Goal: Task Accomplishment & Management: Manage account settings

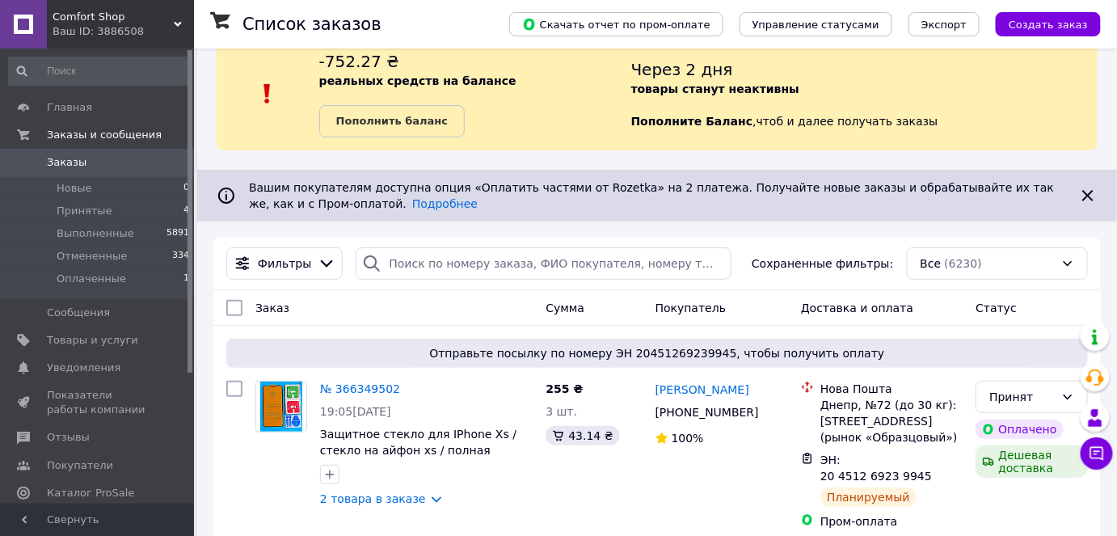
scroll to position [31, 0]
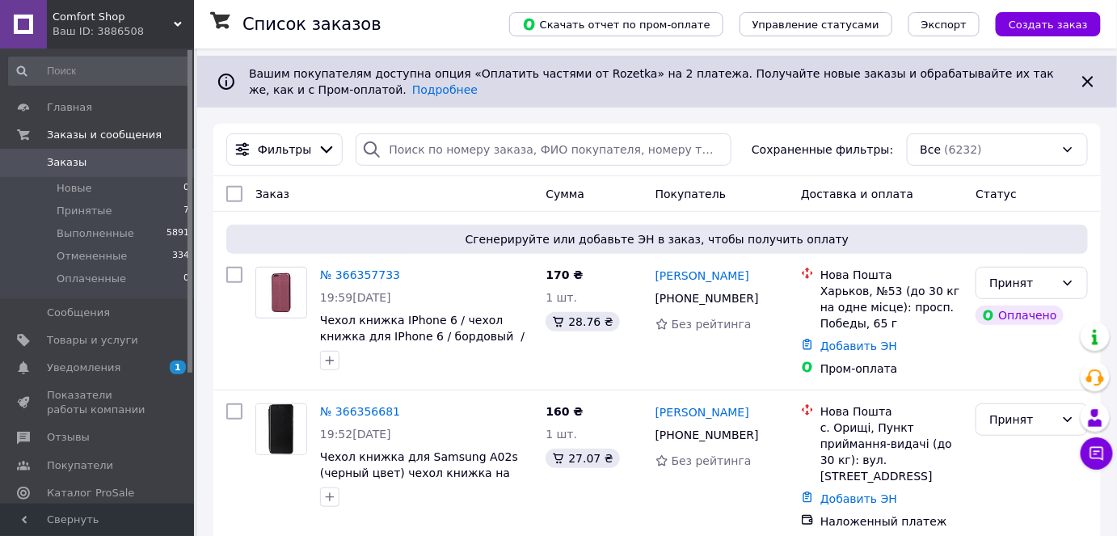
scroll to position [146, 0]
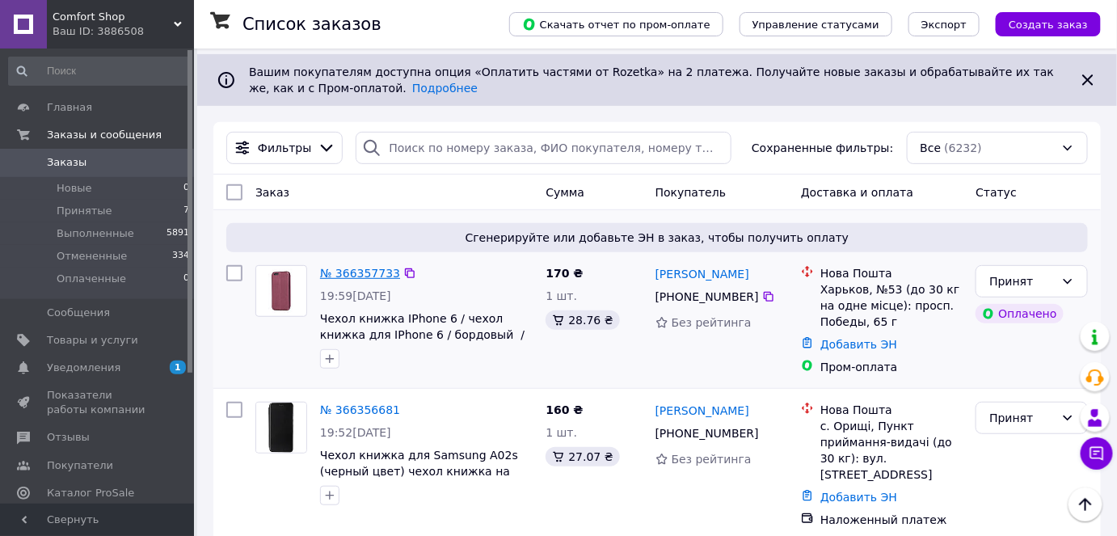
click at [353, 272] on link "№ 366357733" at bounding box center [360, 273] width 80 height 13
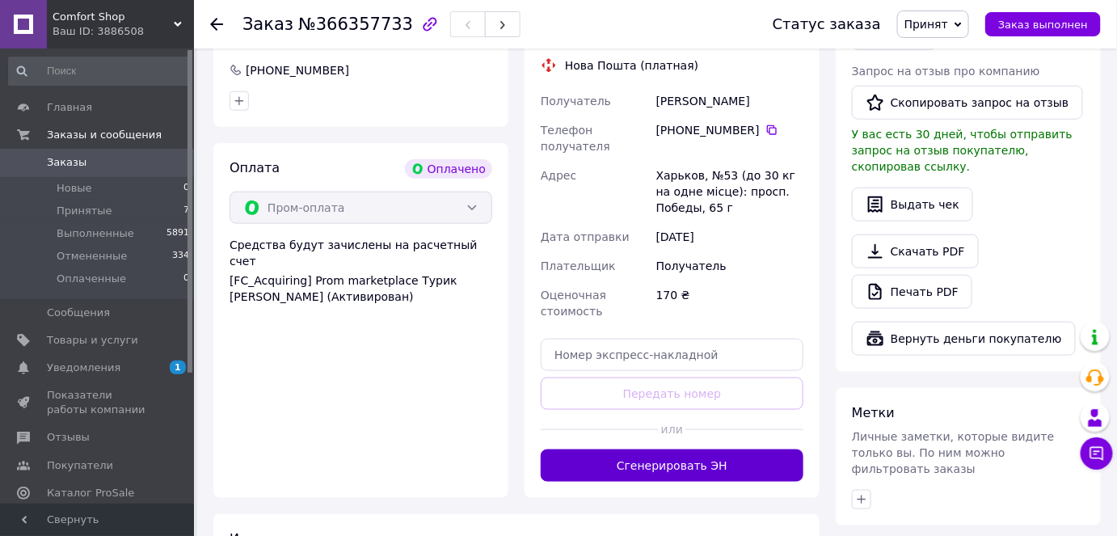
scroll to position [476, 0]
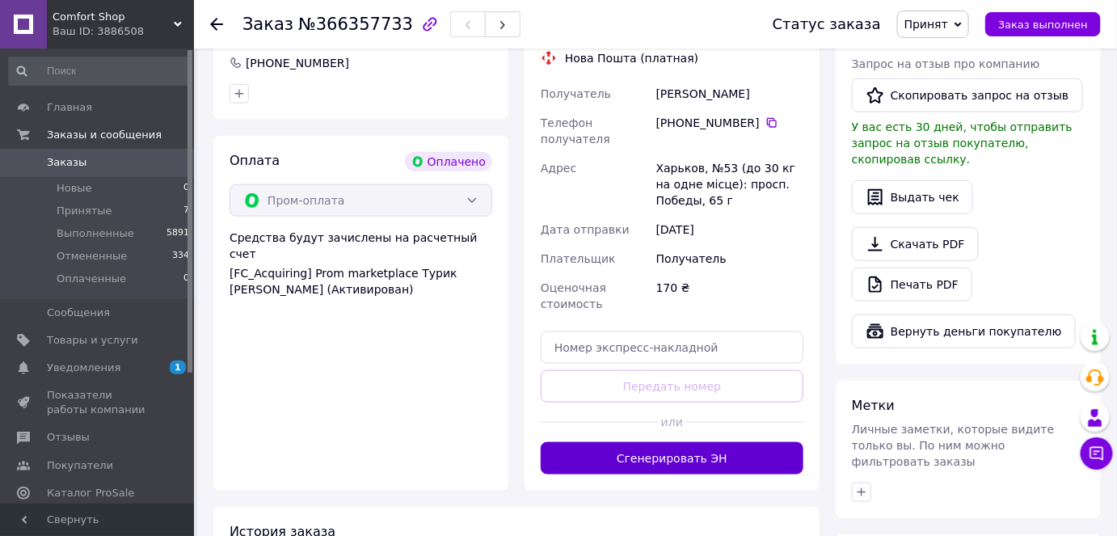
click at [689, 442] on button "Сгенерировать ЭН" at bounding box center [672, 458] width 263 height 32
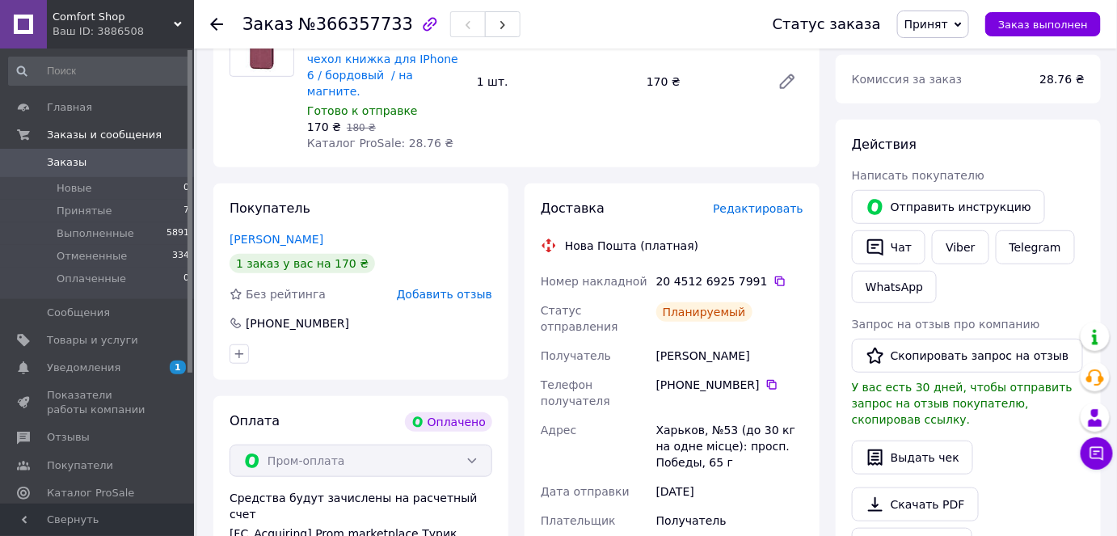
scroll to position [109, 0]
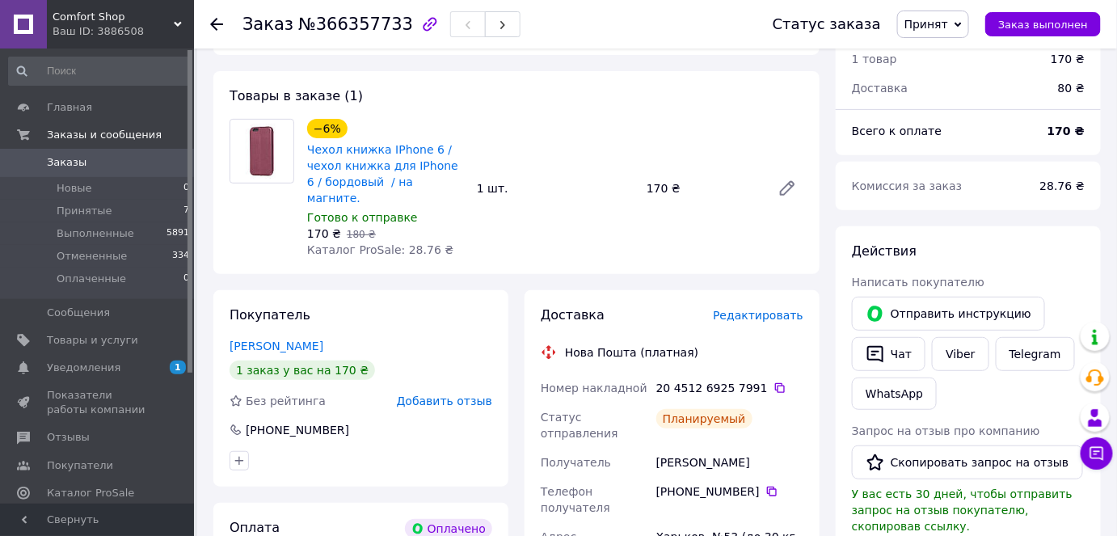
click at [212, 24] on use at bounding box center [216, 24] width 13 height 13
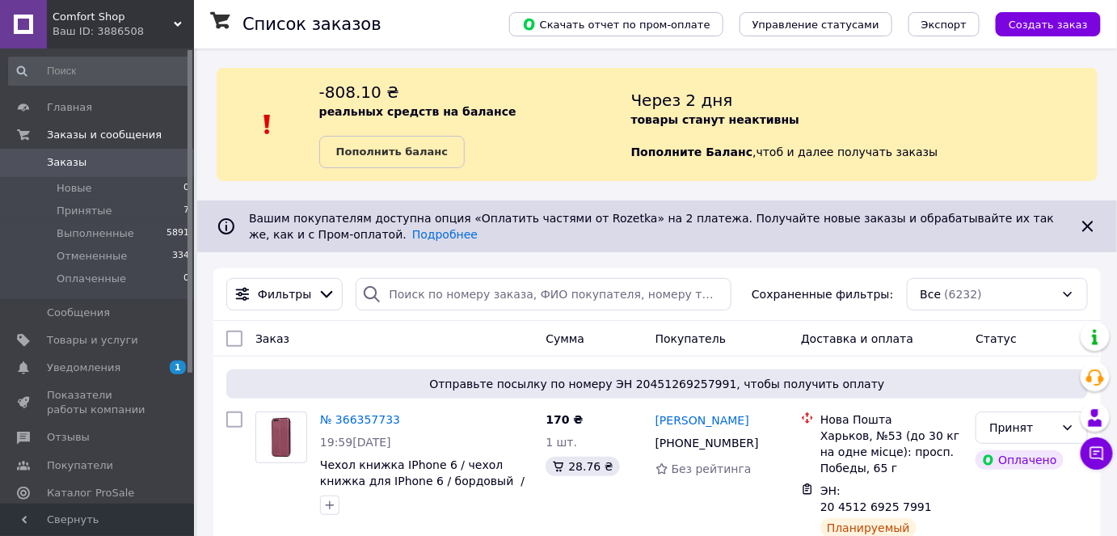
click at [174, 23] on icon at bounding box center [178, 24] width 8 height 8
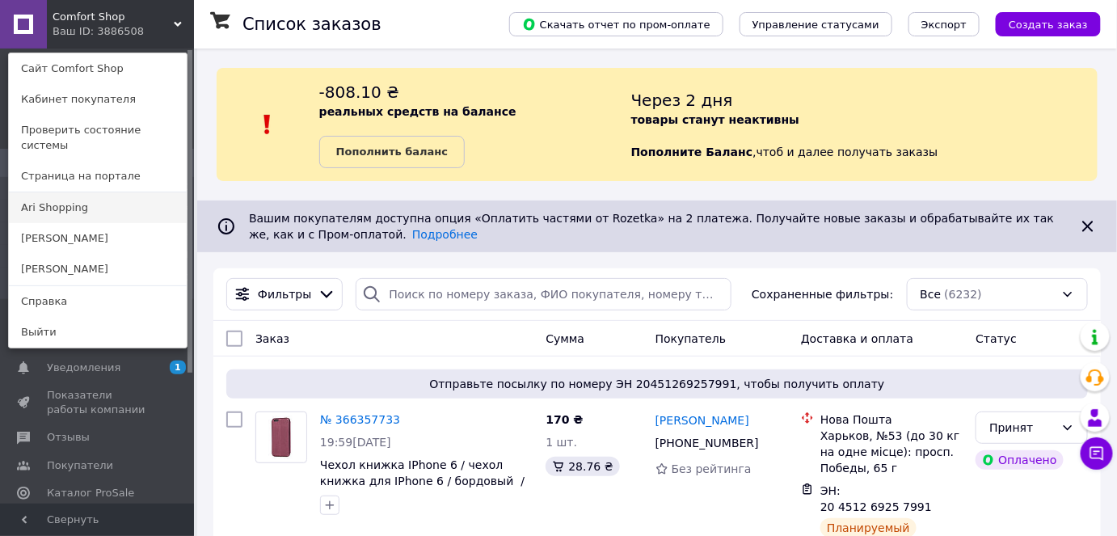
click at [84, 192] on link "Ari Shopping" at bounding box center [98, 207] width 178 height 31
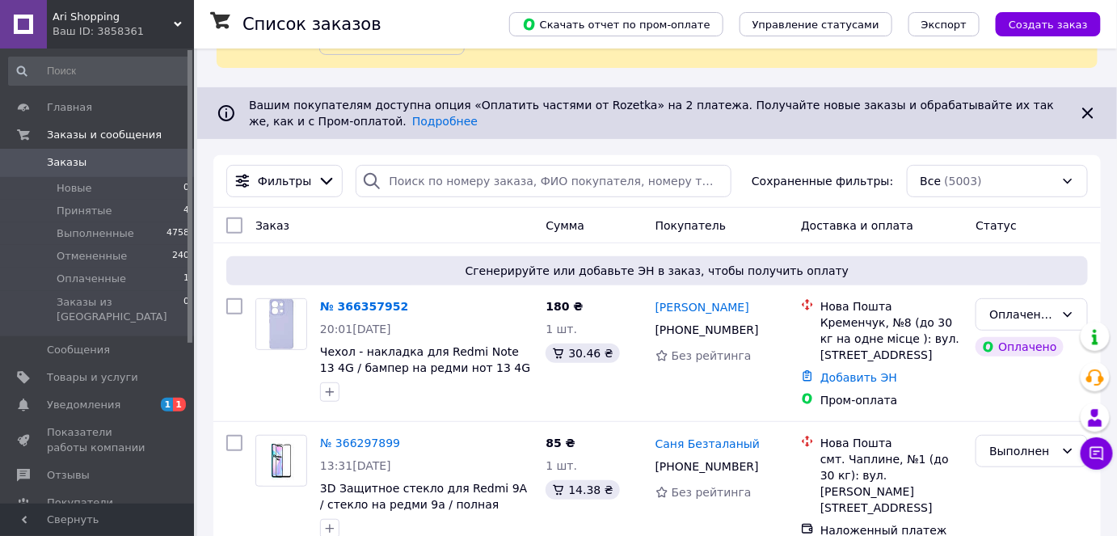
scroll to position [220, 0]
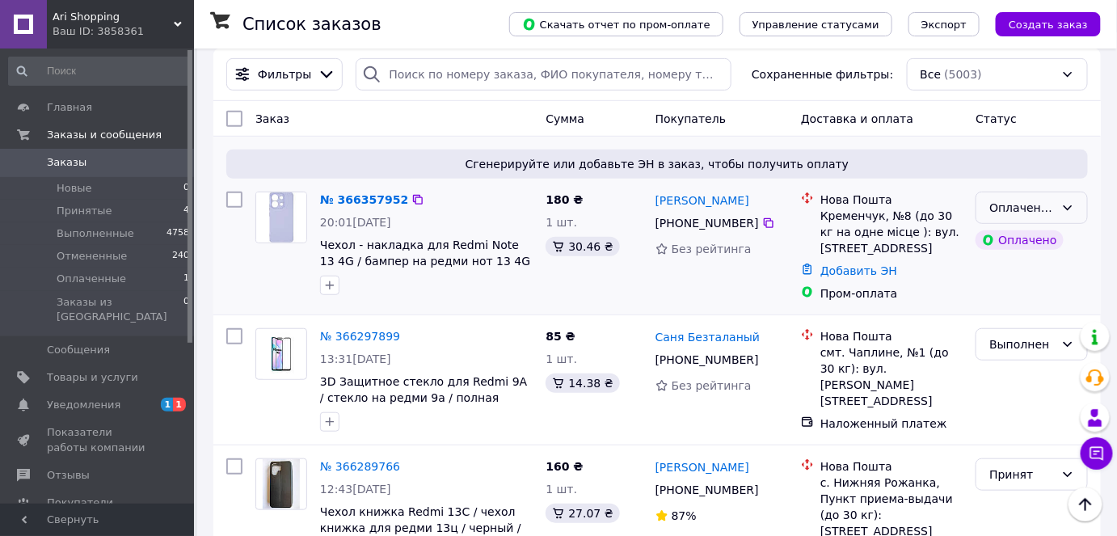
click at [1065, 208] on icon at bounding box center [1067, 207] width 13 height 13
click at [1013, 239] on li "Принят" at bounding box center [1032, 241] width 111 height 29
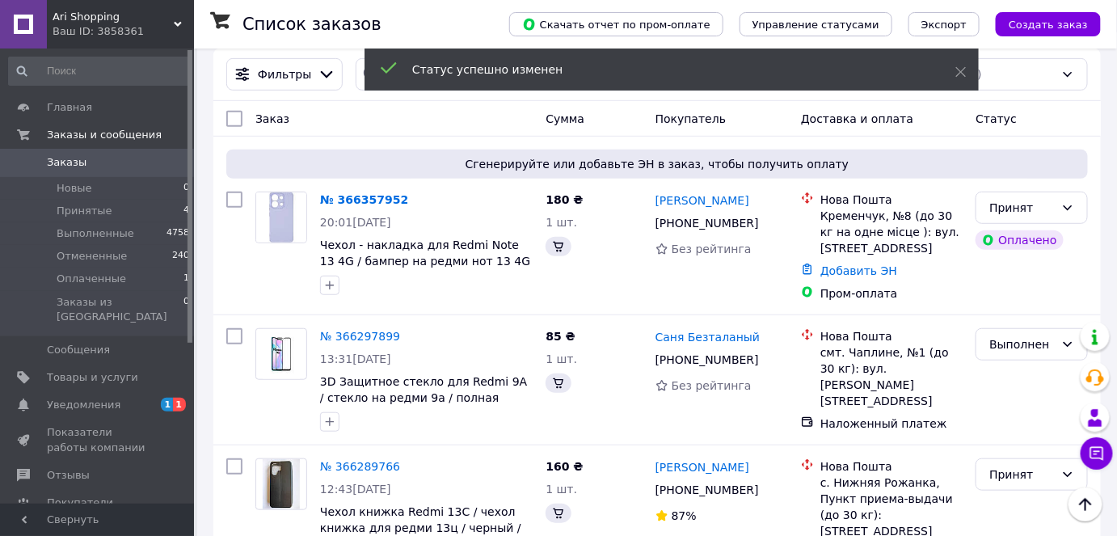
click at [356, 200] on link "№ 366357952" at bounding box center [364, 199] width 88 height 13
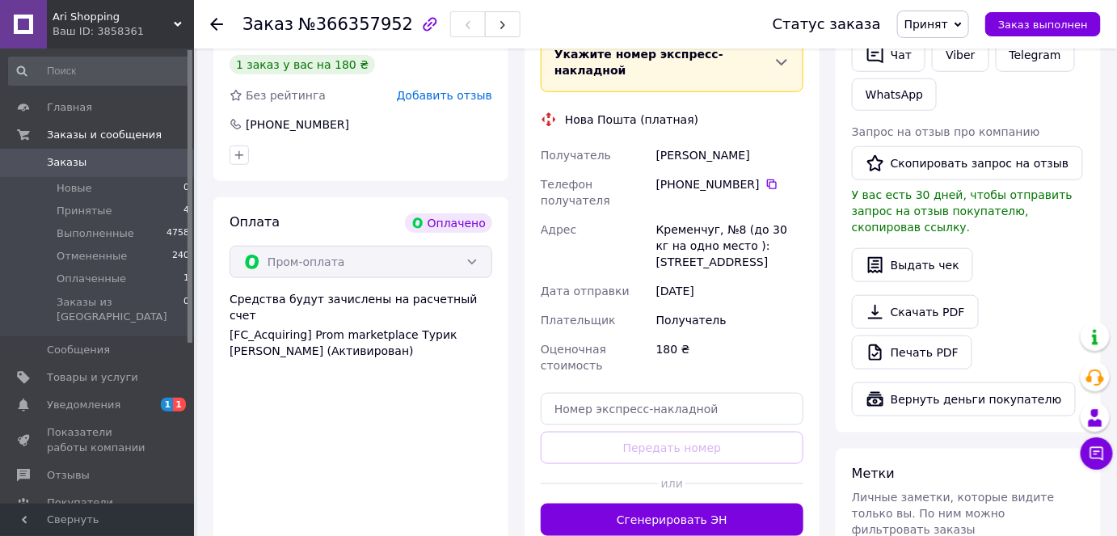
scroll to position [514, 0]
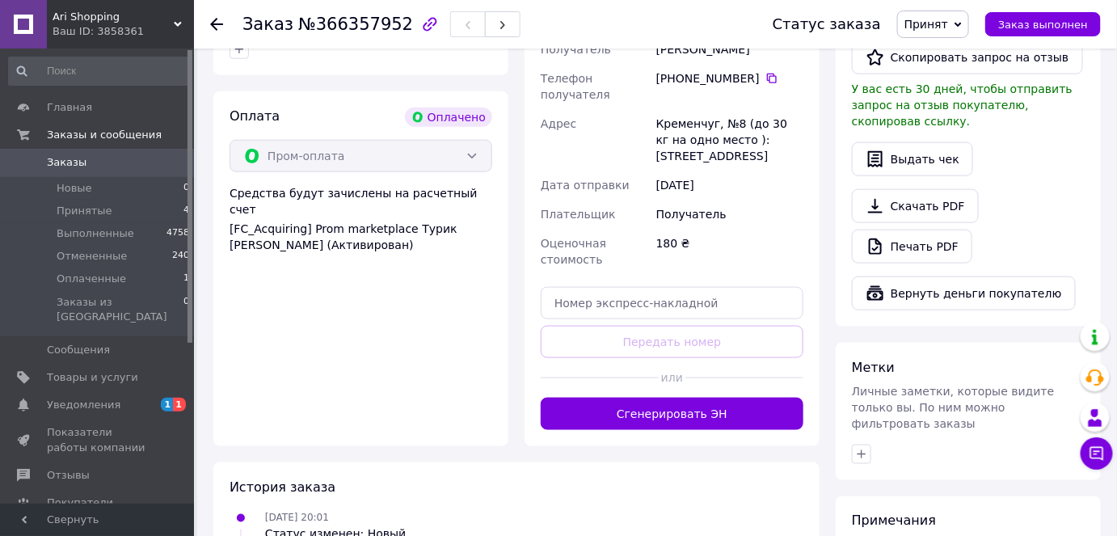
click at [560, 398] on button "Сгенерировать ЭН" at bounding box center [672, 414] width 263 height 32
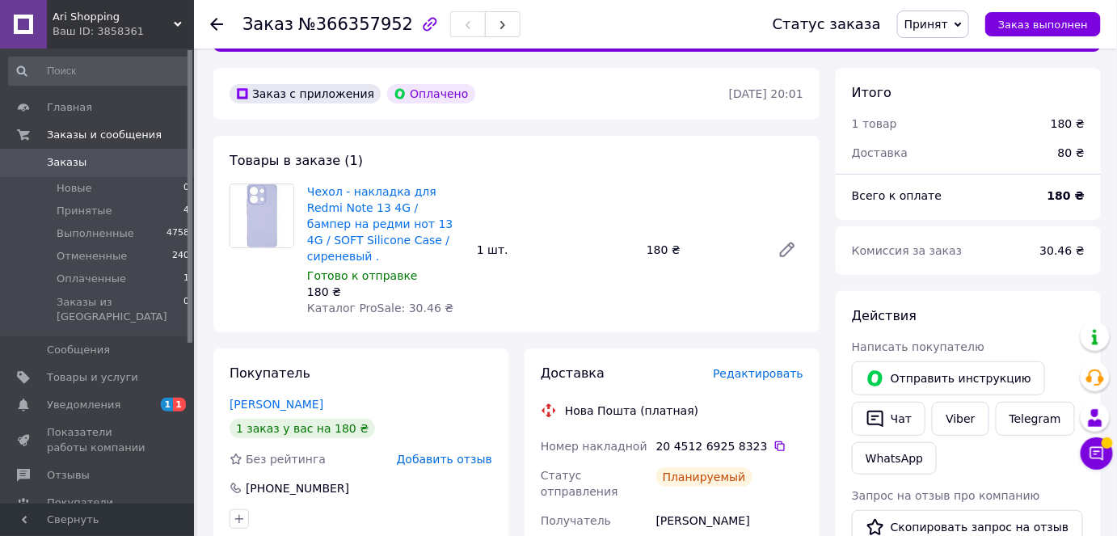
scroll to position [0, 0]
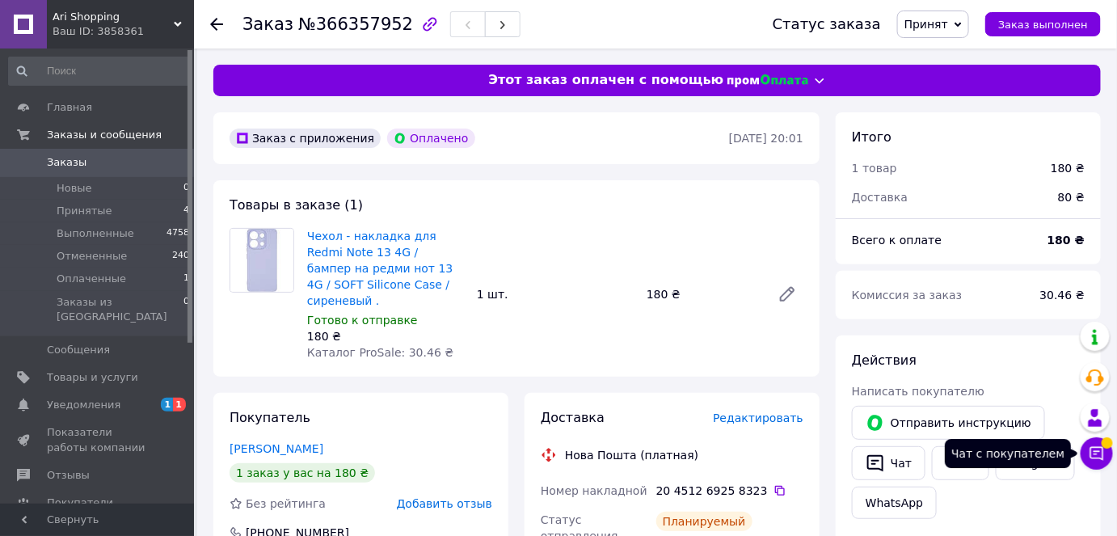
click at [1097, 444] on button "Чат с покупателем" at bounding box center [1096, 453] width 32 height 32
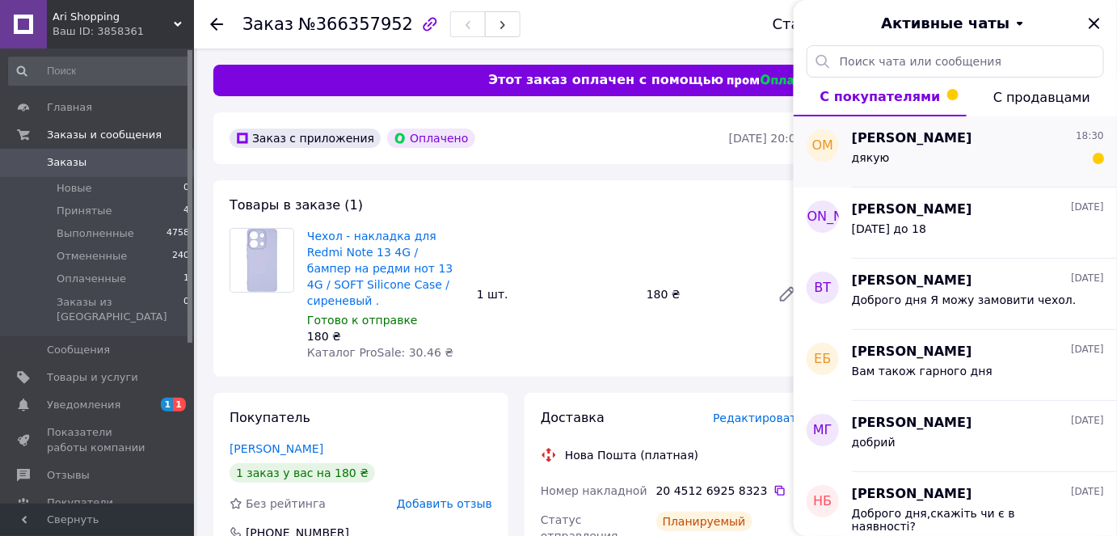
click at [939, 151] on div "дякую" at bounding box center [978, 161] width 252 height 26
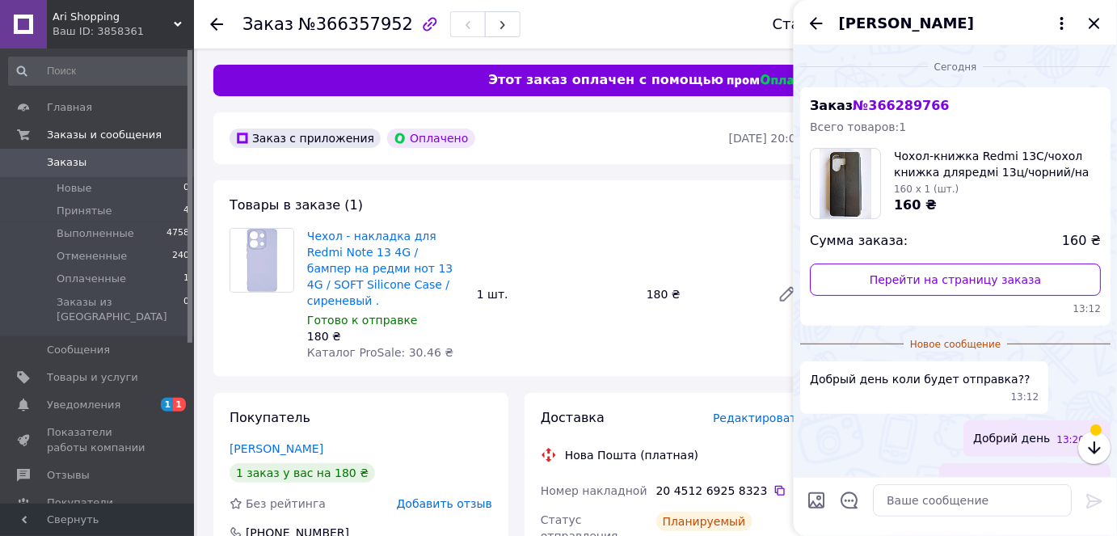
scroll to position [198, 0]
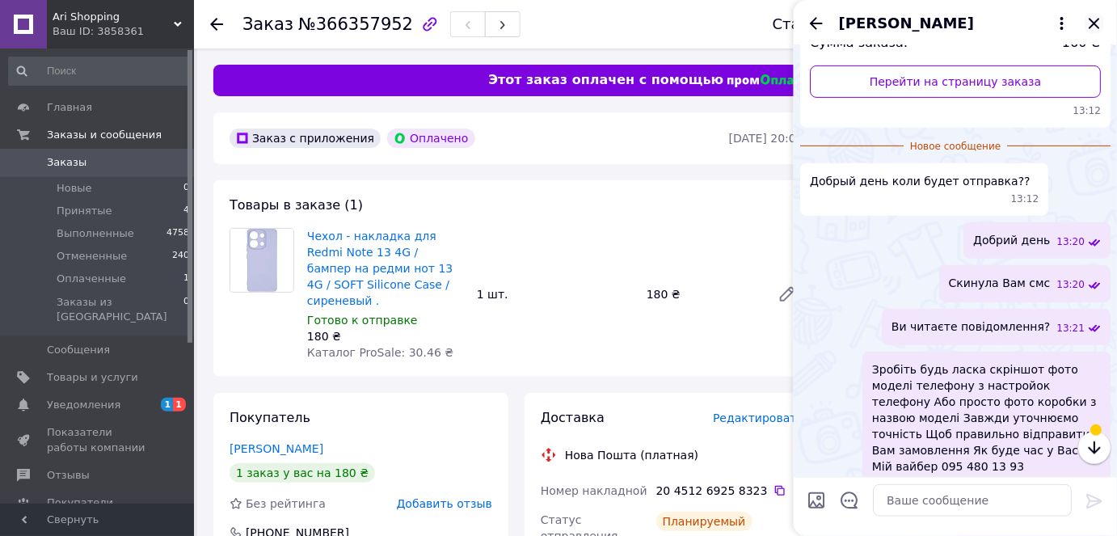
click at [1093, 25] on icon "Закрыть" at bounding box center [1093, 23] width 19 height 19
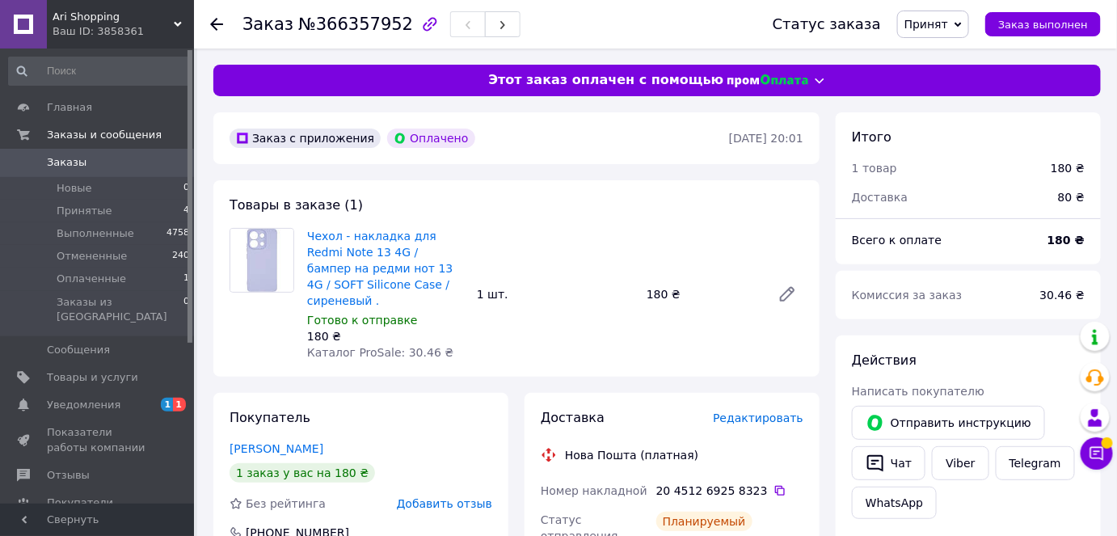
click at [220, 22] on icon at bounding box center [216, 24] width 13 height 13
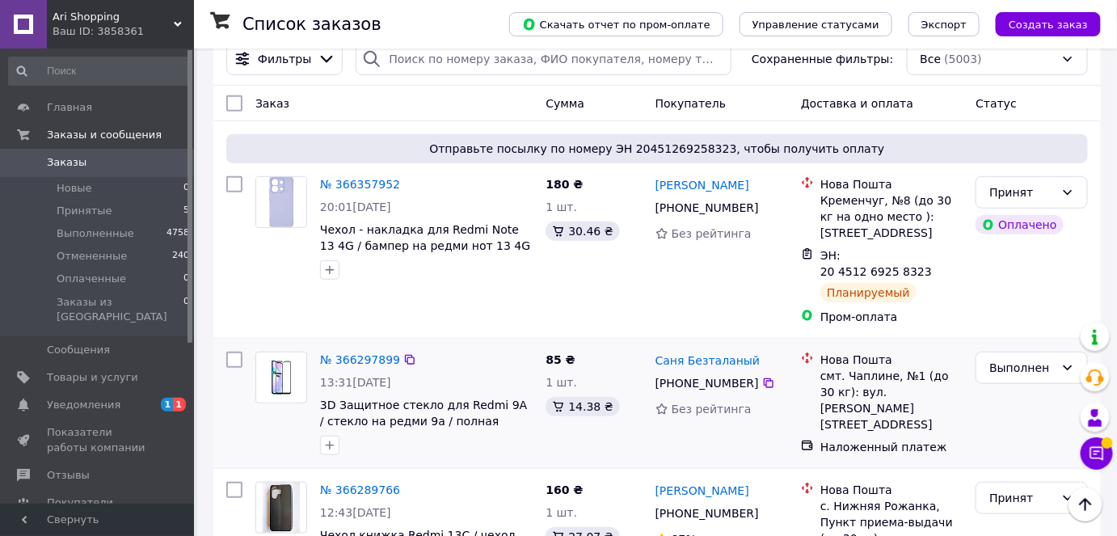
scroll to position [73, 0]
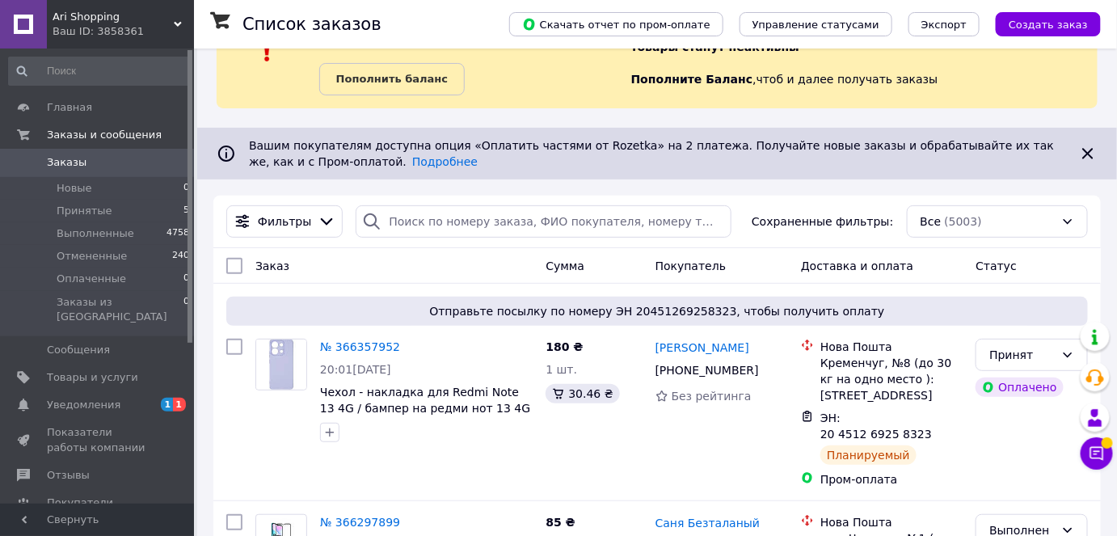
click at [178, 23] on icon at bounding box center [178, 24] width 8 height 8
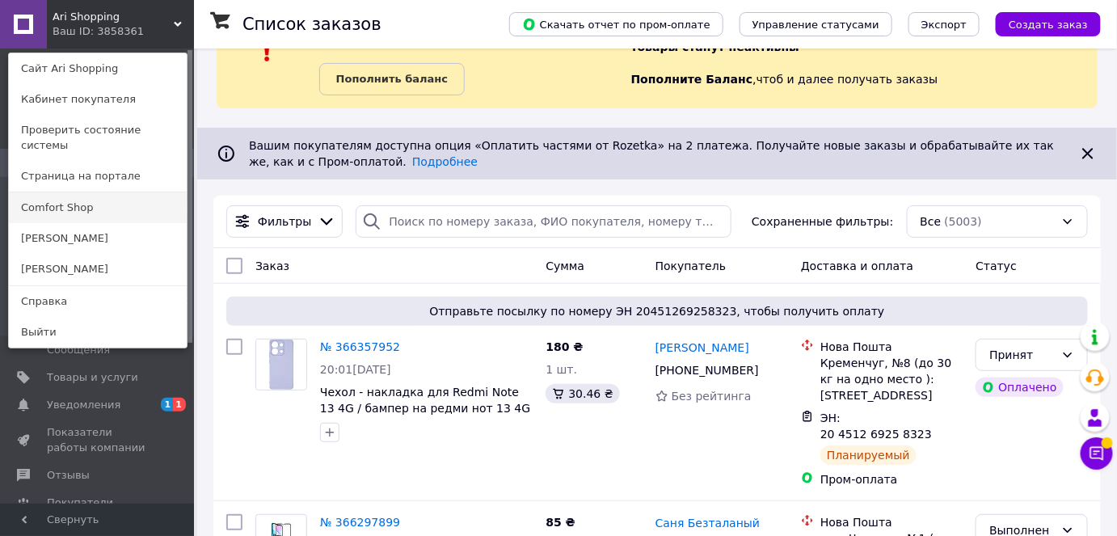
click at [74, 195] on link "Comfort Shop" at bounding box center [98, 207] width 178 height 31
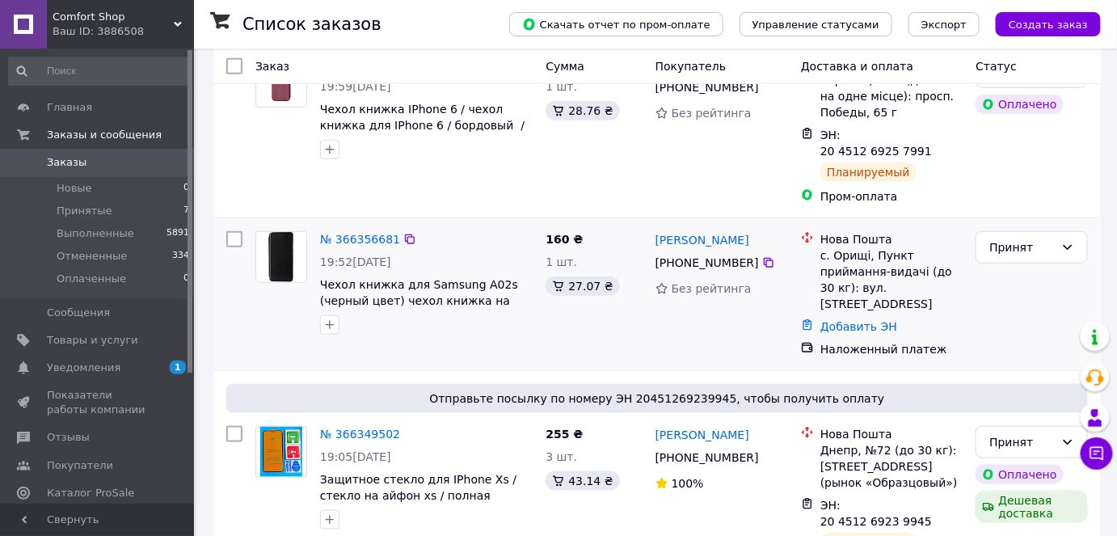
scroll to position [367, 0]
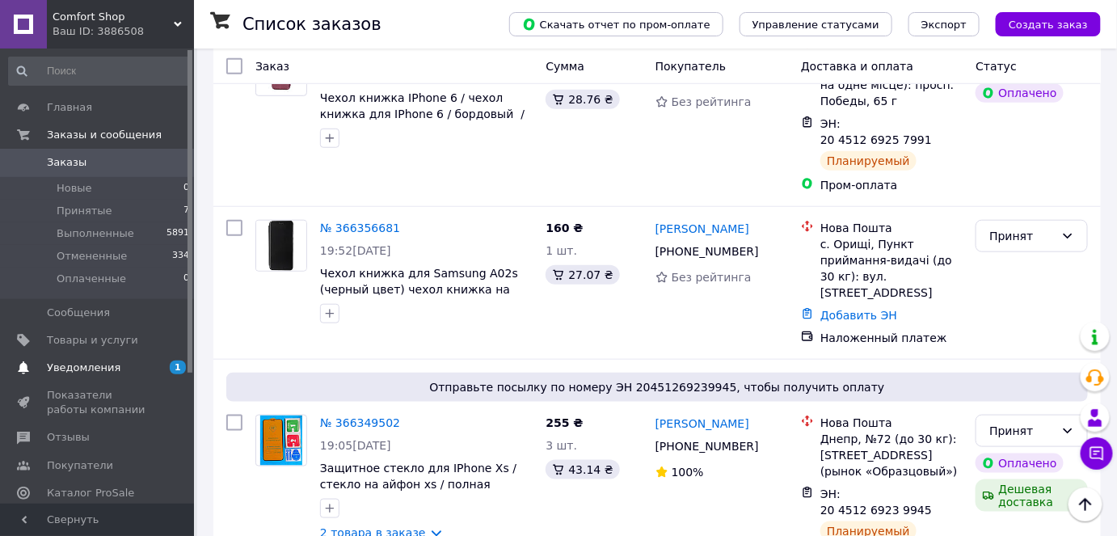
click at [74, 367] on span "Уведомления" at bounding box center [84, 367] width 74 height 15
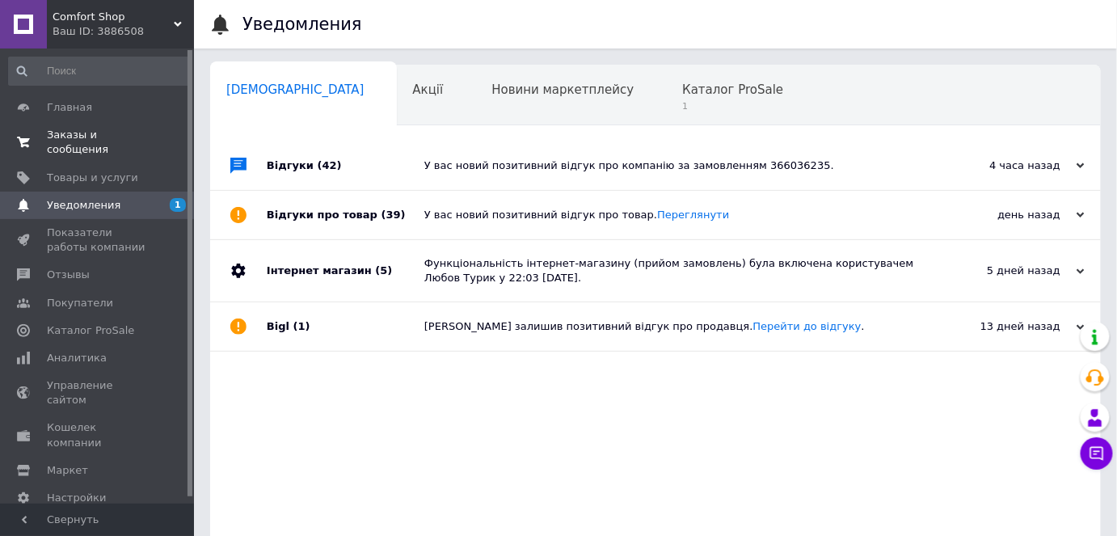
click at [86, 140] on span "Заказы и сообщения" at bounding box center [98, 142] width 103 height 29
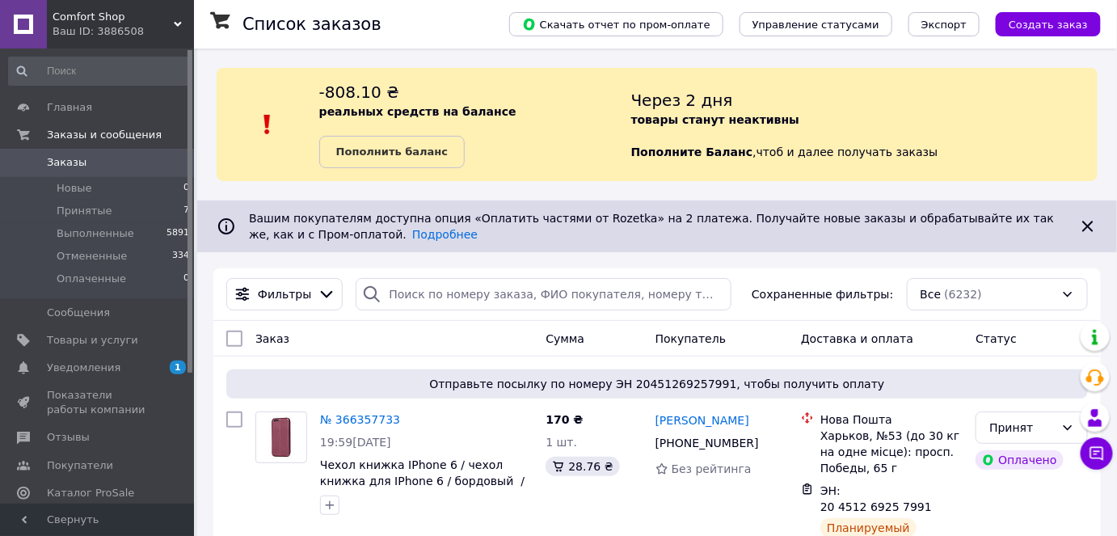
click at [174, 25] on icon at bounding box center [178, 24] width 8 height 8
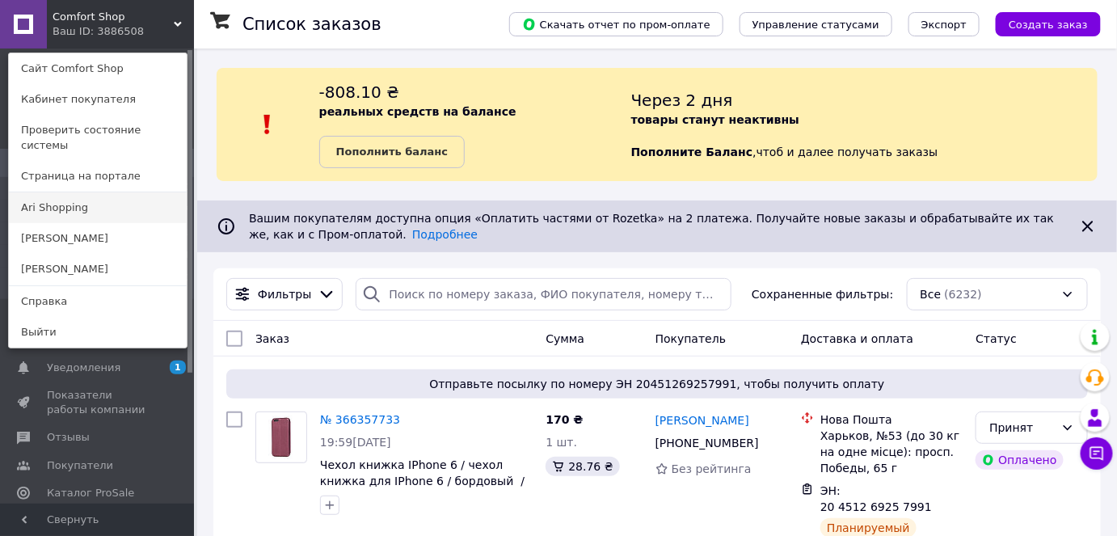
click at [78, 203] on link "Ari Shopping" at bounding box center [98, 207] width 178 height 31
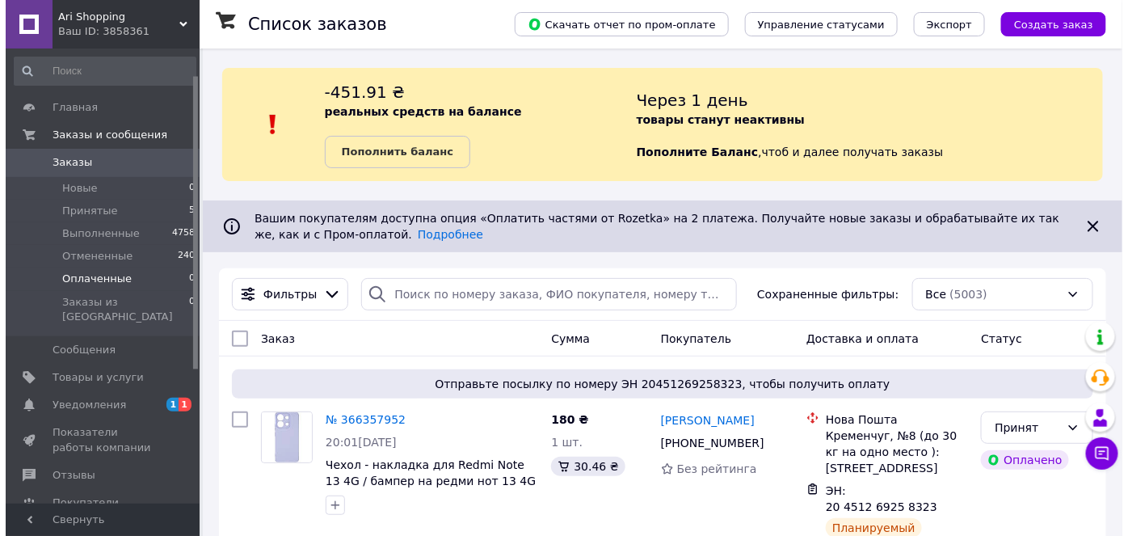
scroll to position [73, 0]
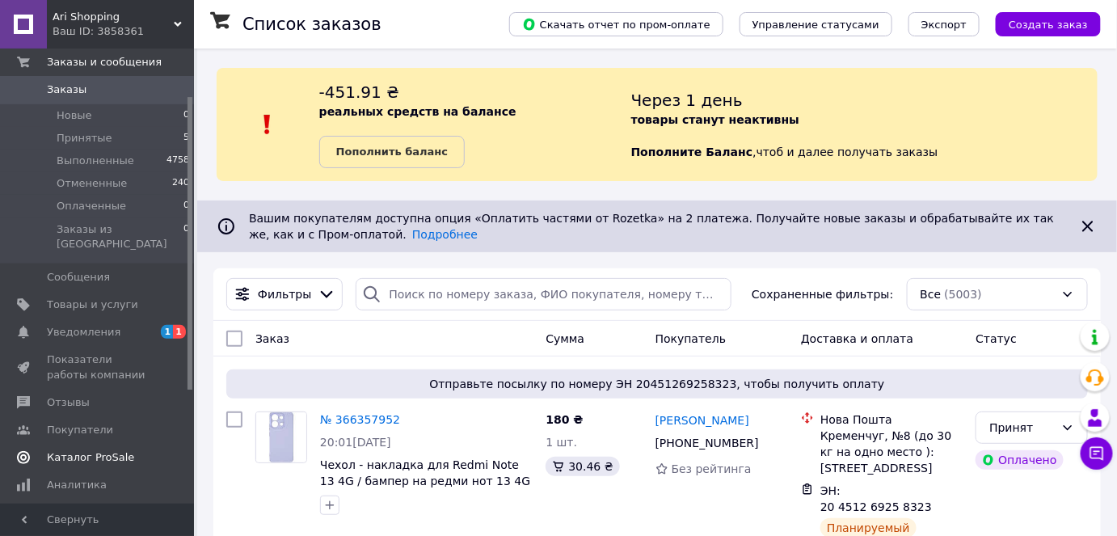
click at [58, 450] on span "Каталог ProSale" at bounding box center [90, 457] width 87 height 15
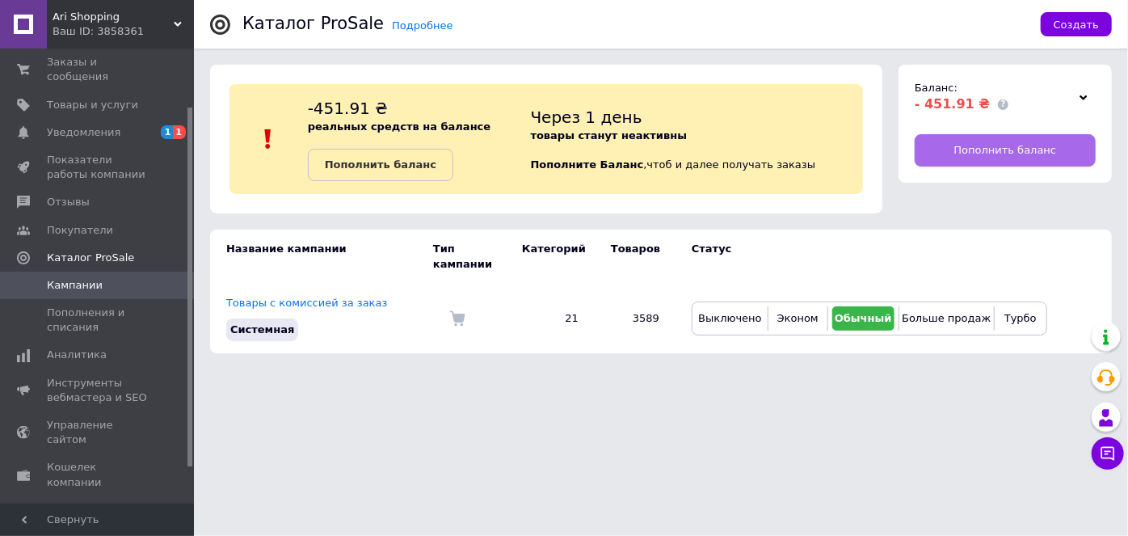
click at [1032, 145] on span "Пополнить баланс" at bounding box center [1005, 150] width 103 height 15
click at [967, 149] on span "Пополнить баланс" at bounding box center [1005, 150] width 103 height 15
click at [974, 149] on span "Пополнить баланс" at bounding box center [1005, 150] width 103 height 15
click at [1009, 151] on span "Пополнить баланс" at bounding box center [1005, 150] width 103 height 15
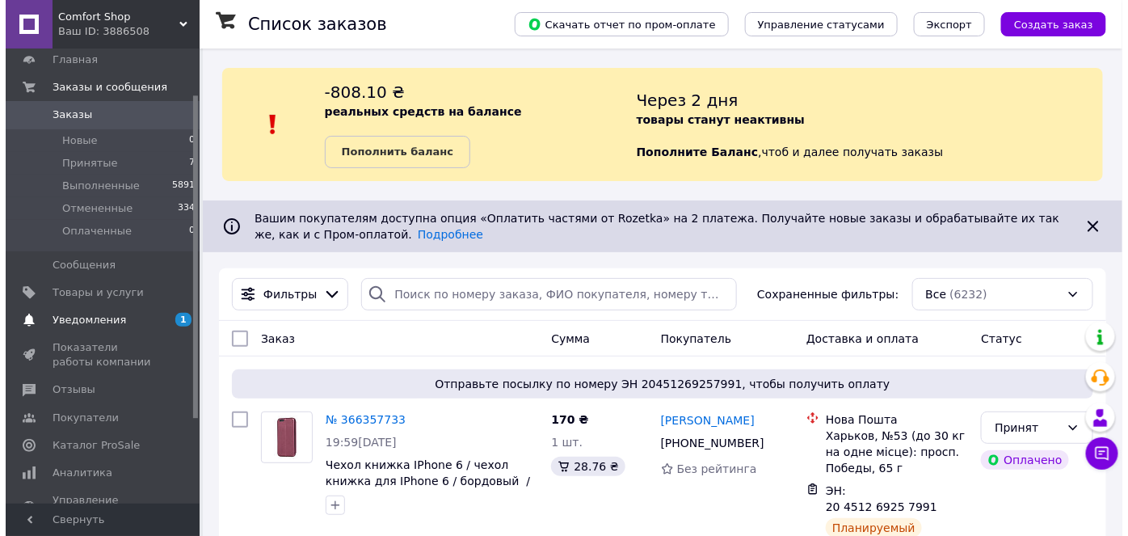
scroll to position [73, 0]
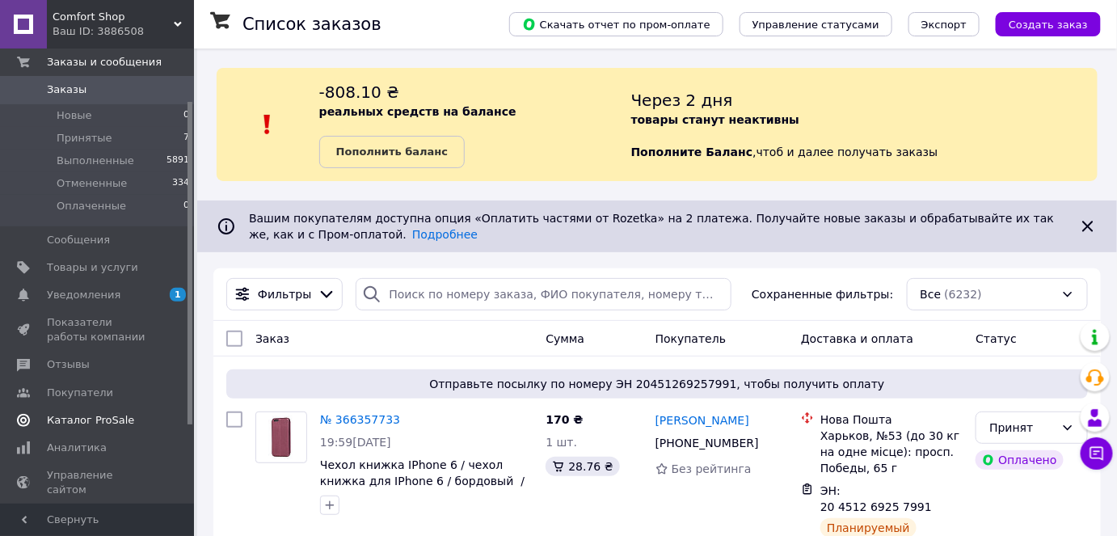
click at [94, 414] on span "Каталог ProSale" at bounding box center [90, 420] width 87 height 15
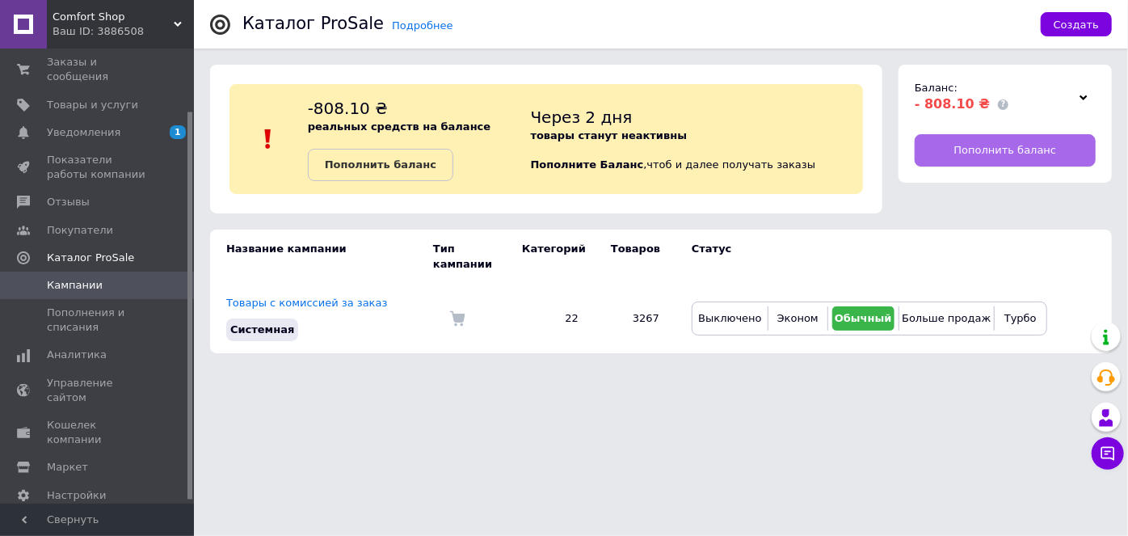
click at [1007, 154] on span "Пополнить баланс" at bounding box center [1005, 150] width 103 height 15
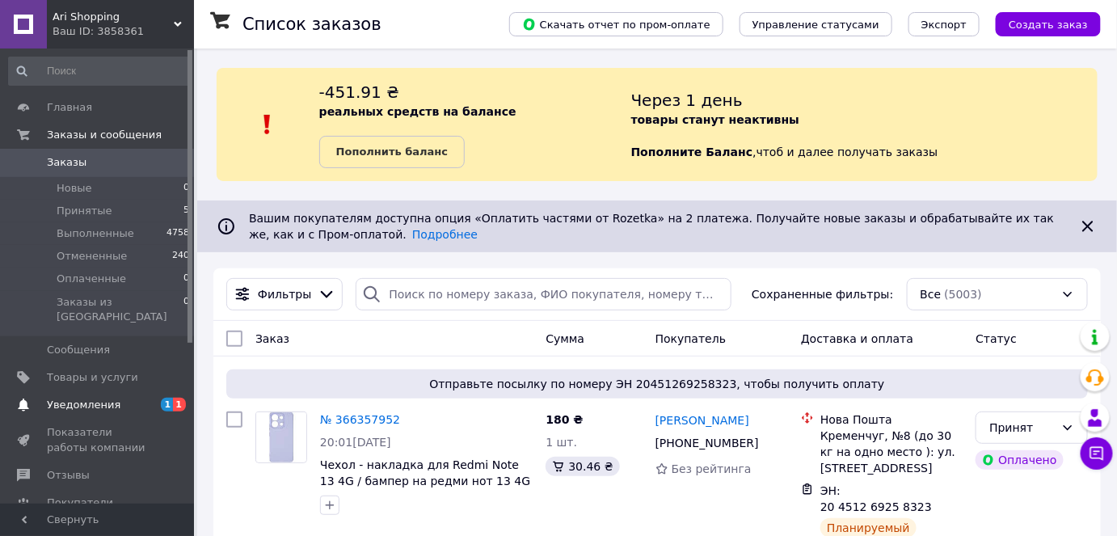
click at [84, 398] on span "Уведомления" at bounding box center [84, 405] width 74 height 15
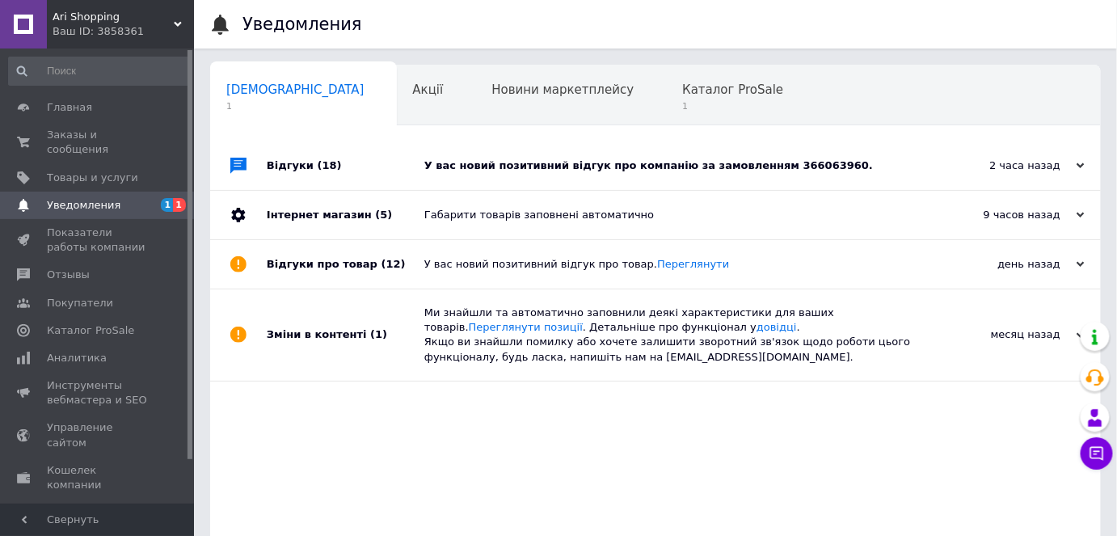
click at [799, 166] on div "У вас новий позитивний відгук про компанію за замовленням 366063960." at bounding box center [673, 165] width 499 height 15
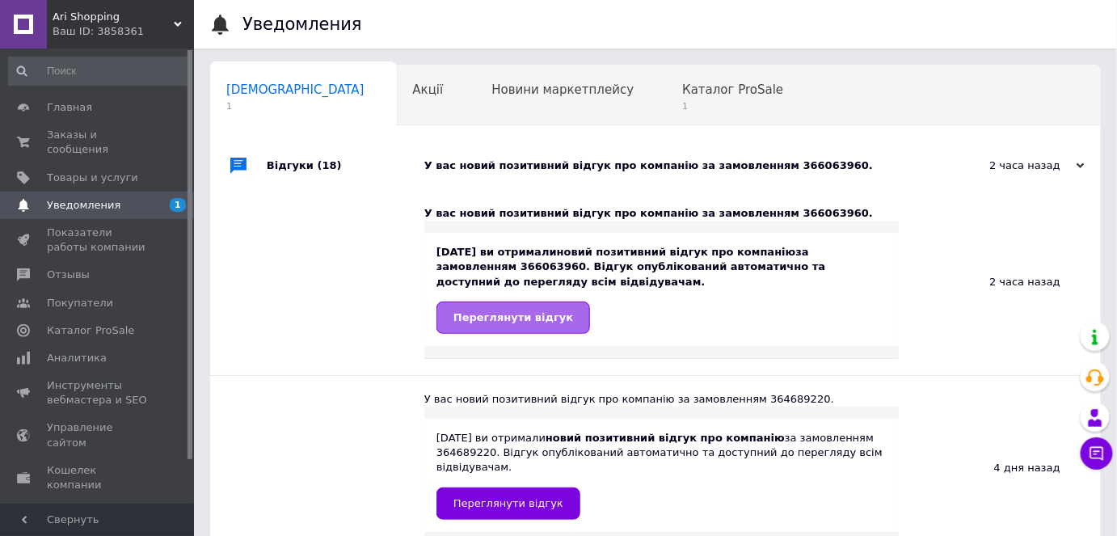
click at [493, 321] on span "Переглянути відгук" at bounding box center [513, 317] width 120 height 12
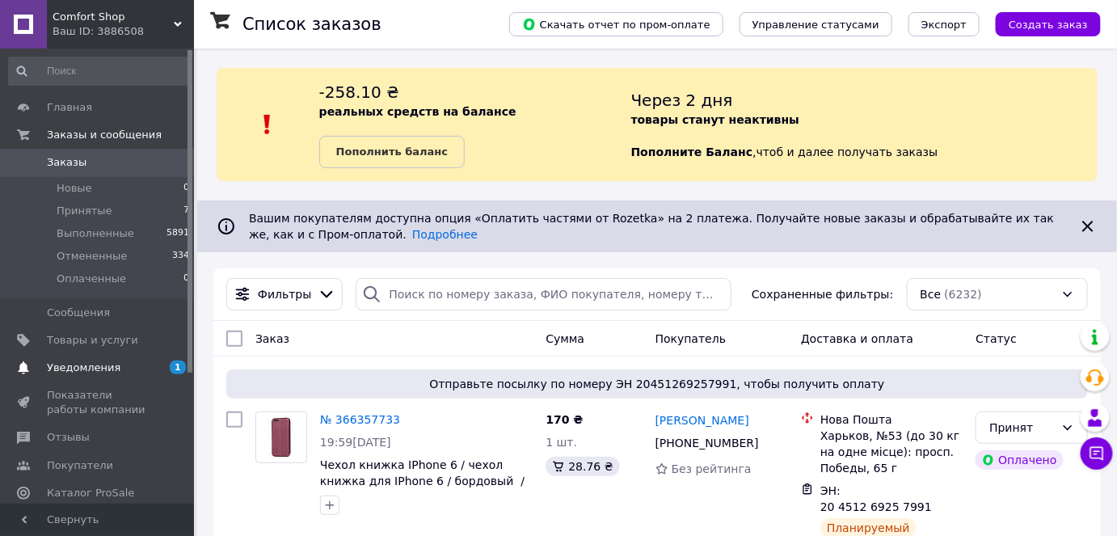
click at [84, 367] on span "Уведомления" at bounding box center [84, 367] width 74 height 15
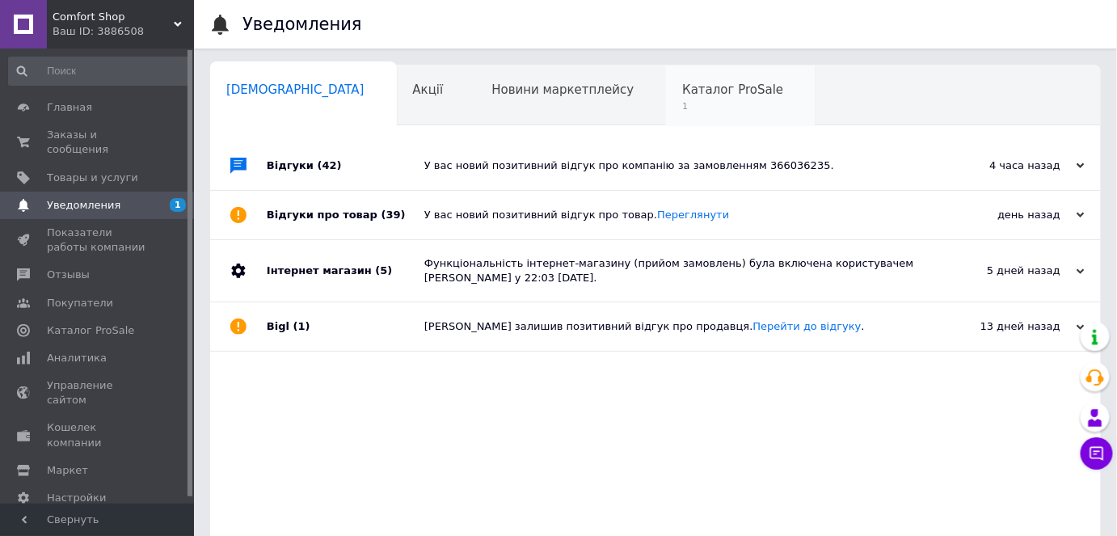
click at [682, 85] on span "Каталог ProSale" at bounding box center [732, 89] width 101 height 15
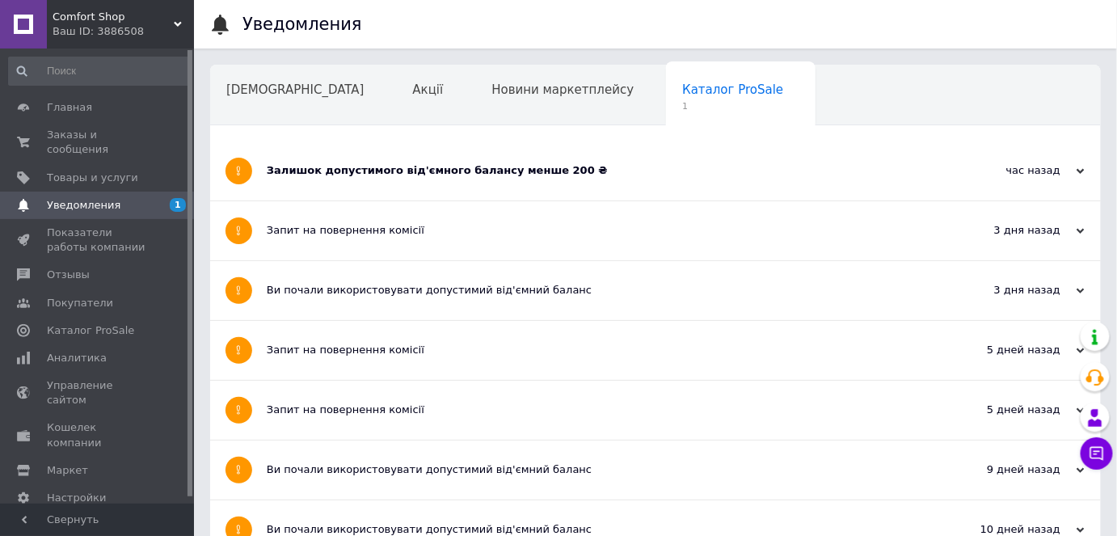
click at [511, 175] on div "Залишок допустимого від'ємного балансу менше 200 ₴" at bounding box center [595, 170] width 656 height 15
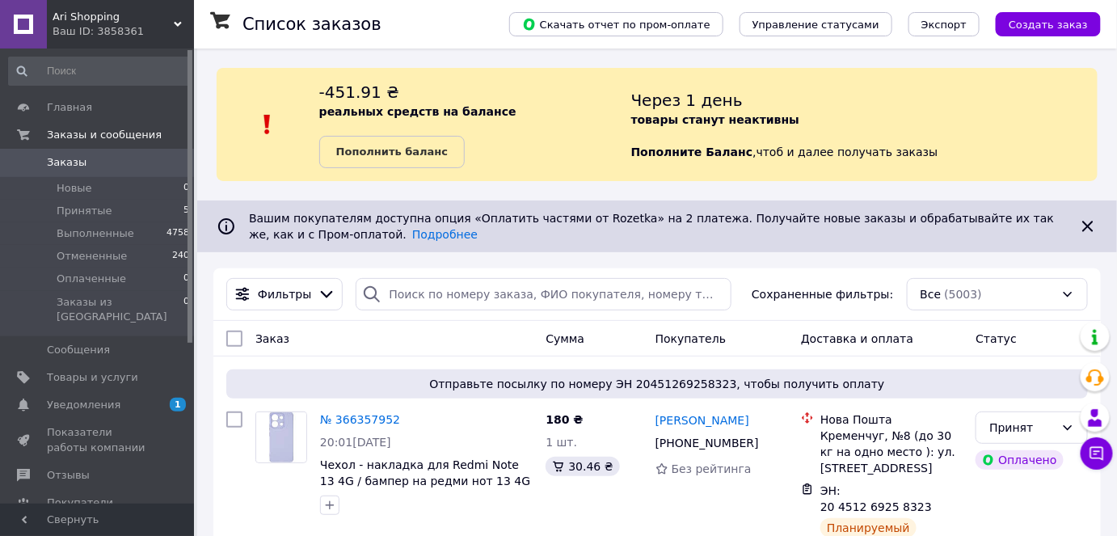
click at [172, 26] on div "Ваш ID: 3858361" at bounding box center [123, 31] width 141 height 15
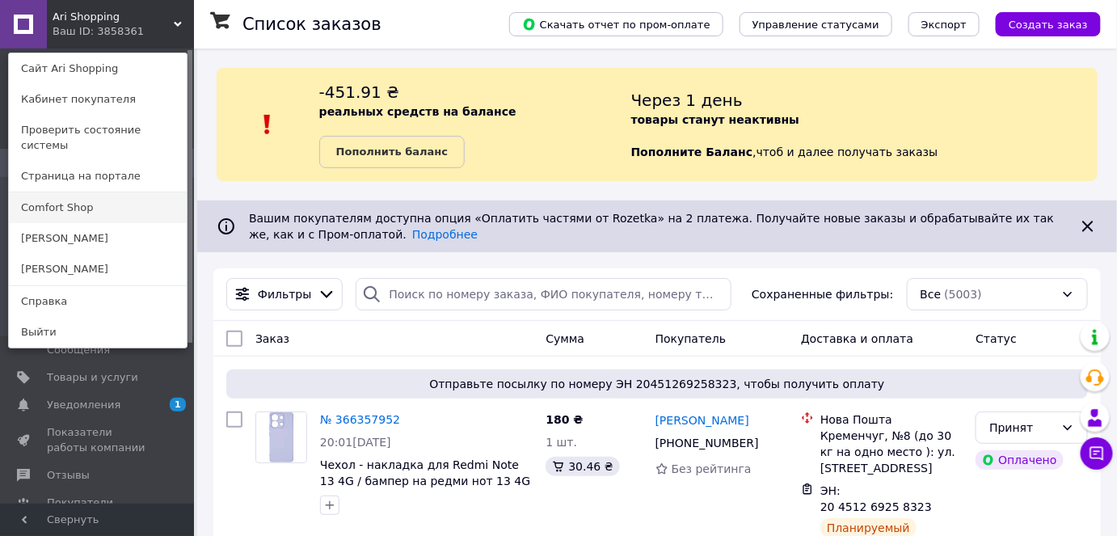
click at [82, 200] on link "Comfort Shop" at bounding box center [98, 207] width 178 height 31
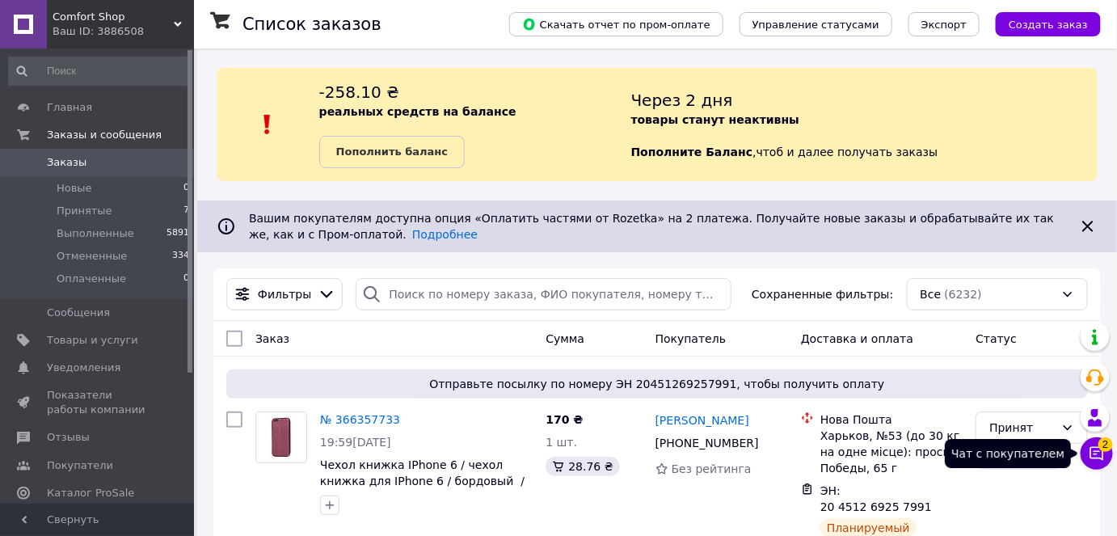
click at [1100, 446] on span "2" at bounding box center [1105, 444] width 15 height 15
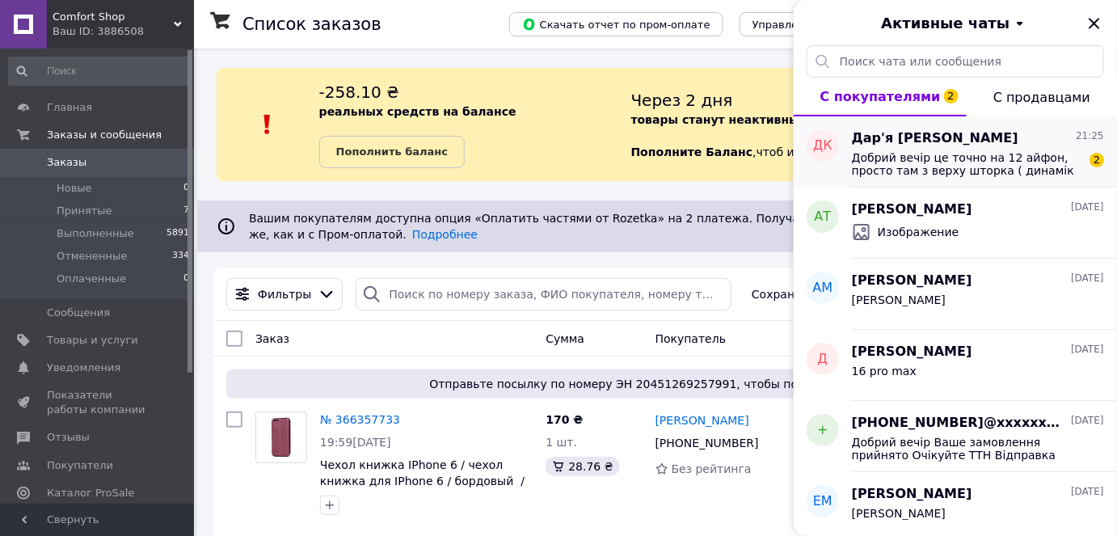
click at [879, 175] on span "Добрий вечір це точно на 12 айфон, просто там з верху шторка ( динамік ) дуже в…" at bounding box center [967, 164] width 230 height 26
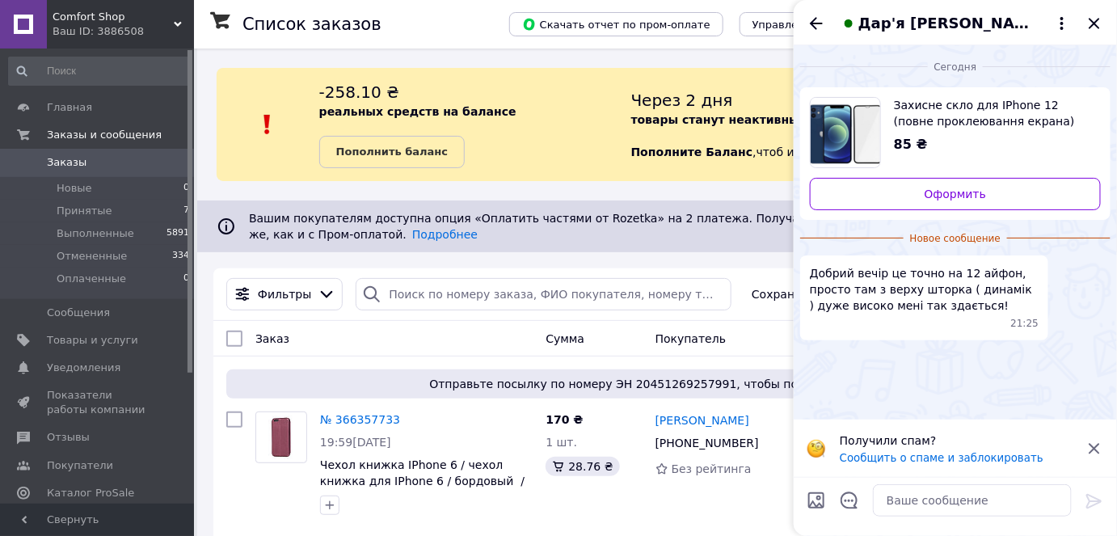
click at [976, 332] on div "Добрий вечір це точно на 12 айфон, просто там з верху шторка ( динамік ) дуже в…" at bounding box center [924, 297] width 248 height 85
click at [895, 505] on textarea at bounding box center [972, 500] width 199 height 32
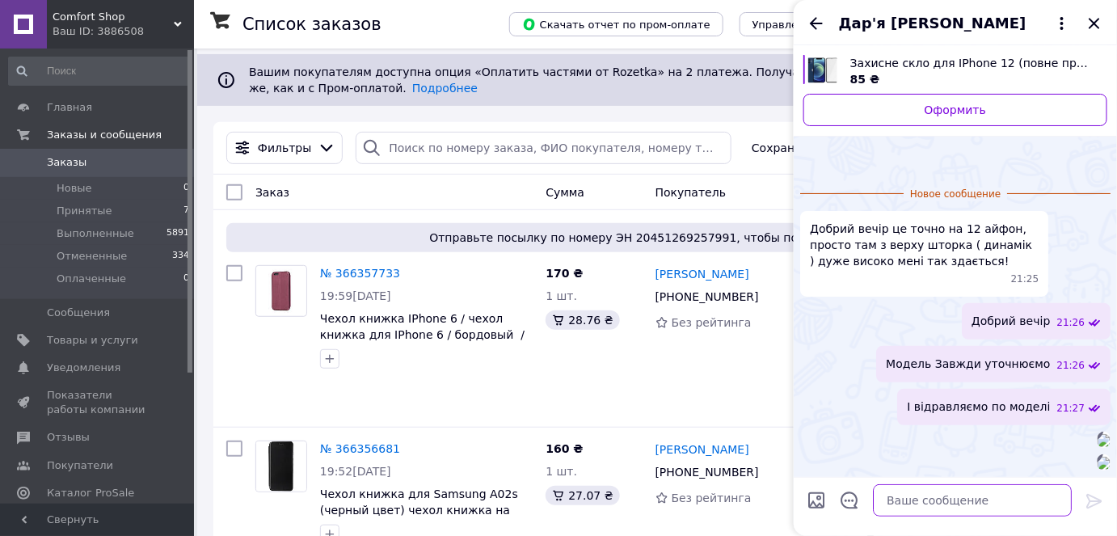
scroll to position [13, 0]
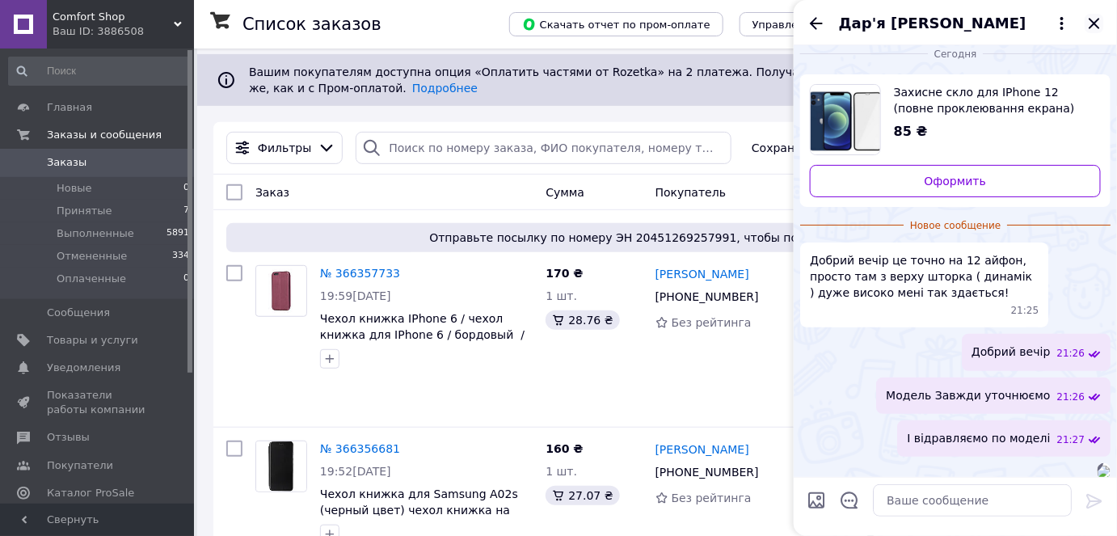
click at [1094, 19] on icon "Закрыть" at bounding box center [1093, 23] width 19 height 19
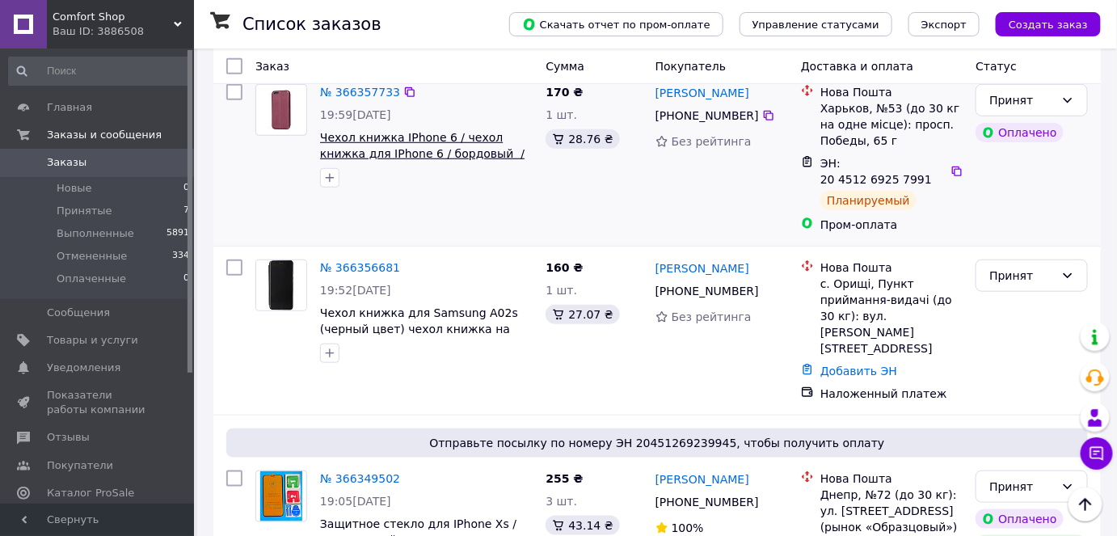
scroll to position [440, 0]
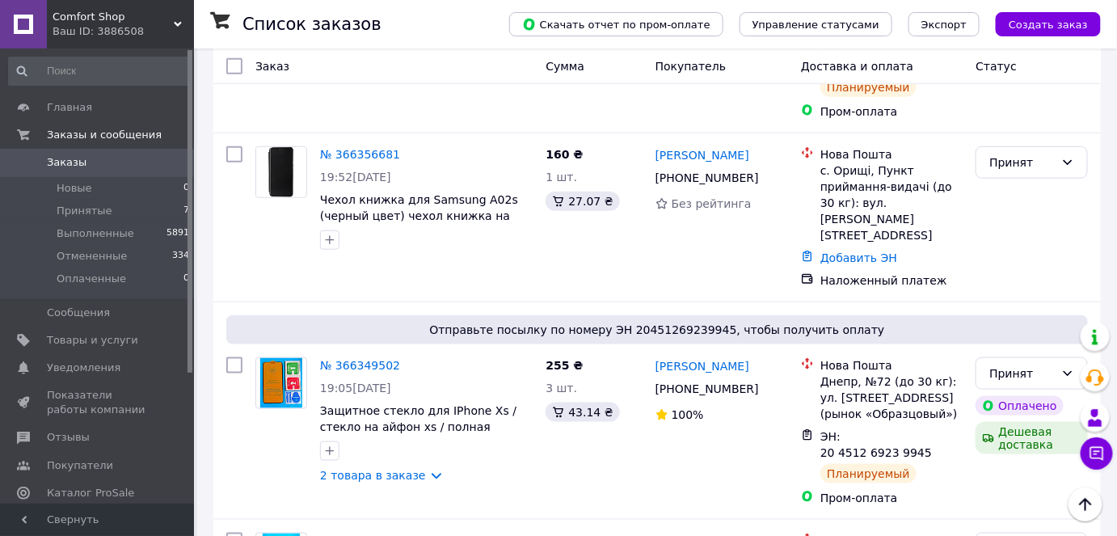
click at [181, 26] on icon at bounding box center [178, 24] width 8 height 8
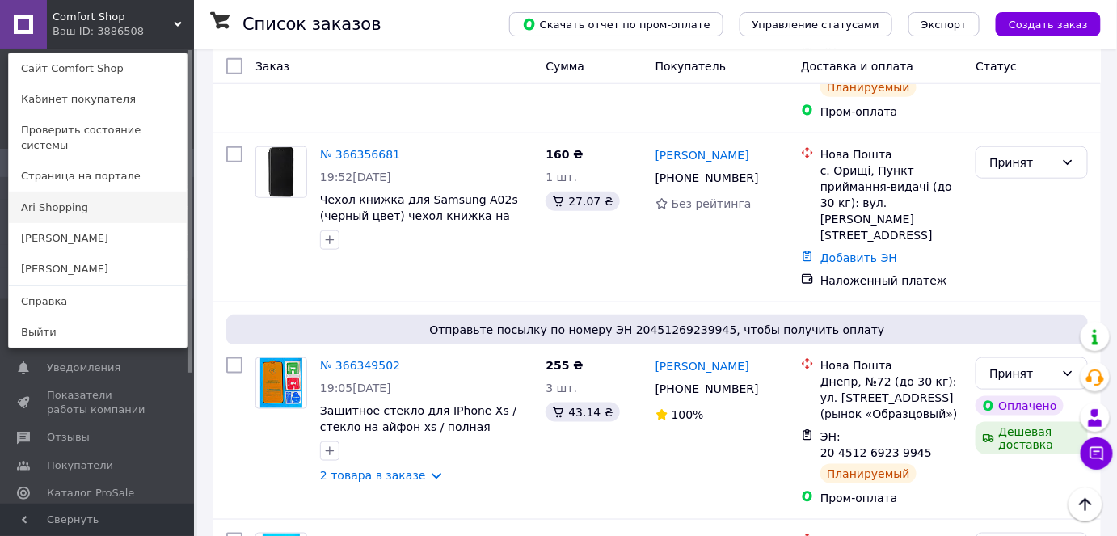
click at [45, 192] on link "Ari Shopping" at bounding box center [98, 207] width 178 height 31
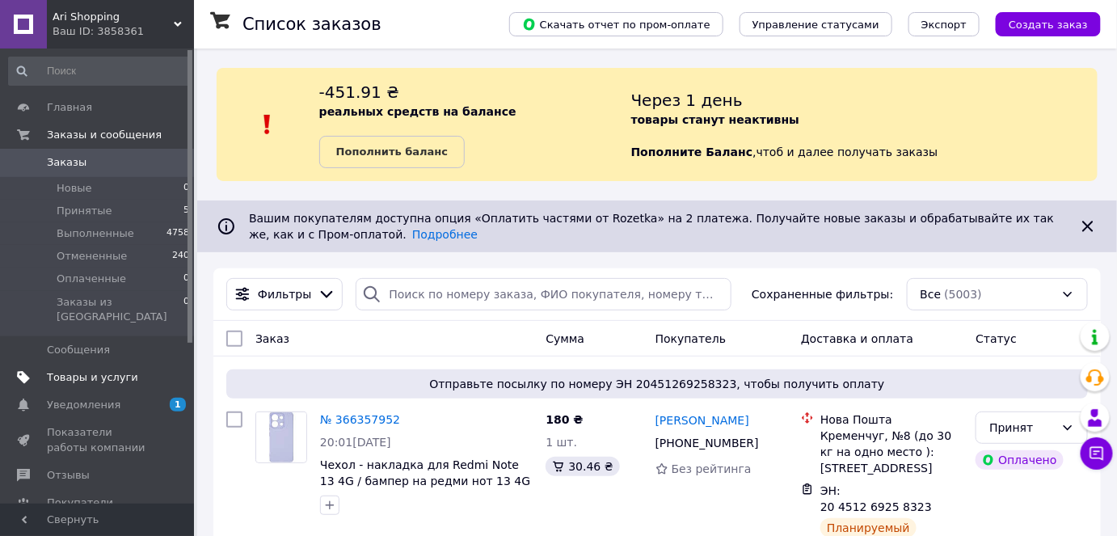
click at [92, 370] on span "Товары и услуги" at bounding box center [92, 377] width 91 height 15
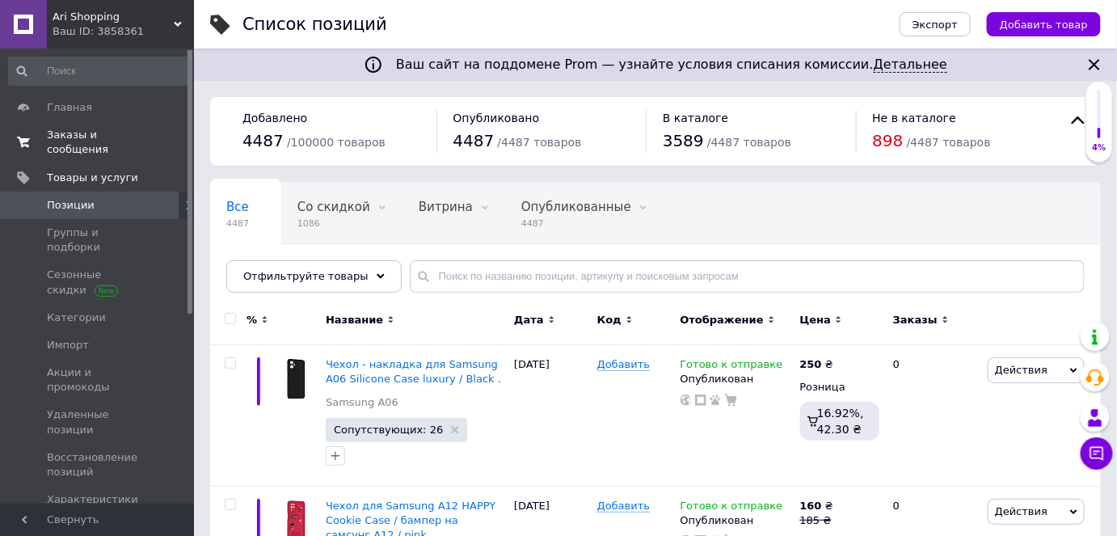
click at [66, 136] on span "Заказы и сообщения" at bounding box center [98, 142] width 103 height 29
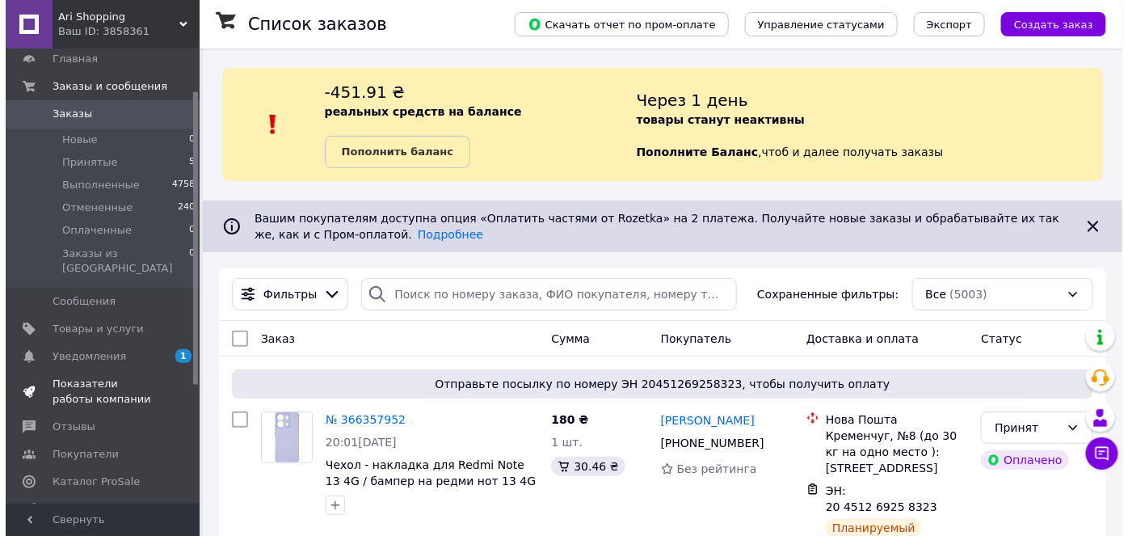
scroll to position [73, 0]
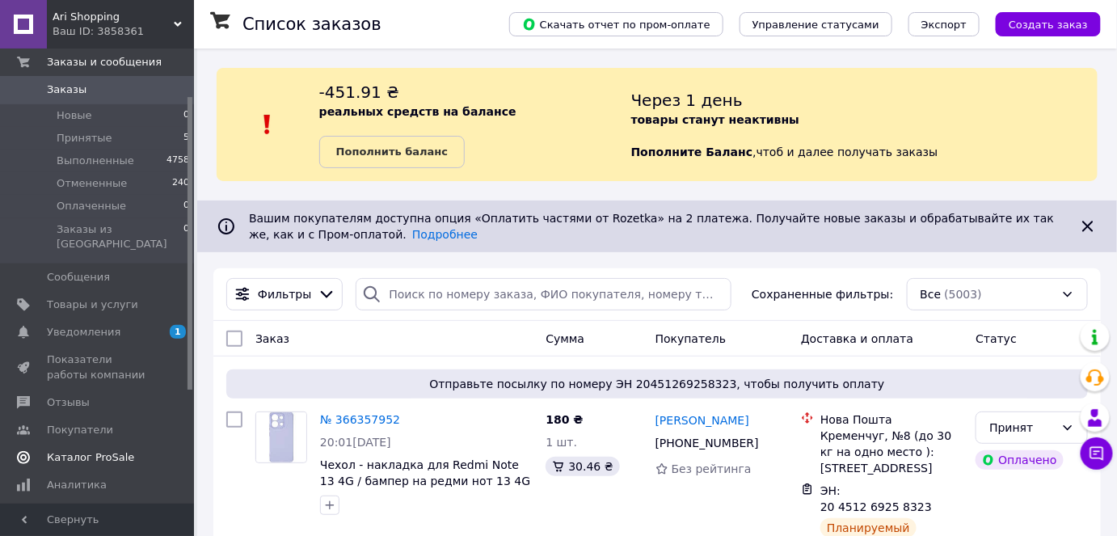
click at [78, 450] on span "Каталог ProSale" at bounding box center [90, 457] width 87 height 15
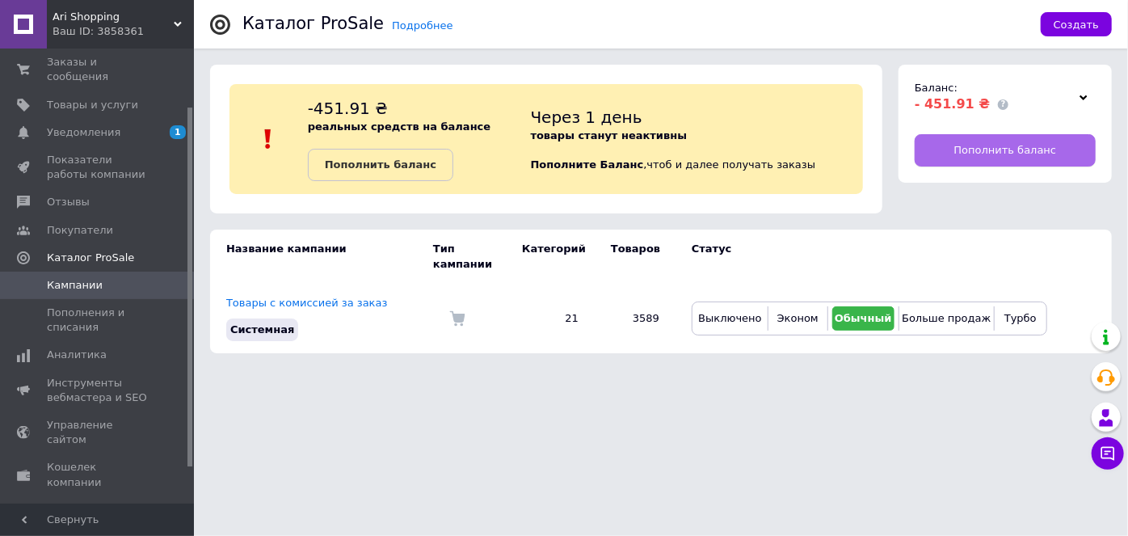
click at [1020, 147] on span "Пополнить баланс" at bounding box center [1005, 150] width 103 height 15
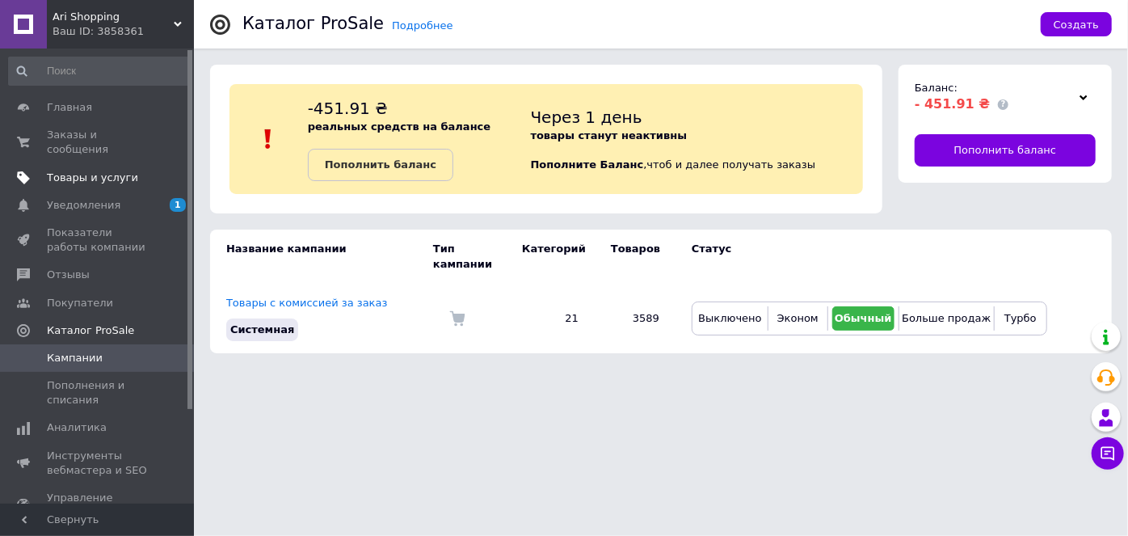
click at [82, 171] on span "Товары и услуги" at bounding box center [92, 178] width 91 height 15
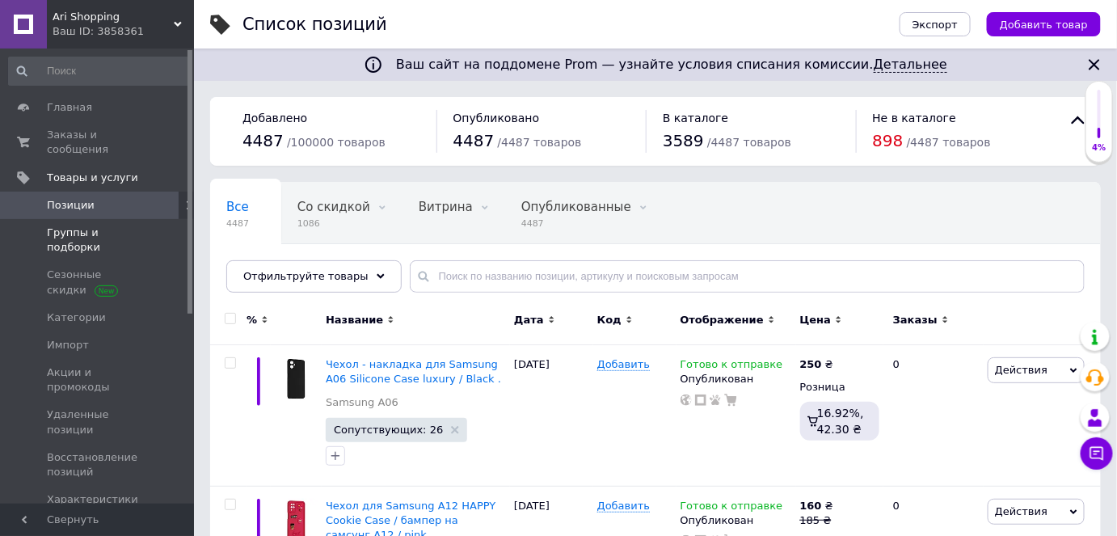
click at [99, 225] on span "Группы и подборки" at bounding box center [98, 239] width 103 height 29
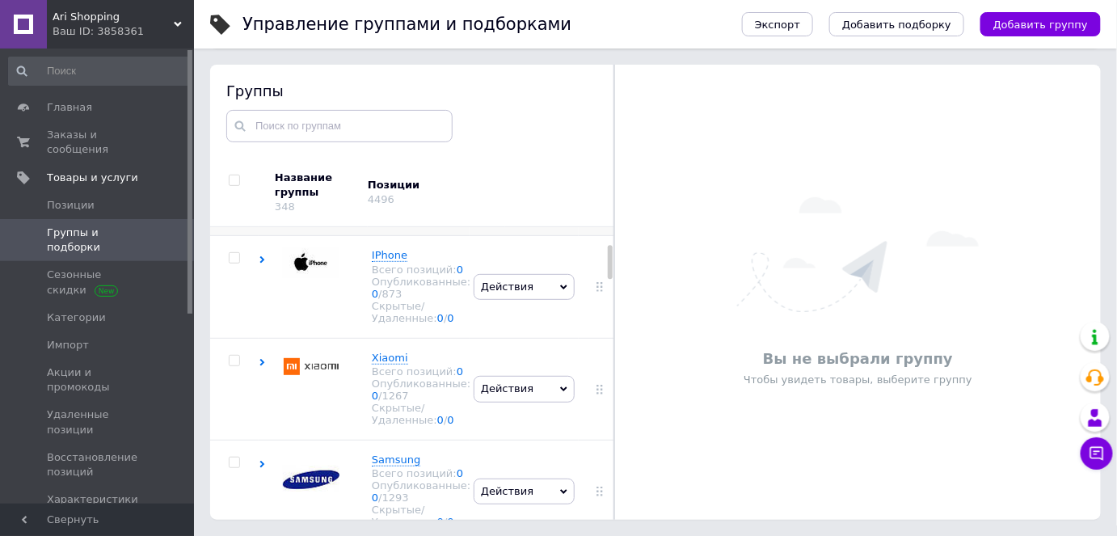
scroll to position [146, 0]
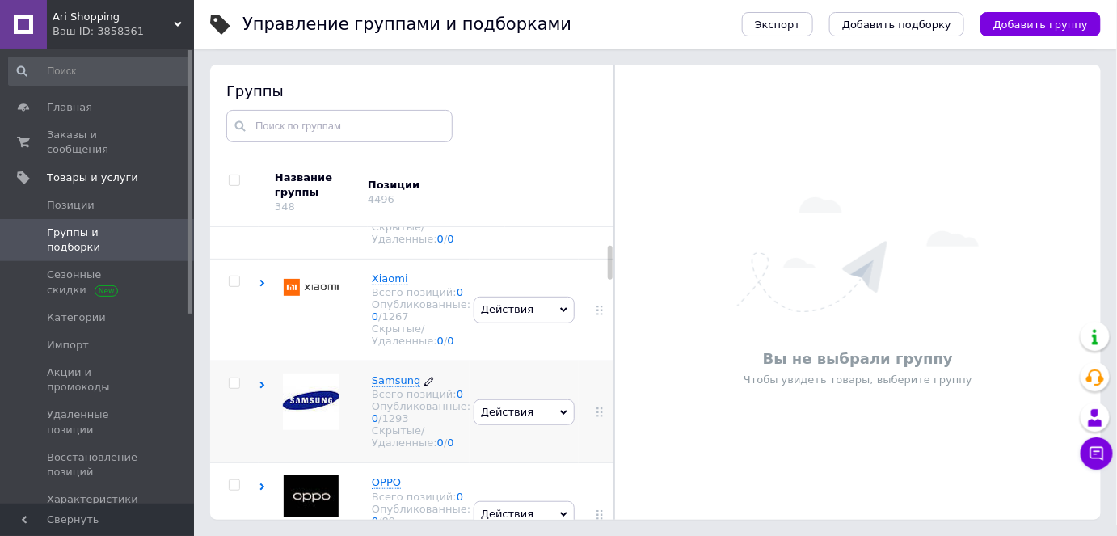
click at [385, 386] on span "Samsung" at bounding box center [396, 380] width 48 height 12
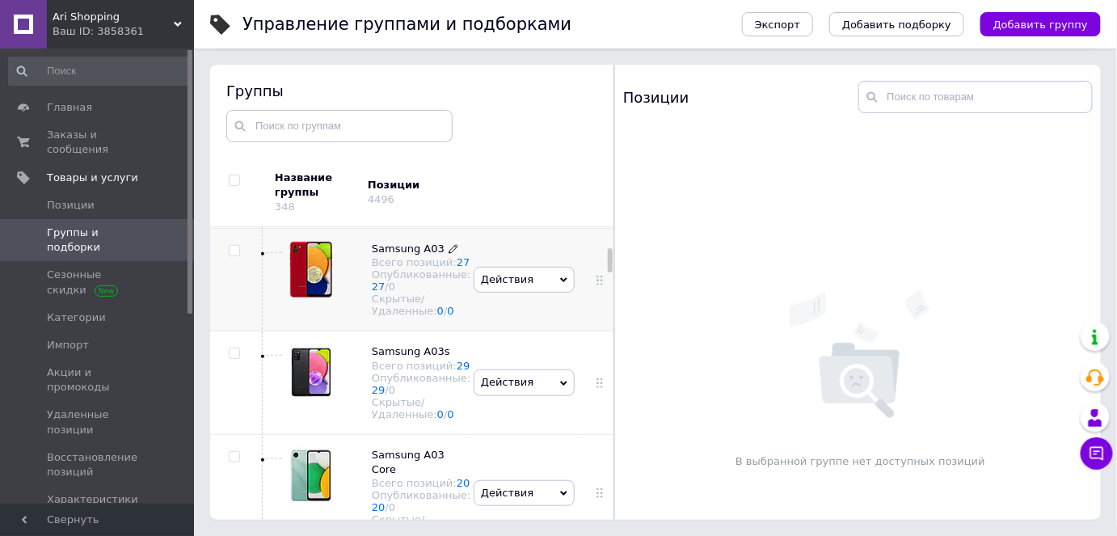
scroll to position [881, 0]
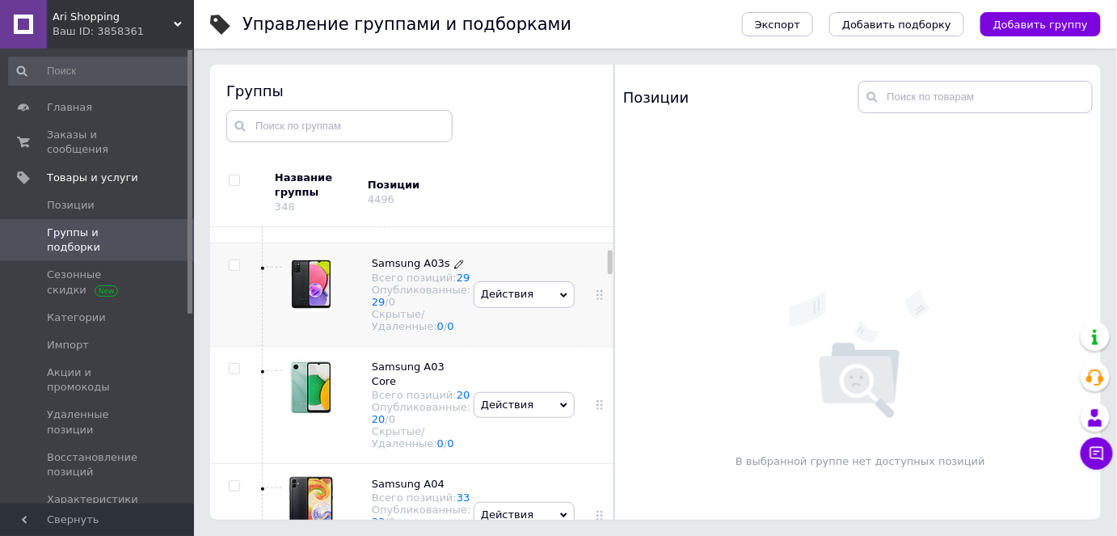
click at [400, 269] on span "Samsung A03s" at bounding box center [411, 263] width 78 height 12
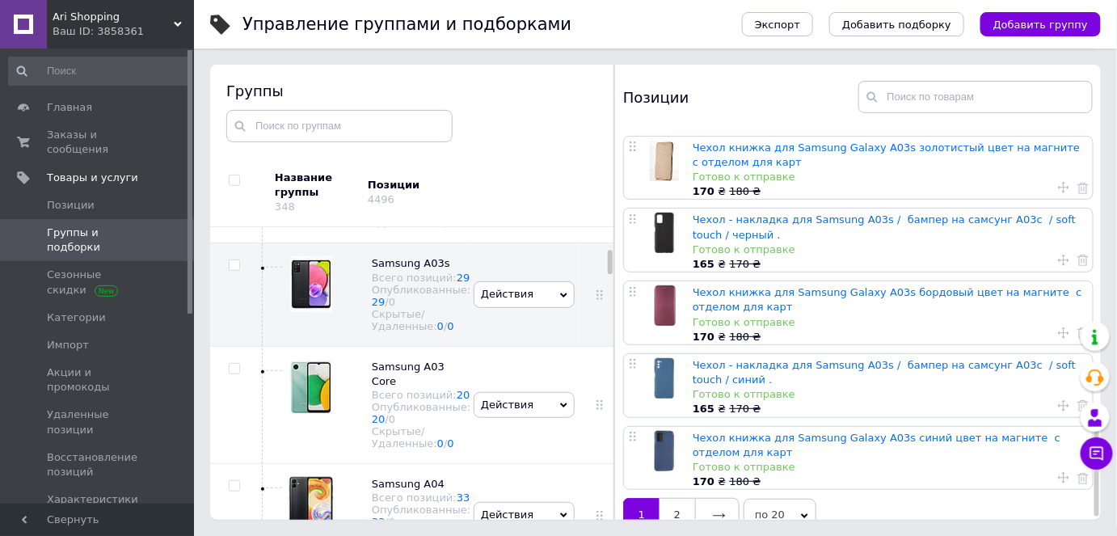
scroll to position [1043, 0]
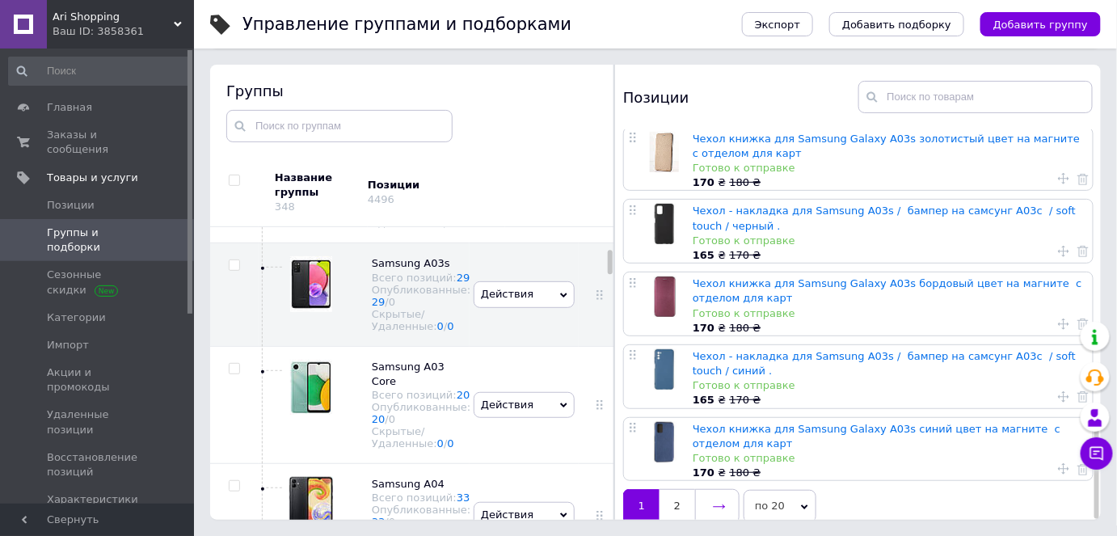
click at [717, 500] on icon at bounding box center [719, 506] width 13 height 13
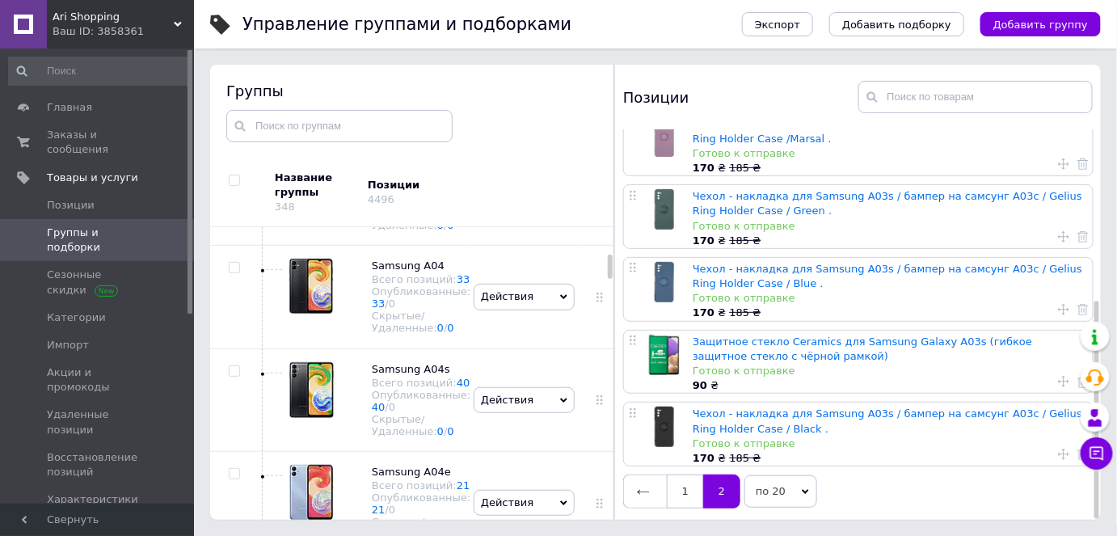
scroll to position [1101, 0]
click at [401, 166] on span "Samsung A03 Core" at bounding box center [408, 153] width 73 height 27
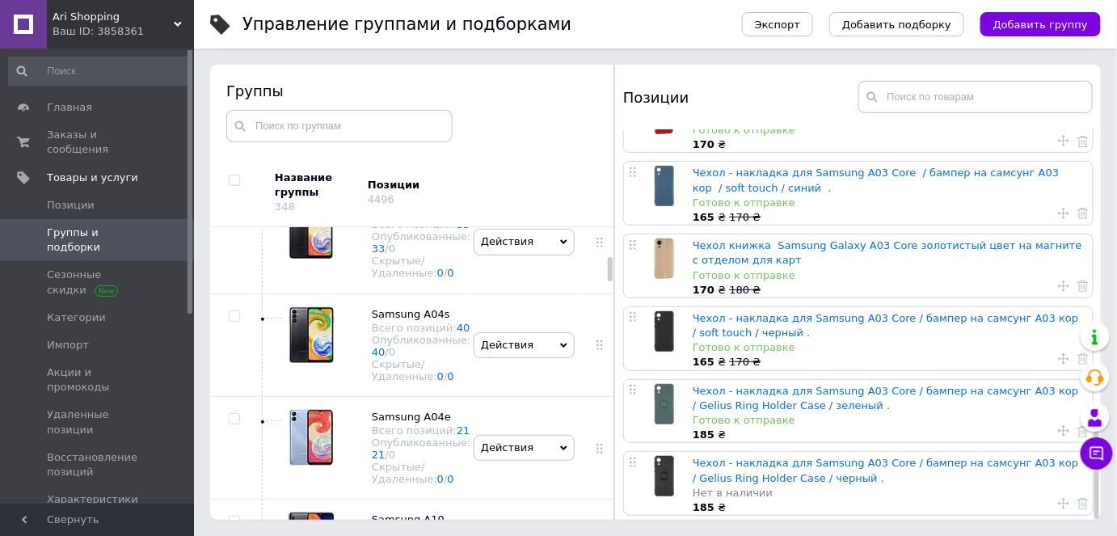
scroll to position [1175, 0]
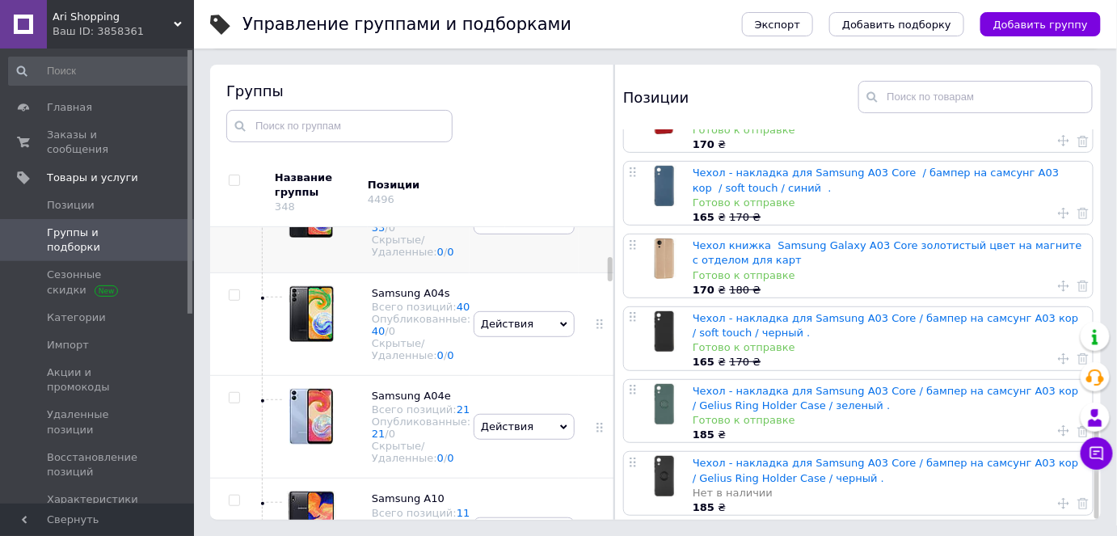
click at [383, 196] on span "Samsung A04" at bounding box center [408, 189] width 73 height 12
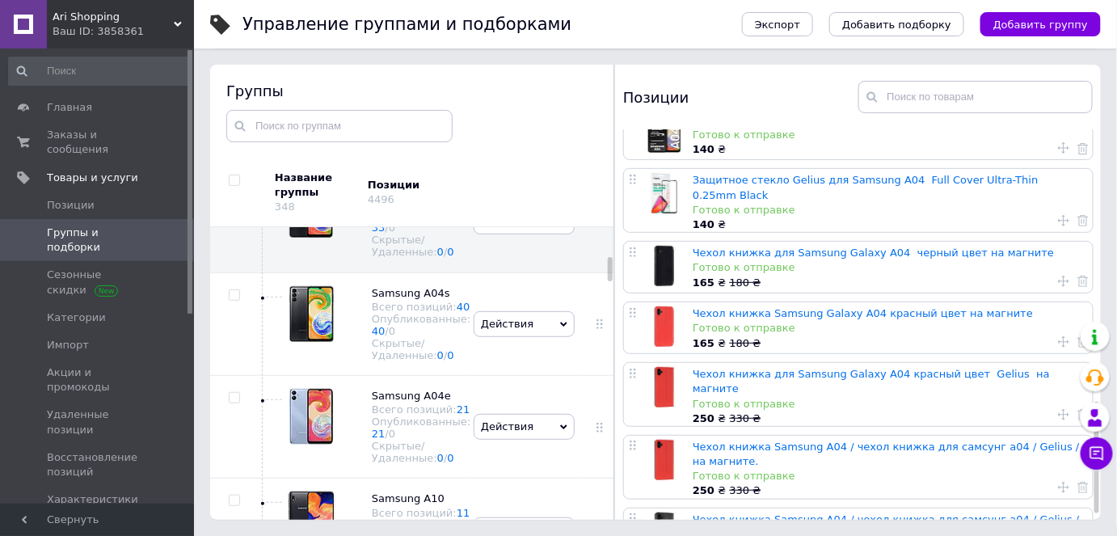
scroll to position [954, 0]
click at [178, 24] on use at bounding box center [178, 24] width 8 height 5
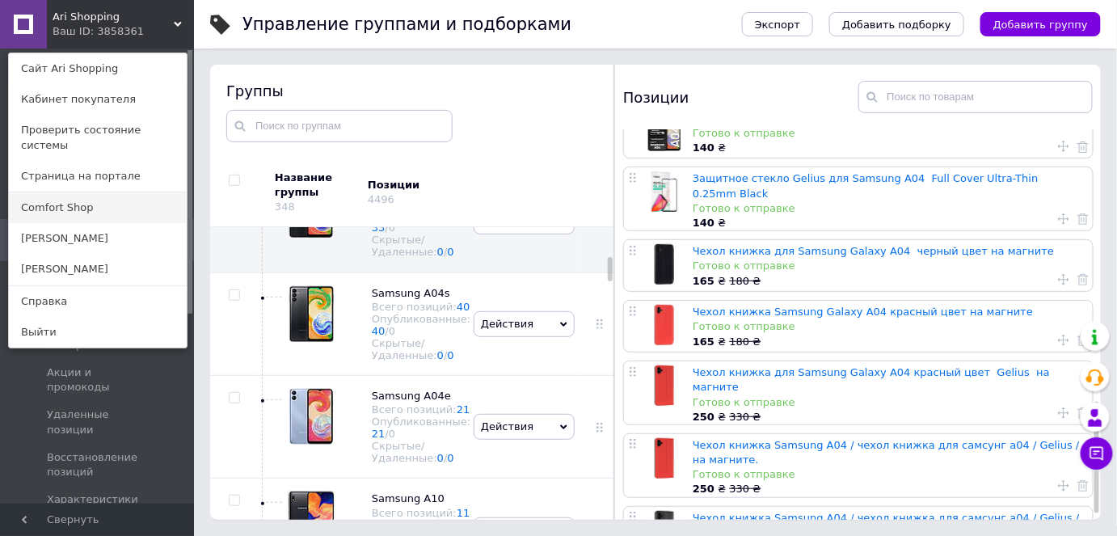
click at [45, 202] on link "Comfort Shop" at bounding box center [98, 207] width 178 height 31
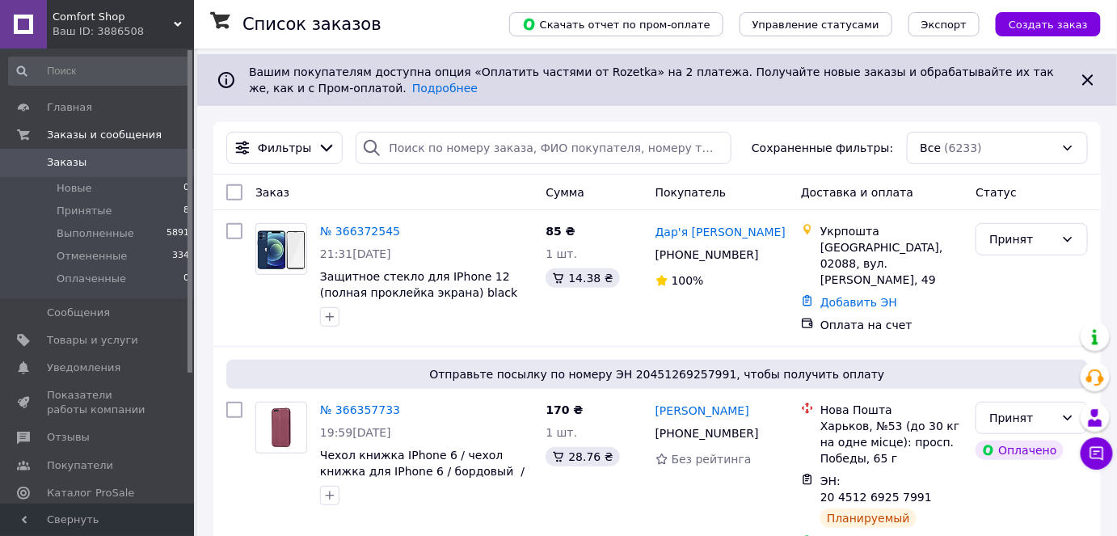
scroll to position [146, 0]
click at [368, 229] on link "№ 366372545" at bounding box center [360, 231] width 80 height 13
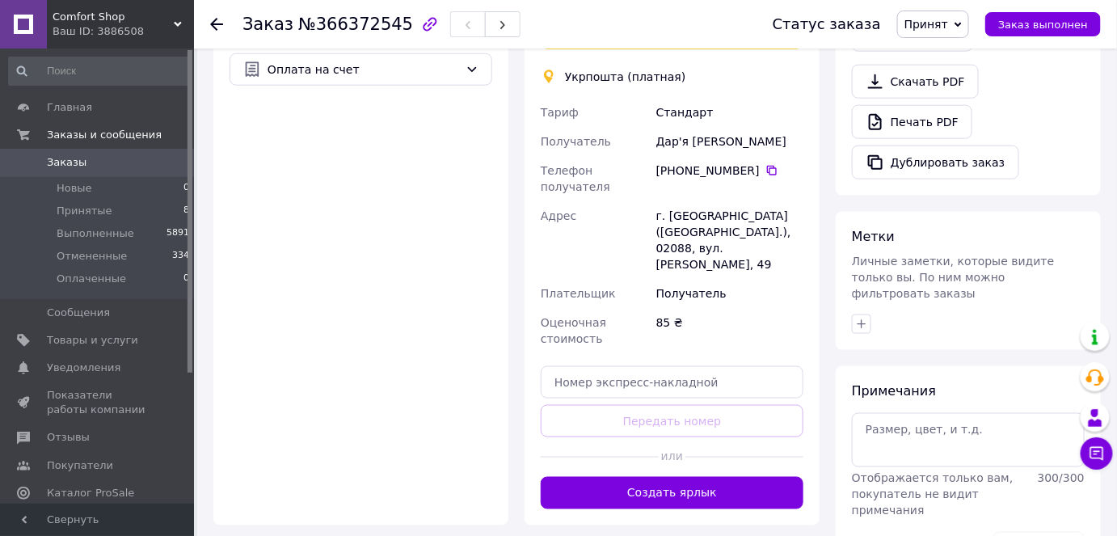
scroll to position [587, 0]
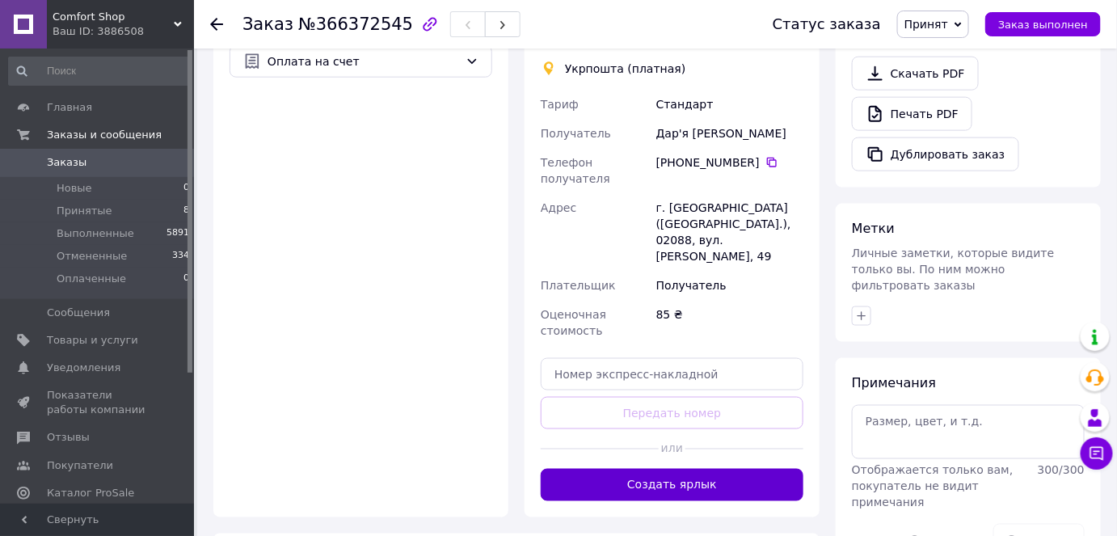
click at [669, 469] on button "Создать ярлык" at bounding box center [672, 485] width 263 height 32
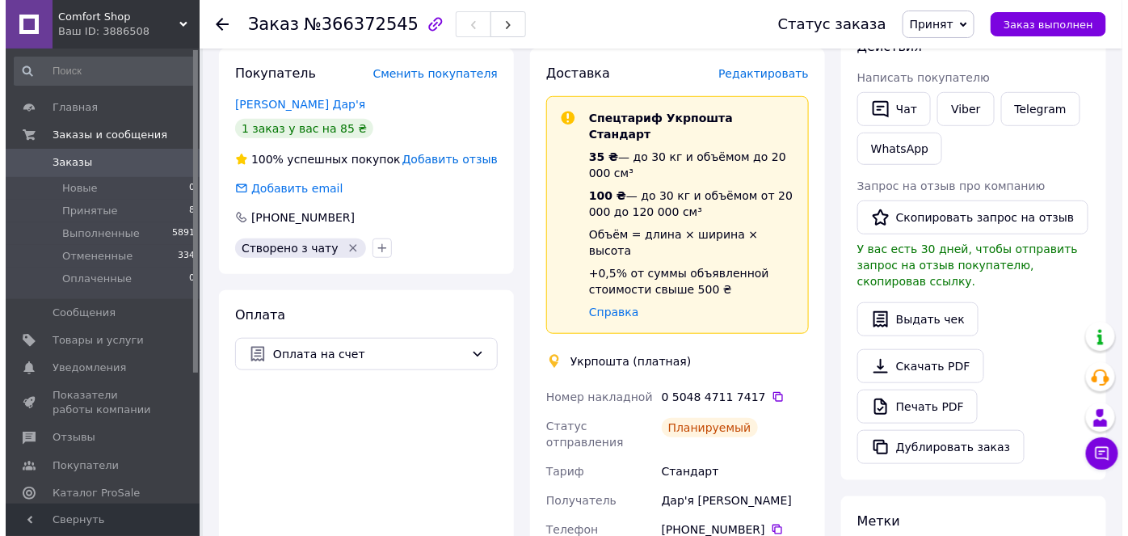
scroll to position [293, 0]
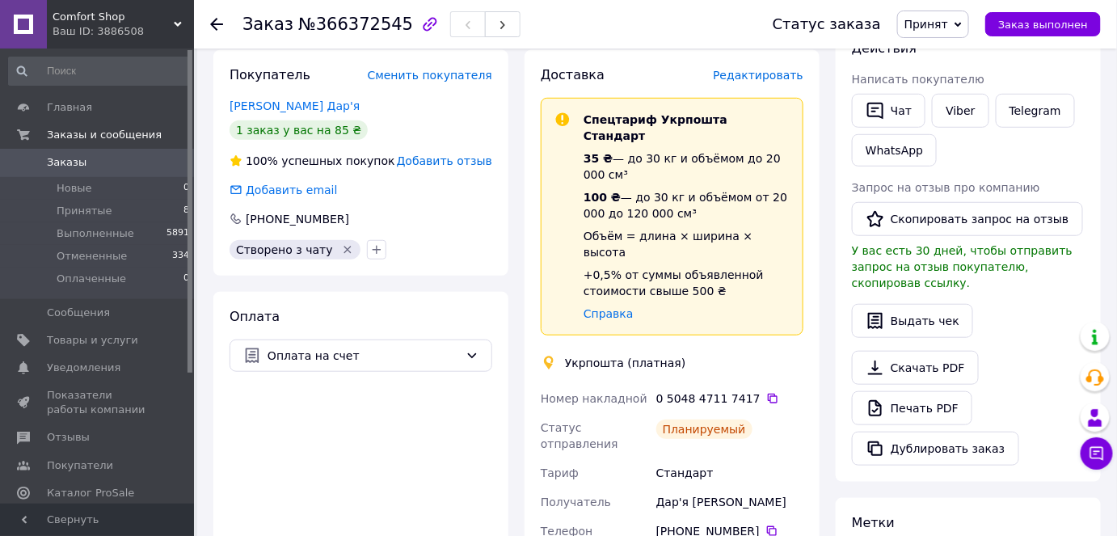
click at [758, 78] on span "Редактировать" at bounding box center [758, 75] width 91 height 13
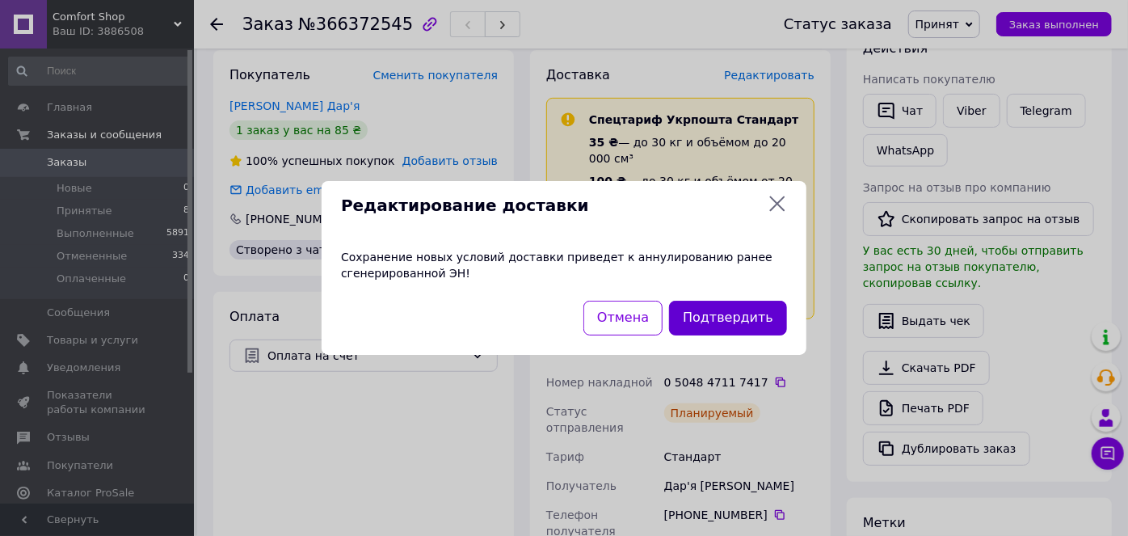
click at [725, 316] on button "Подтвердить" at bounding box center [728, 318] width 118 height 35
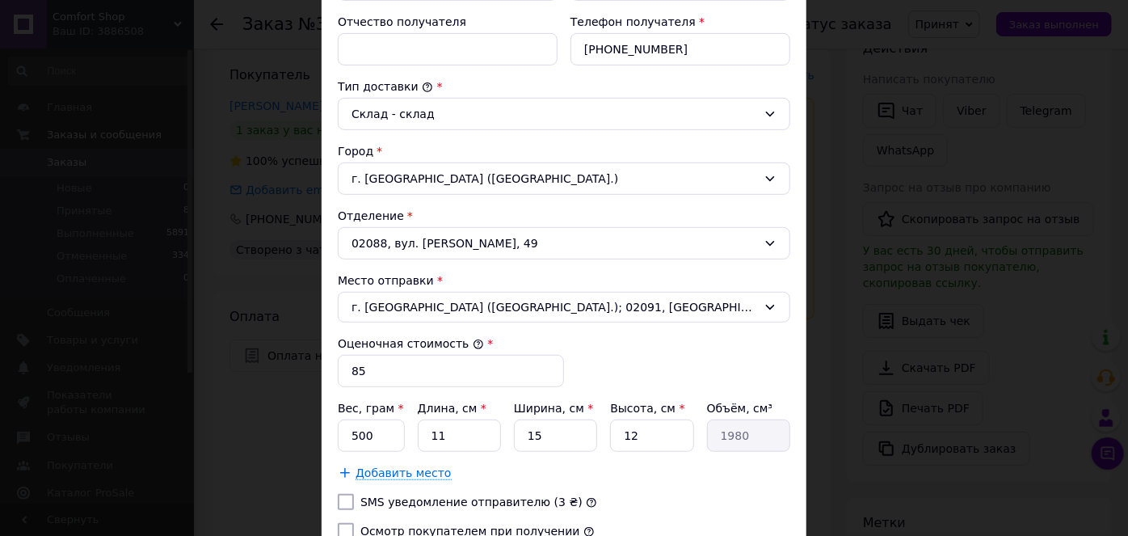
scroll to position [440, 0]
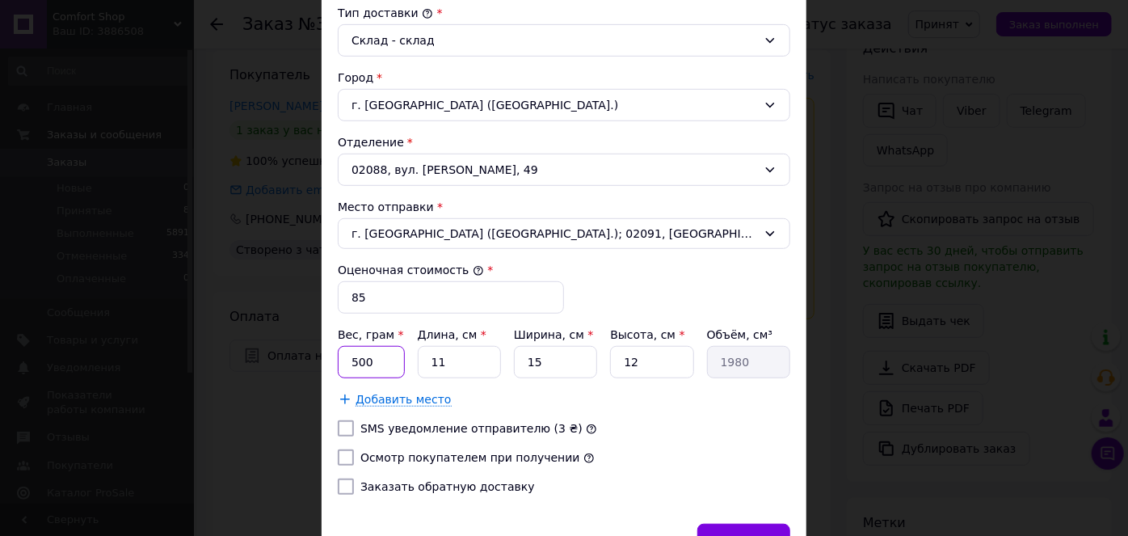
click at [354, 357] on input "500" at bounding box center [371, 362] width 67 height 32
type input "100"
click at [650, 352] on input "12" at bounding box center [651, 362] width 83 height 32
type input "1"
type input "165"
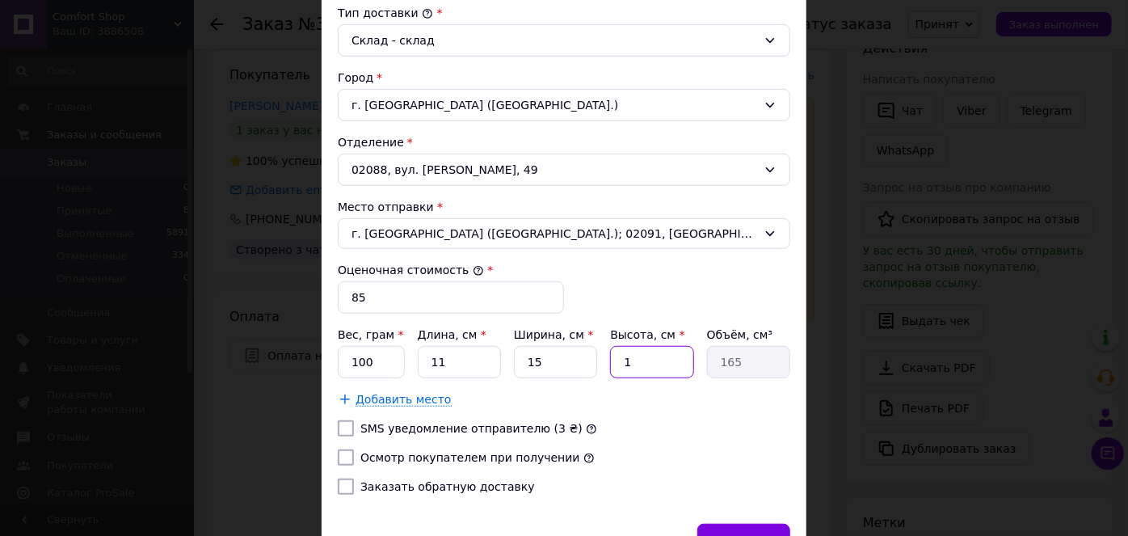
type input "1"
click at [349, 453] on input "Осмотр покупателем при получении" at bounding box center [346, 457] width 16 height 16
checkbox input "true"
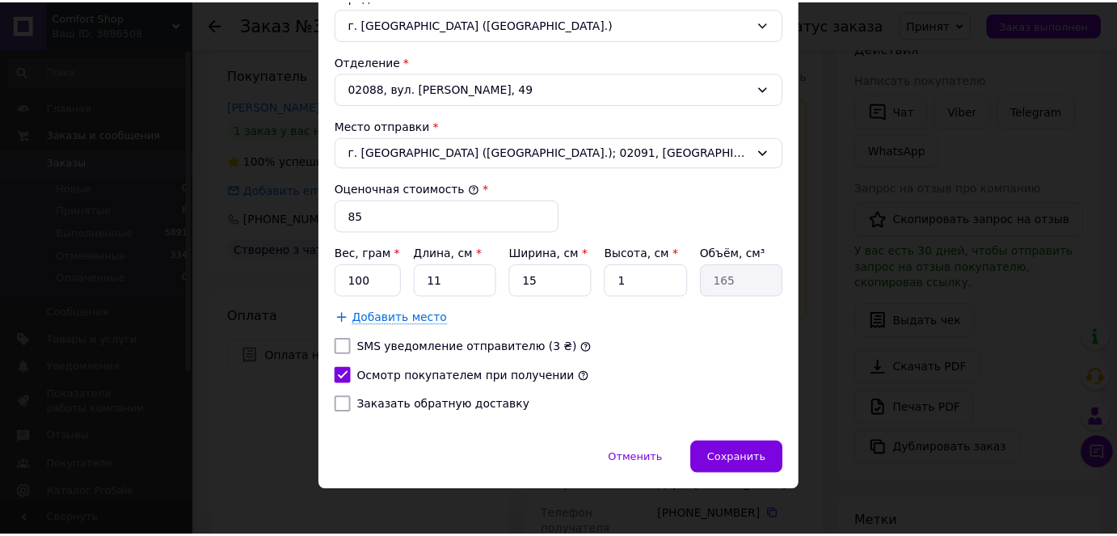
scroll to position [528, 0]
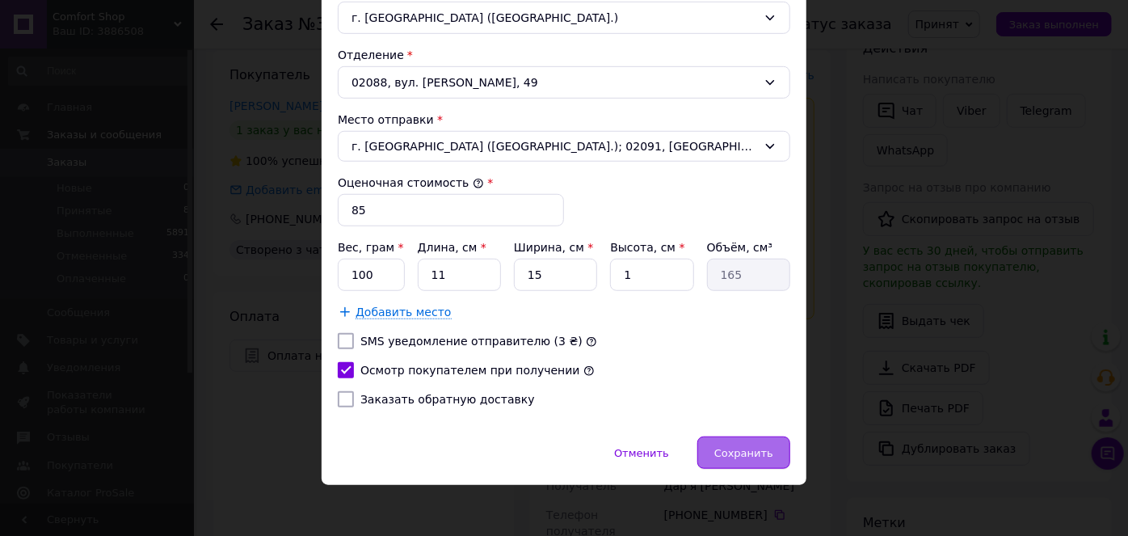
click at [726, 447] on span "Сохранить" at bounding box center [743, 453] width 59 height 12
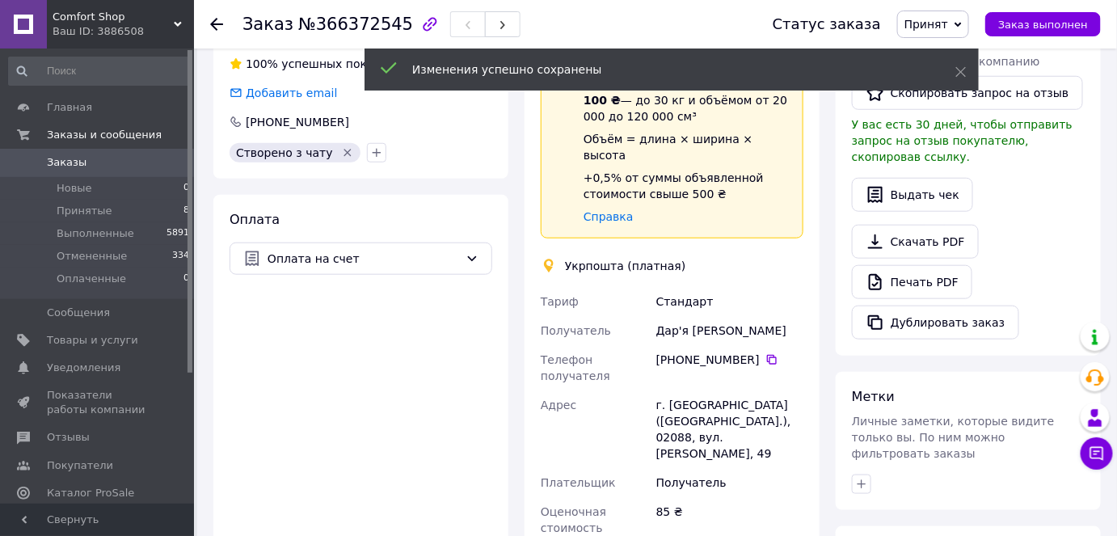
scroll to position [661, 0]
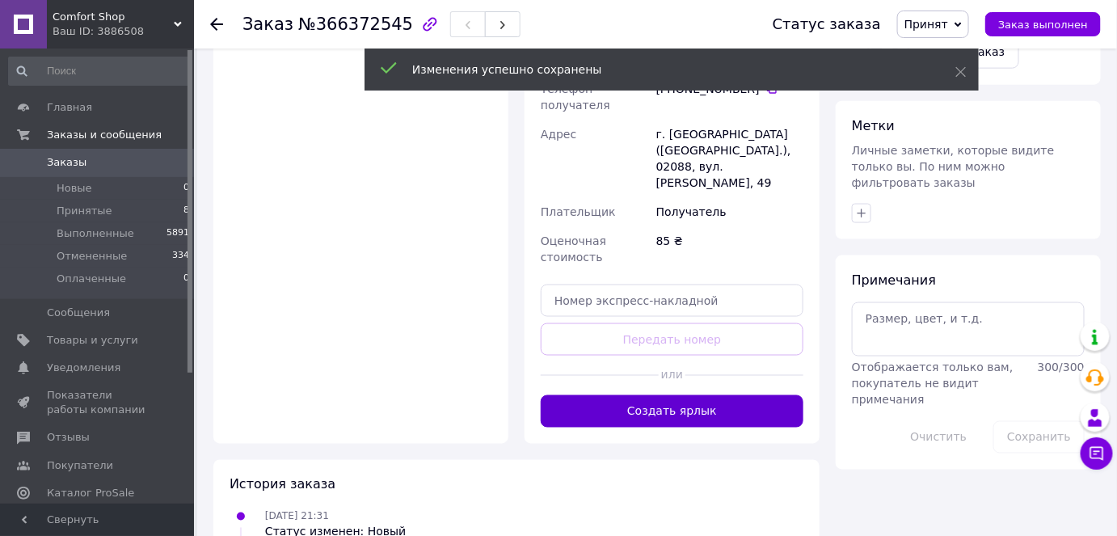
click at [592, 395] on button "Создать ярлык" at bounding box center [672, 411] width 263 height 32
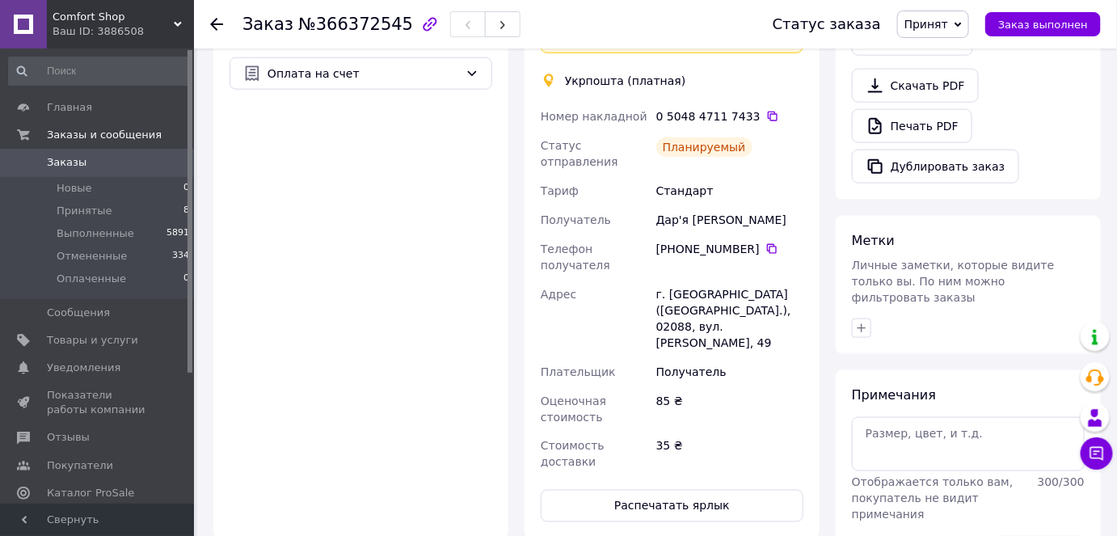
scroll to position [587, 0]
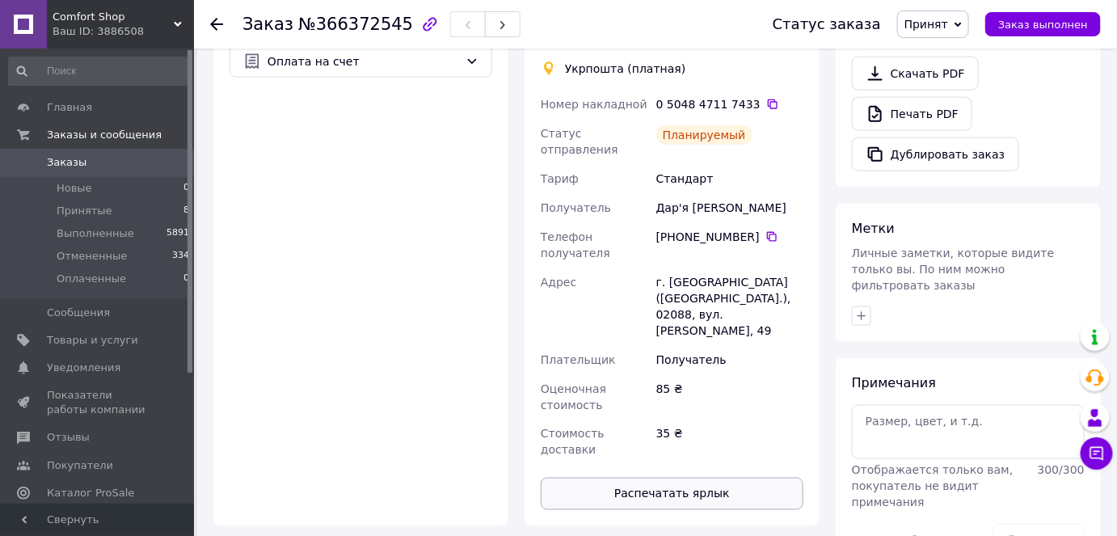
click at [661, 478] on button "Распечатать ярлык" at bounding box center [672, 494] width 263 height 32
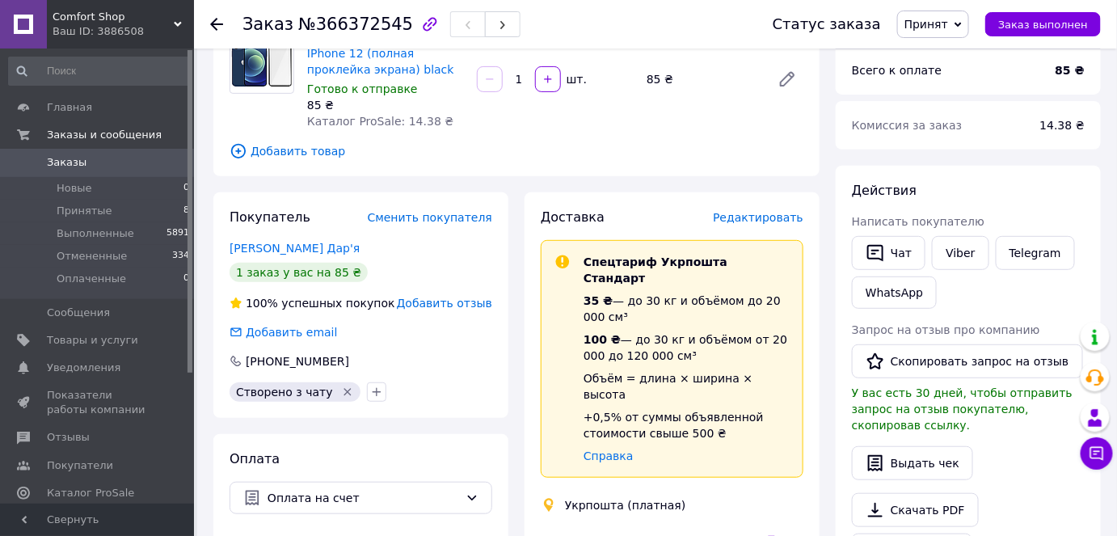
scroll to position [146, 0]
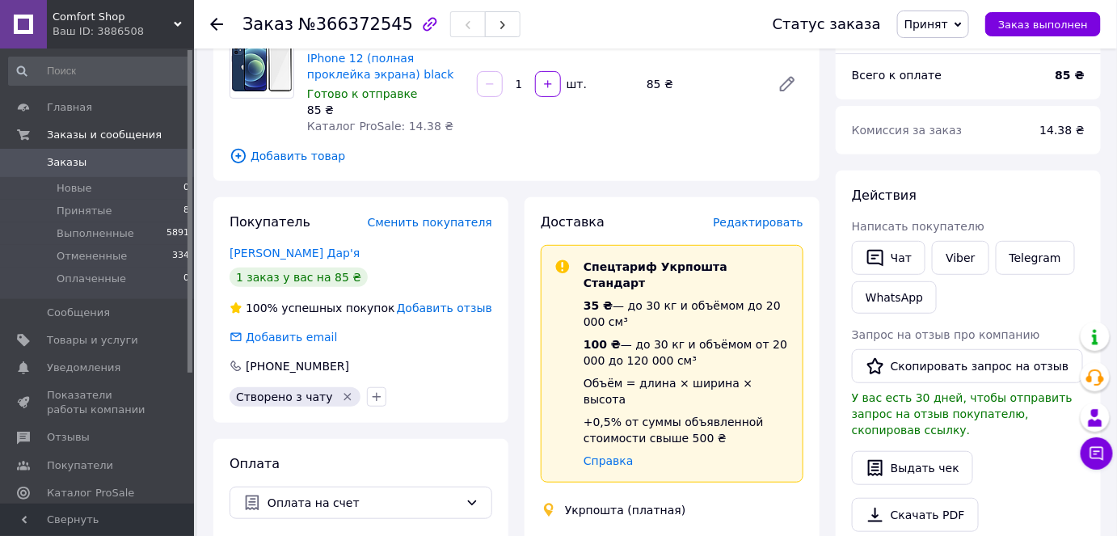
click at [214, 23] on use at bounding box center [216, 24] width 13 height 13
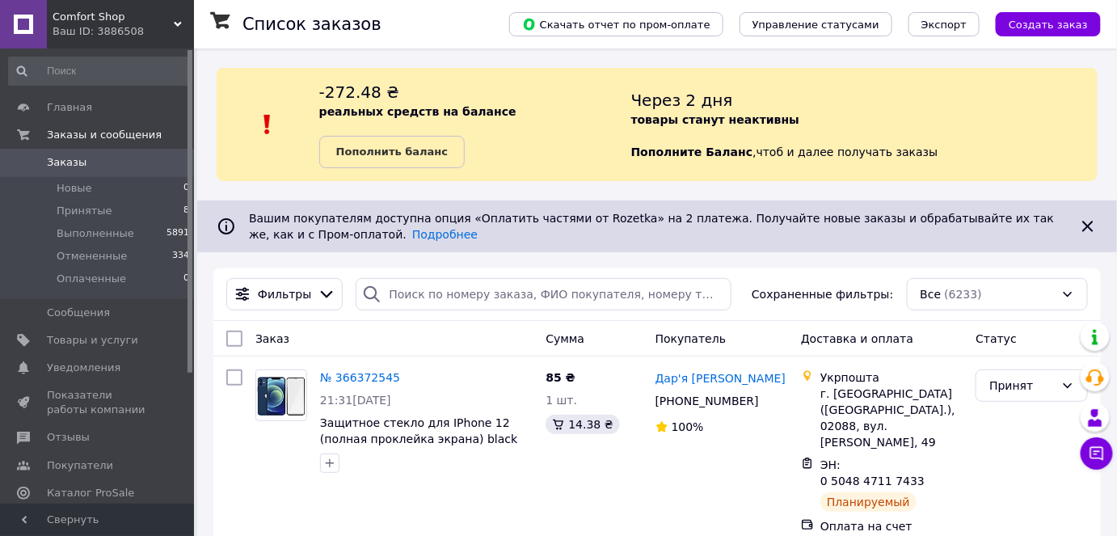
click at [172, 25] on div "Ваш ID: 3886508" at bounding box center [123, 31] width 141 height 15
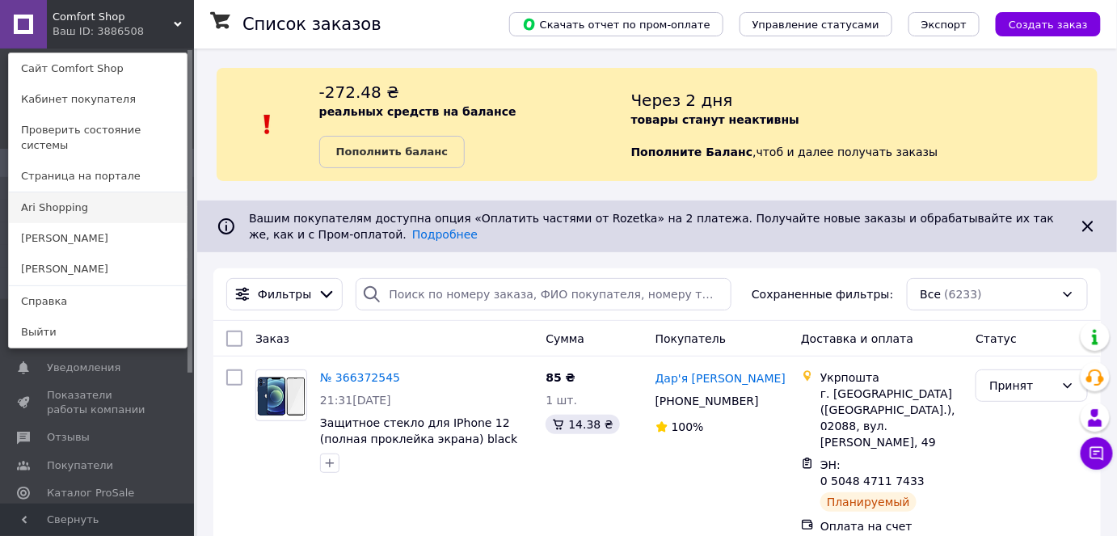
click at [55, 196] on link "Ari Shopping" at bounding box center [98, 207] width 178 height 31
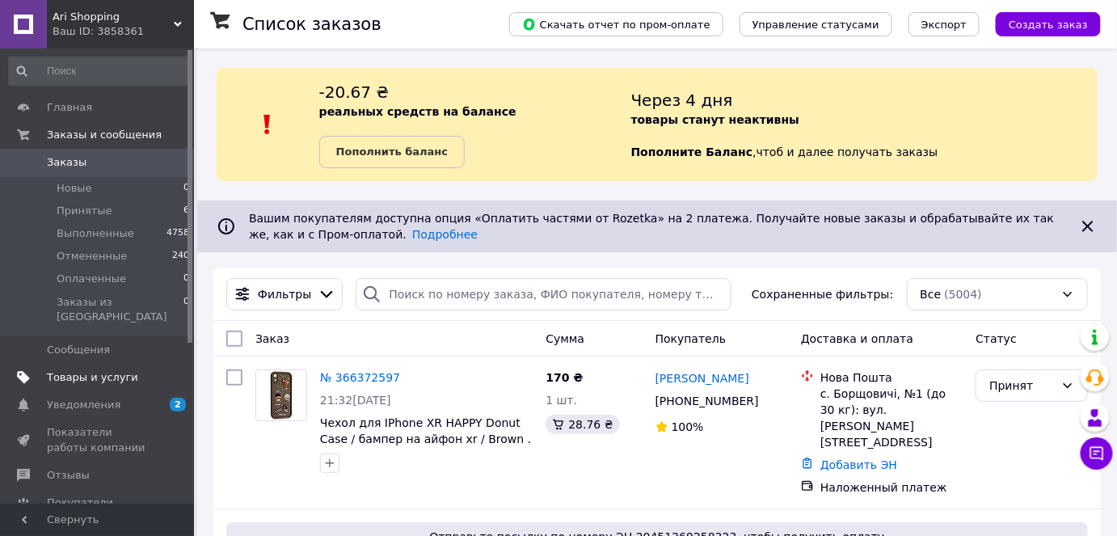
click at [75, 370] on span "Товары и услуги" at bounding box center [92, 377] width 91 height 15
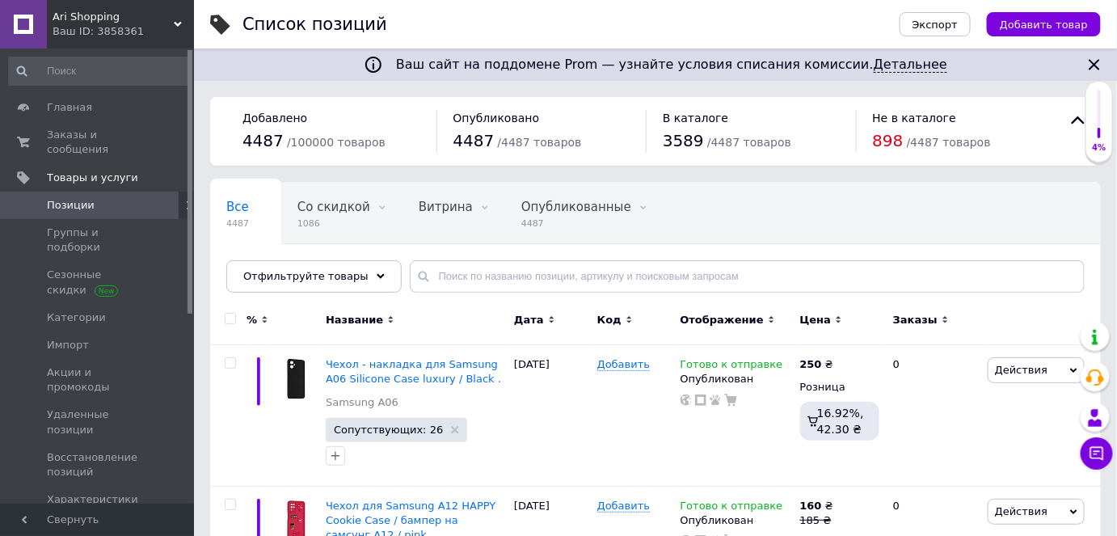
click at [99, 520] on span "Уведомления" at bounding box center [84, 527] width 74 height 15
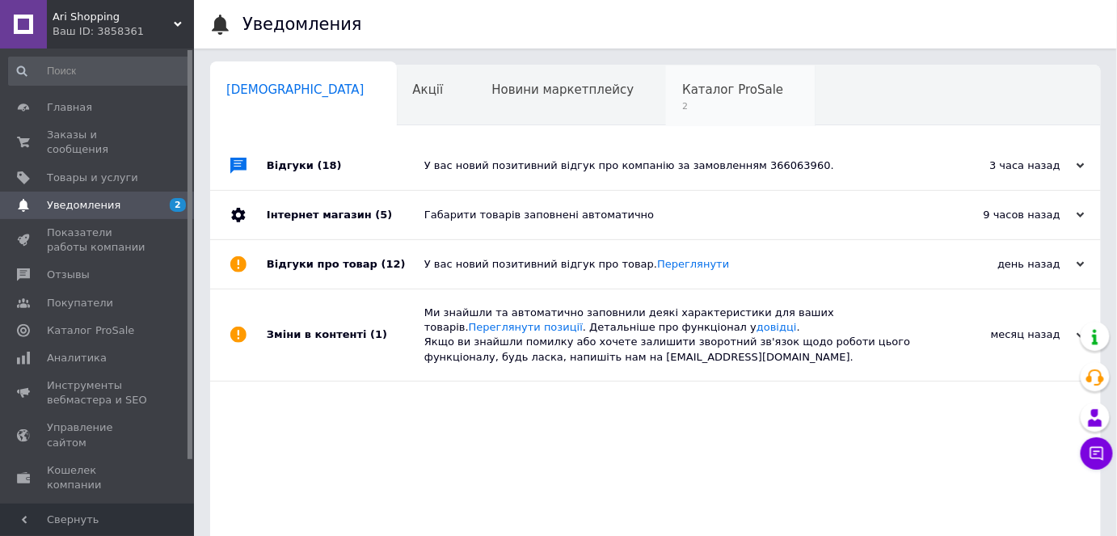
click at [682, 86] on span "Каталог ProSale" at bounding box center [732, 89] width 101 height 15
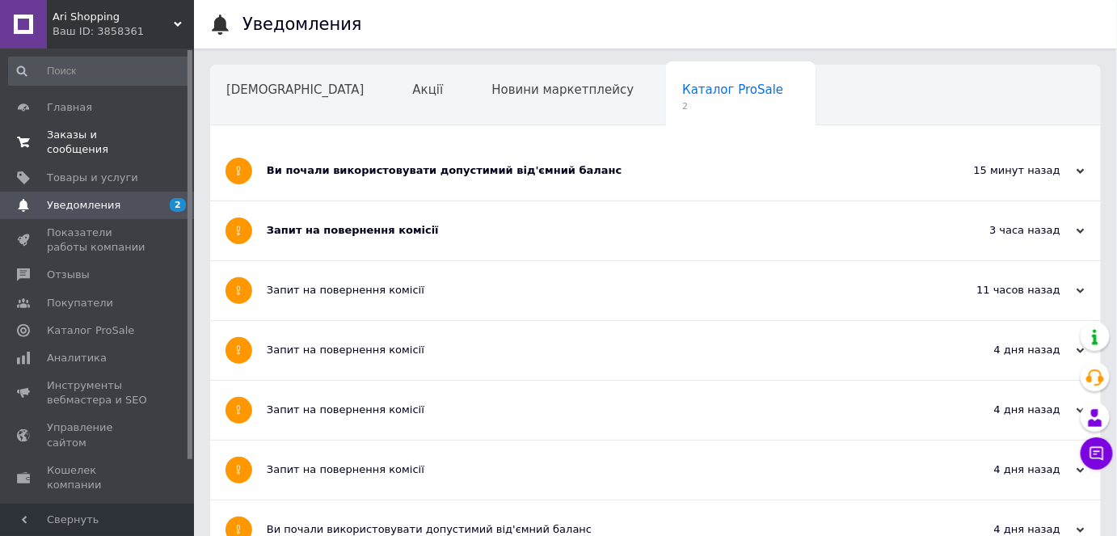
click at [66, 126] on link "Заказы и сообщения 0 0" at bounding box center [99, 142] width 199 height 42
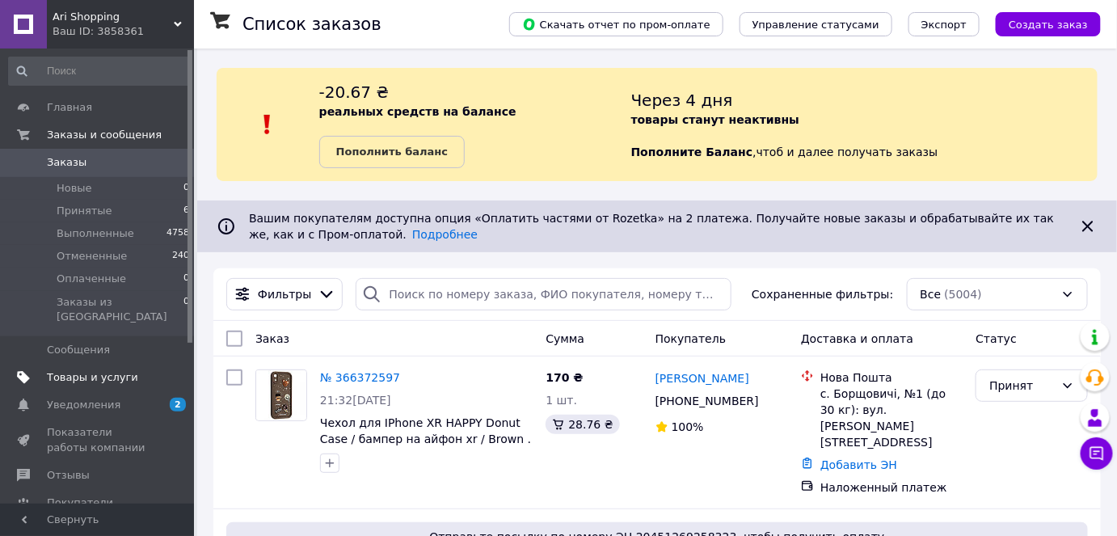
click at [62, 370] on span "Товары и услуги" at bounding box center [92, 377] width 91 height 15
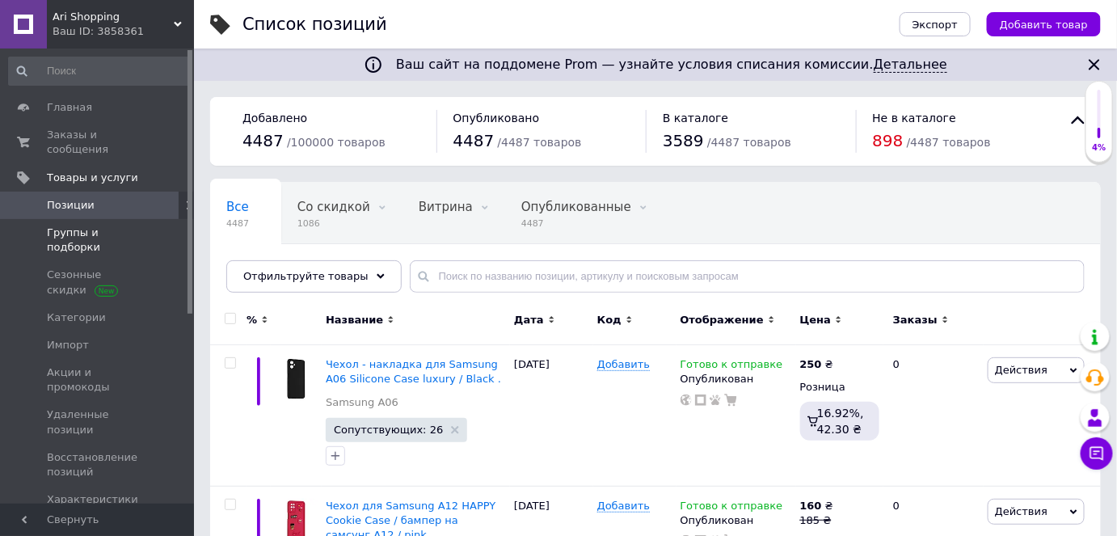
click at [98, 225] on span "Группы и подборки" at bounding box center [98, 239] width 103 height 29
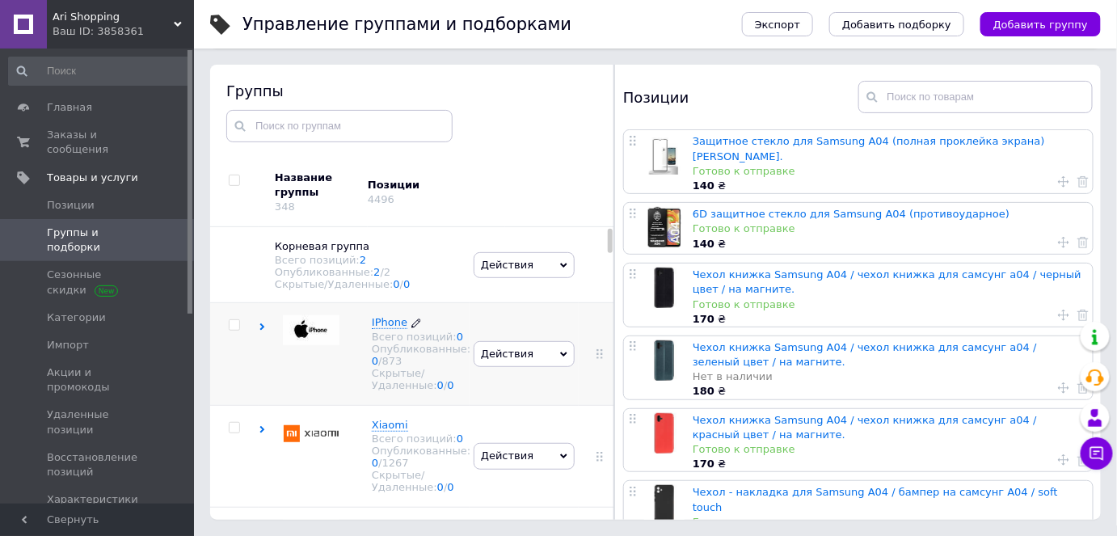
click at [384, 322] on span "IPhone" at bounding box center [390, 322] width 36 height 12
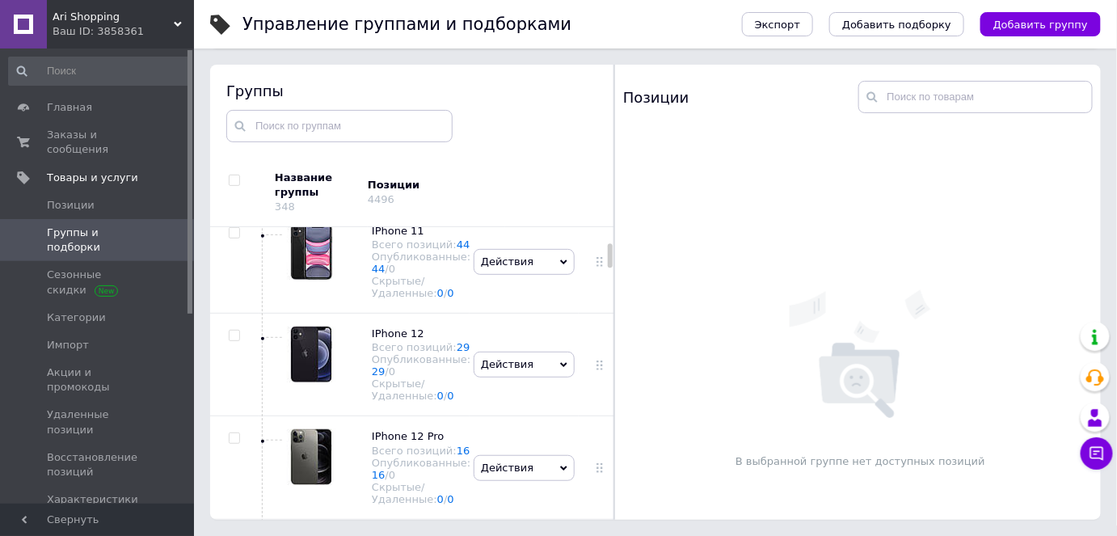
scroll to position [1101, 0]
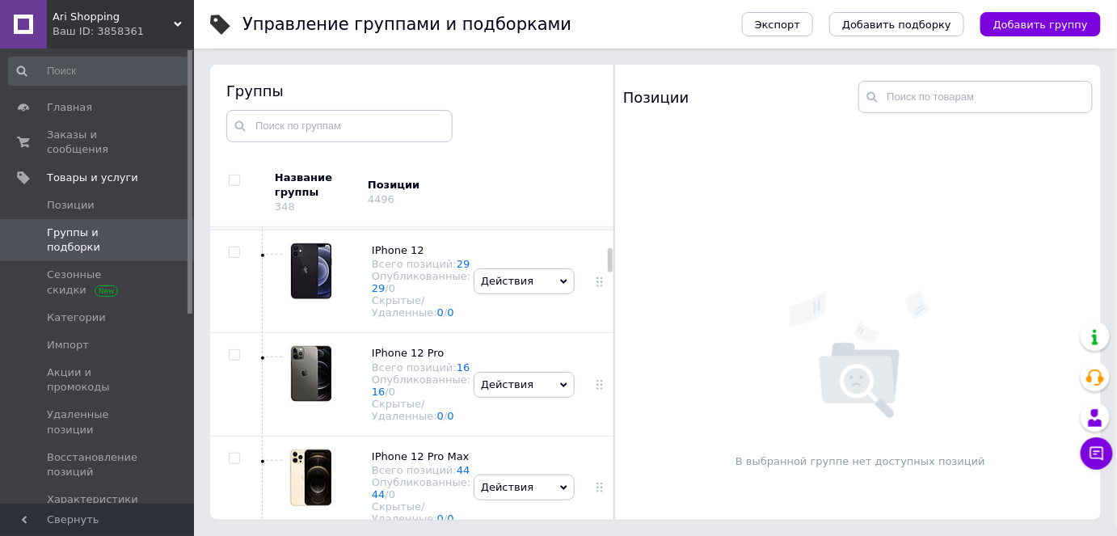
click at [387, 154] on span "IPhone 11" at bounding box center [398, 147] width 53 height 12
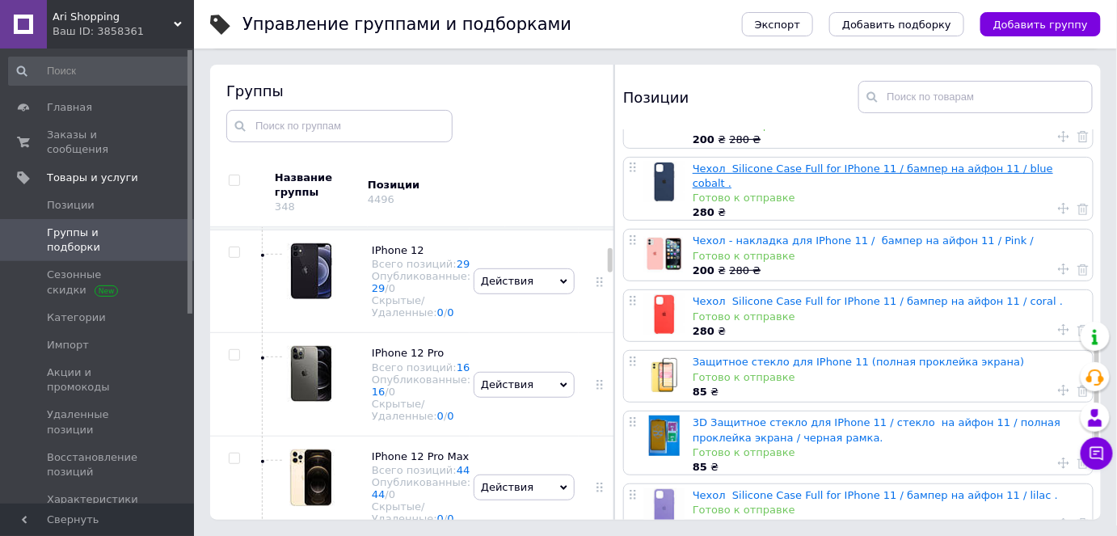
scroll to position [905, 0]
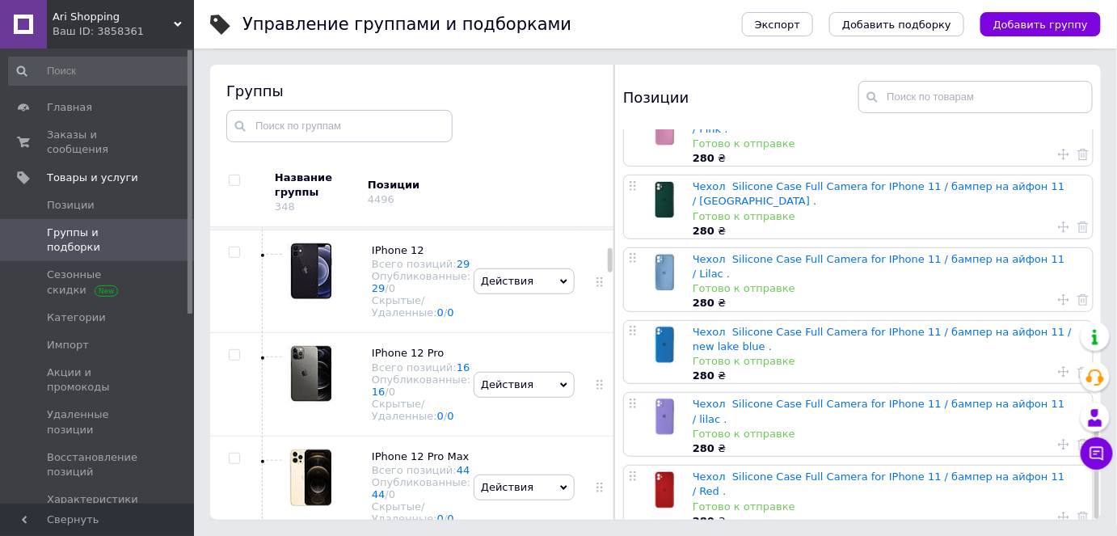
scroll to position [917, 0]
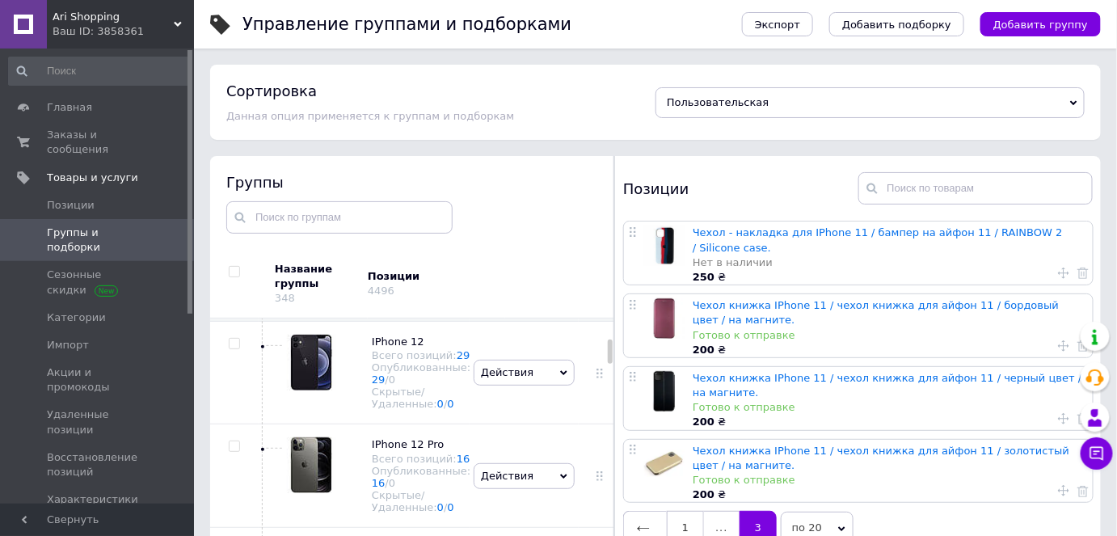
scroll to position [91, 0]
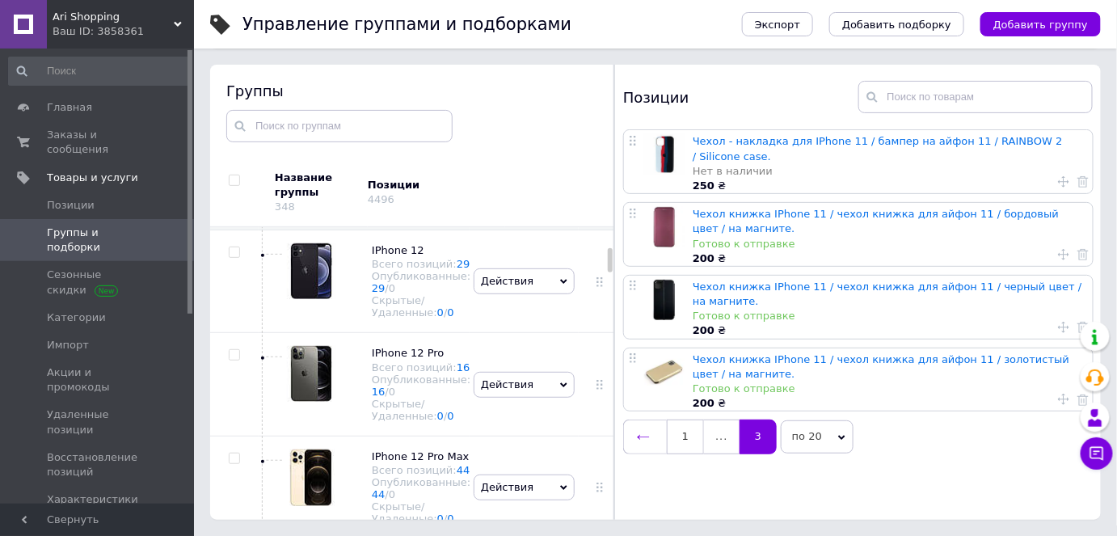
click at [638, 434] on icon at bounding box center [643, 437] width 13 height 13
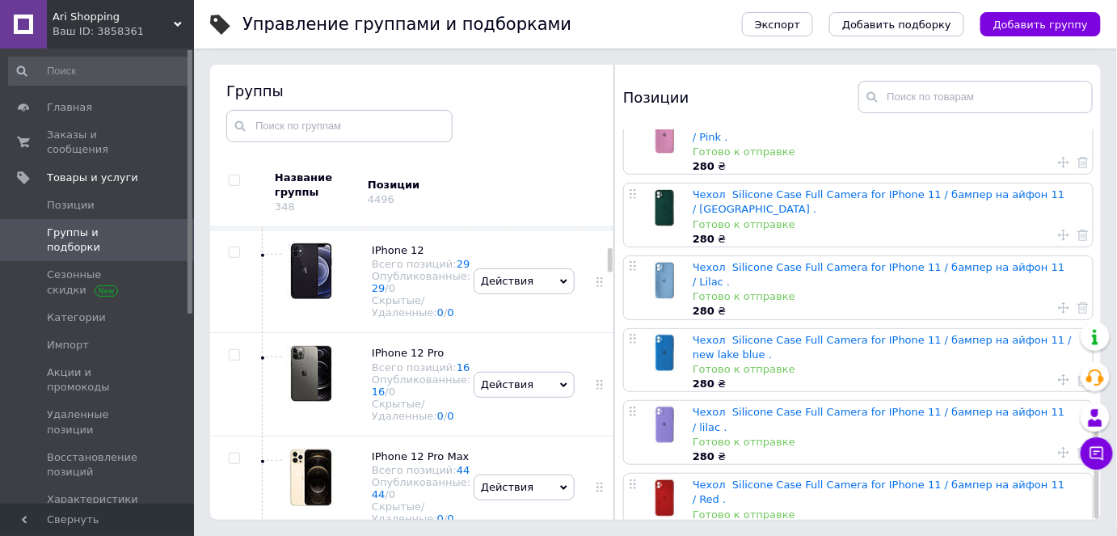
scroll to position [917, 0]
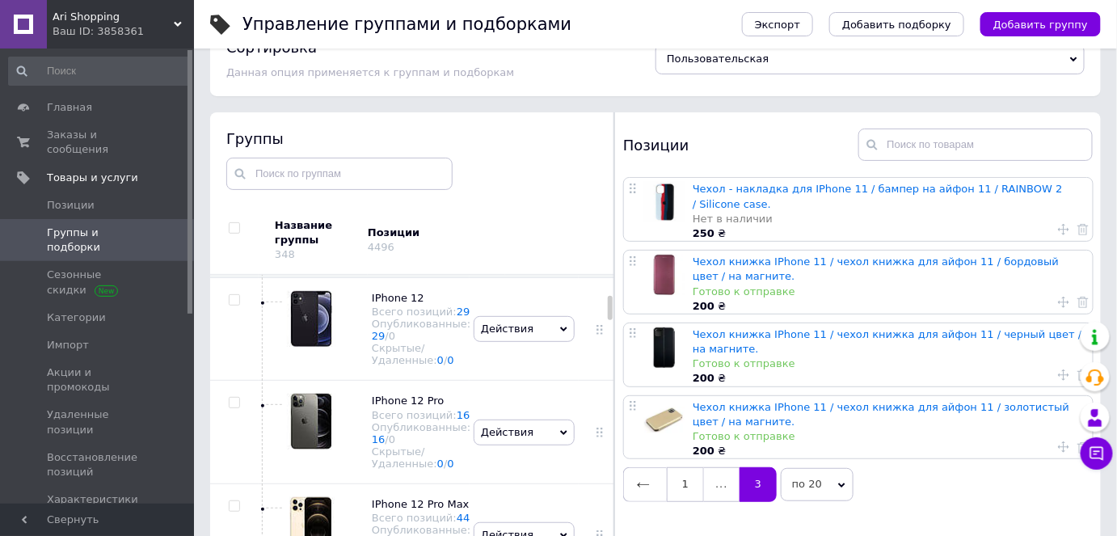
scroll to position [91, 0]
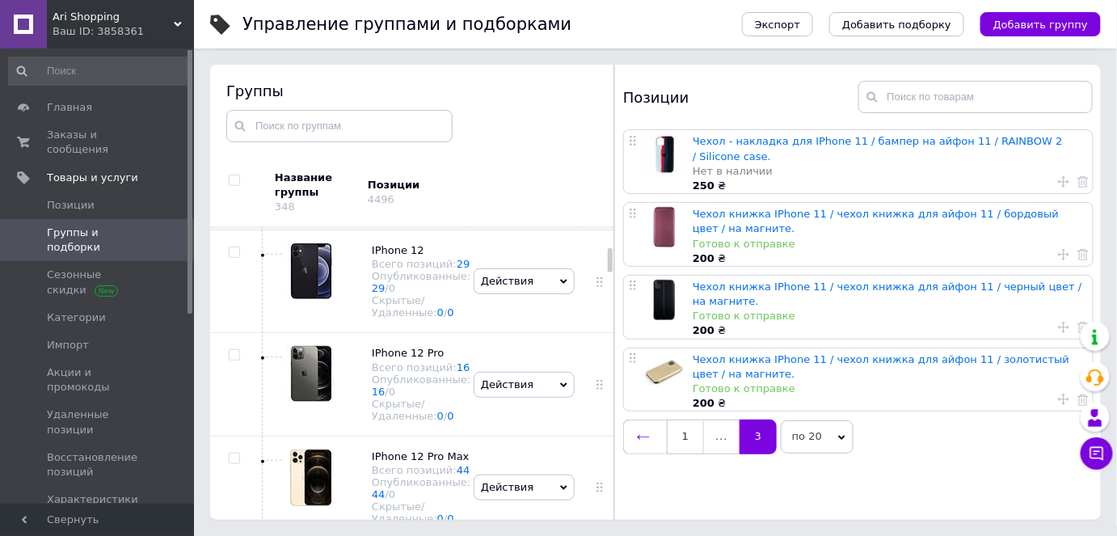
click at [646, 431] on icon at bounding box center [643, 437] width 13 height 13
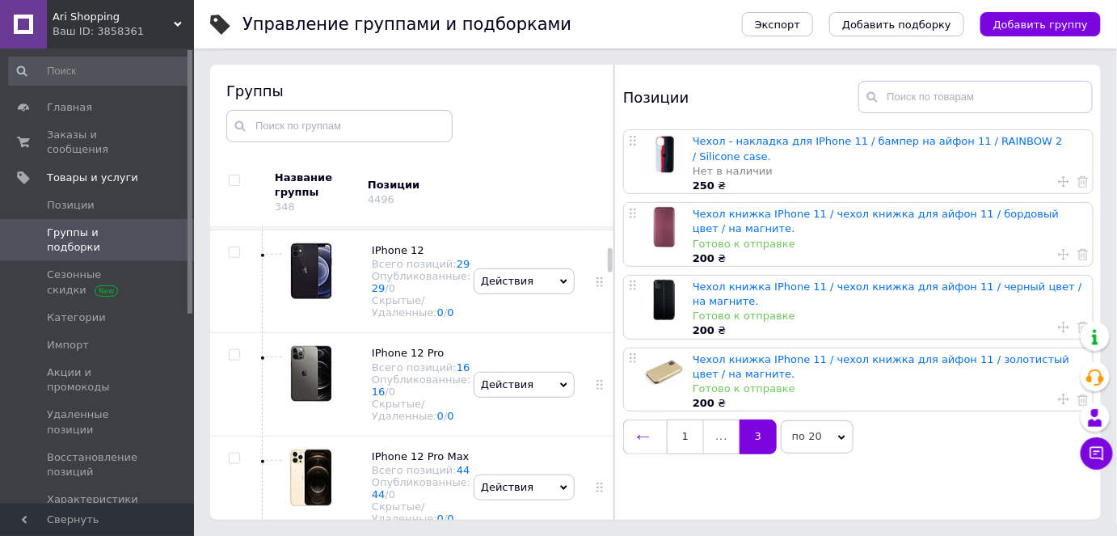
click at [634, 433] on link at bounding box center [645, 436] width 44 height 34
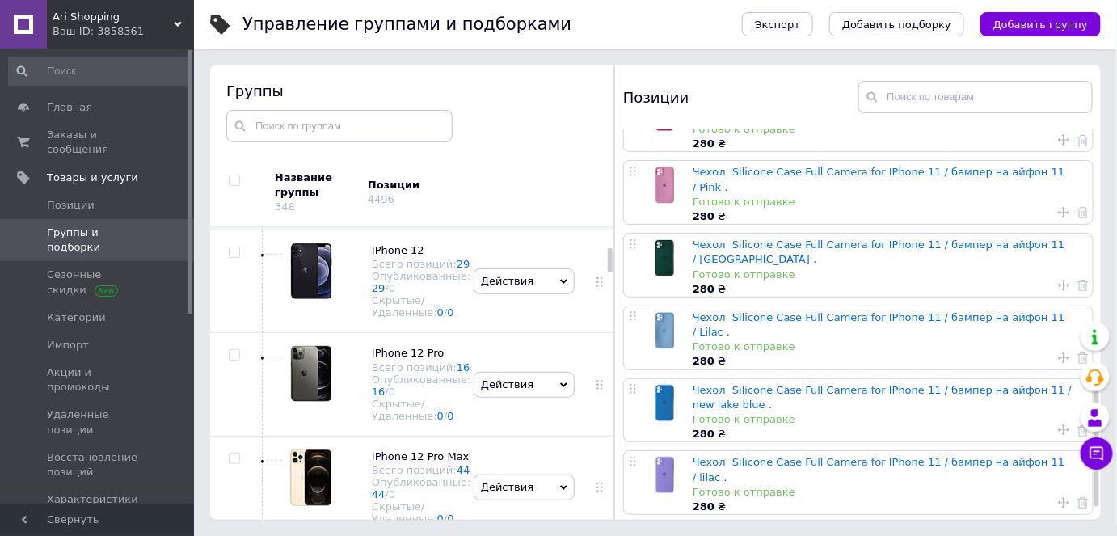
scroll to position [917, 0]
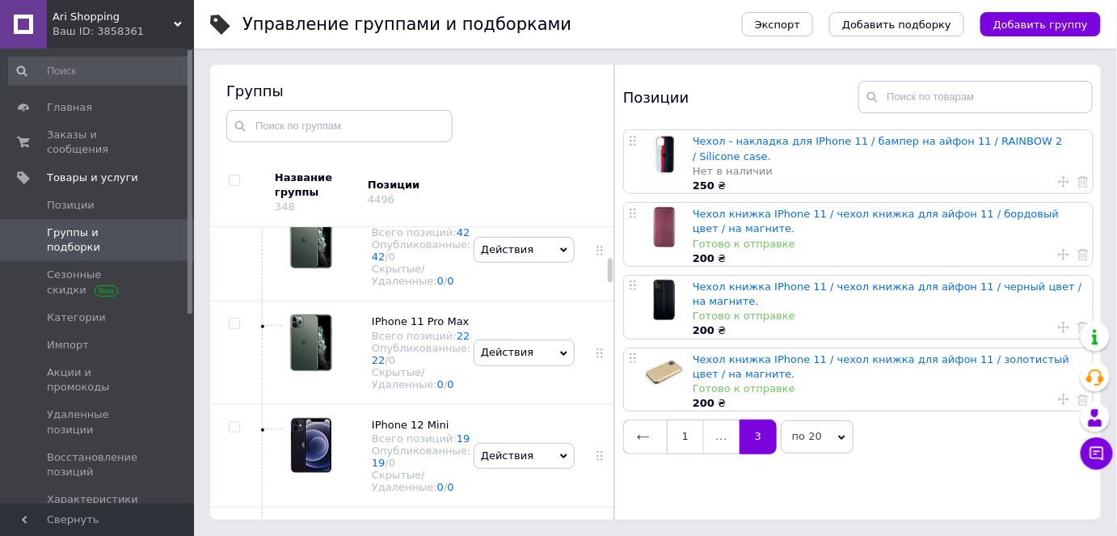
scroll to position [1689, 0]
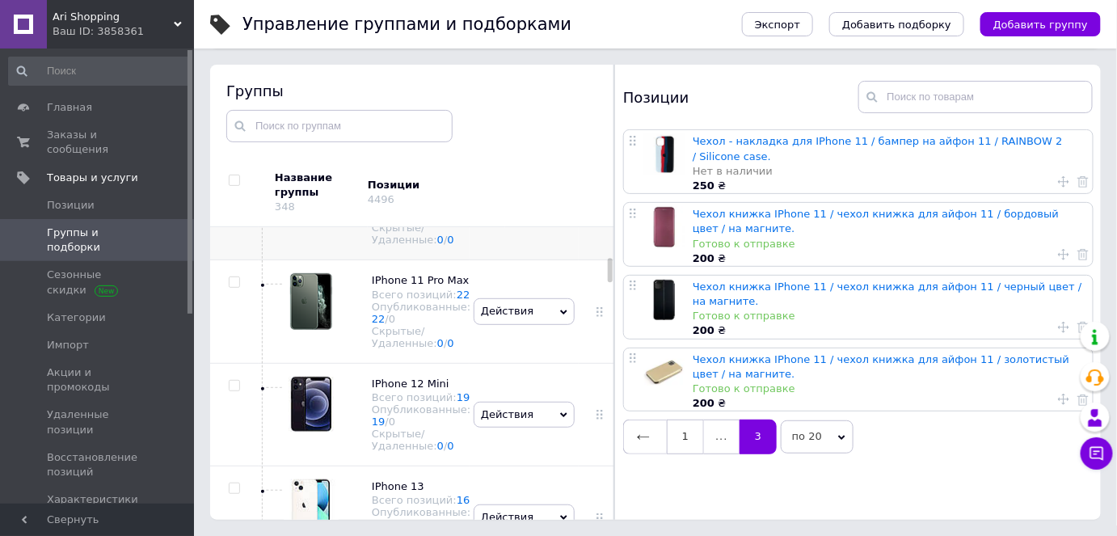
click at [398, 183] on span "IPhone 11 Pro" at bounding box center [408, 177] width 73 height 12
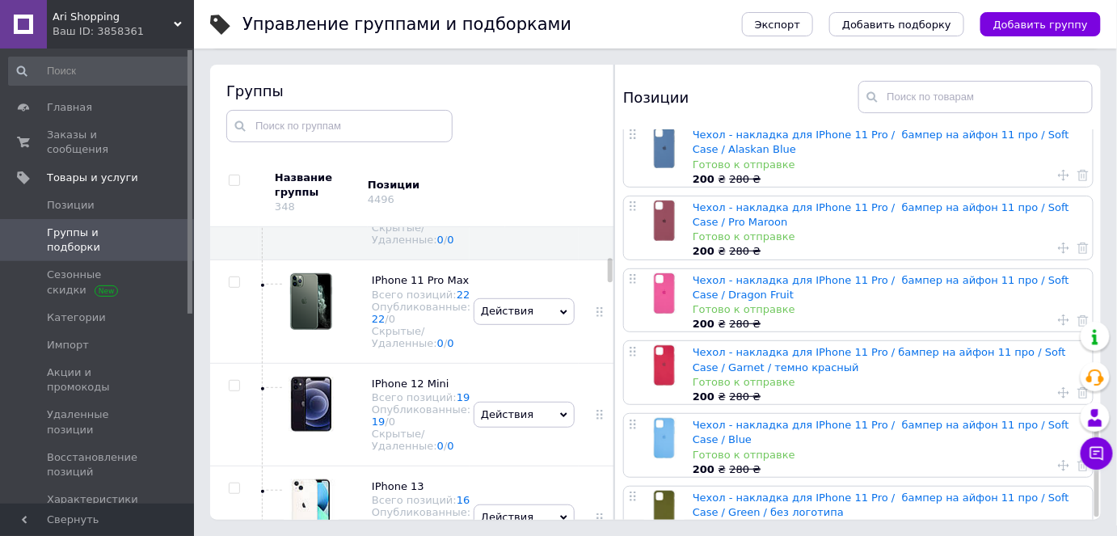
scroll to position [963, 0]
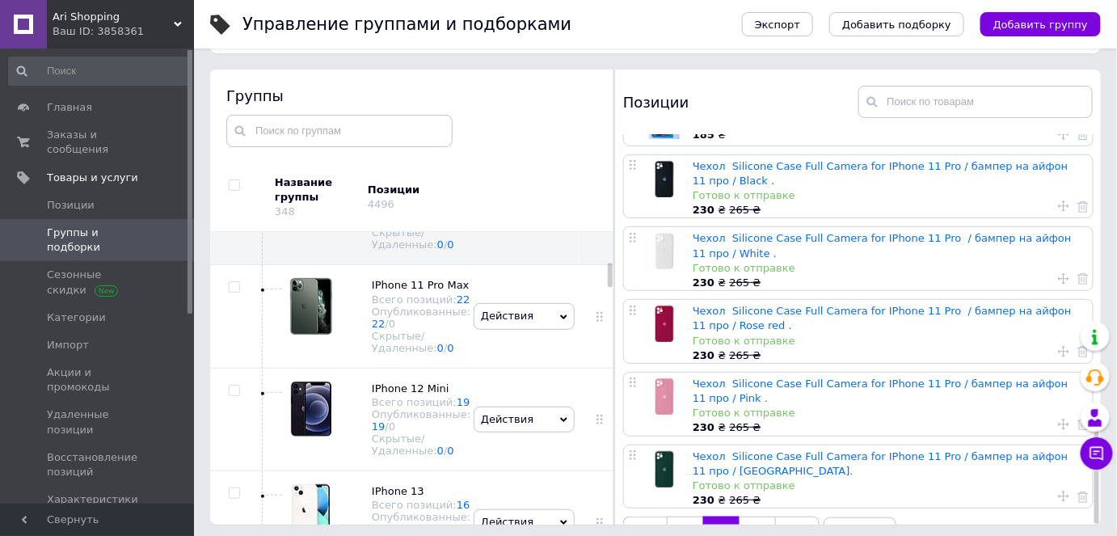
scroll to position [91, 0]
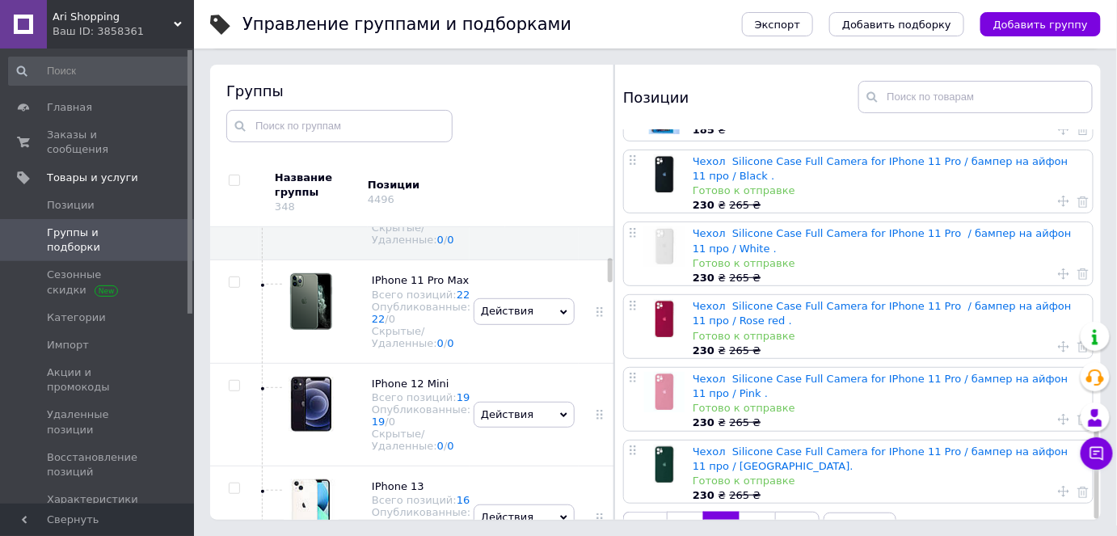
click at [802, 523] on icon at bounding box center [799, 529] width 13 height 13
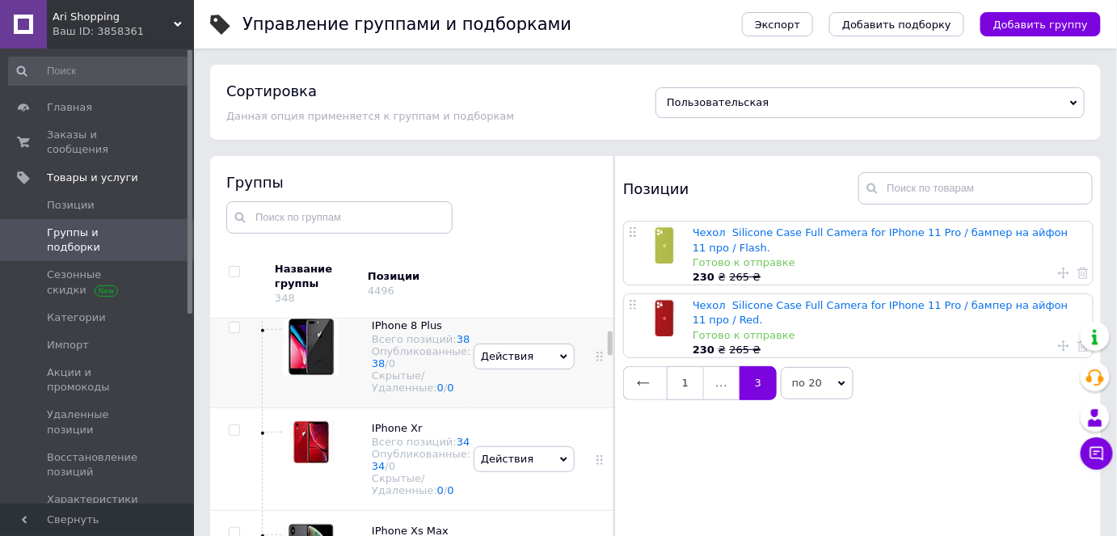
scroll to position [735, 0]
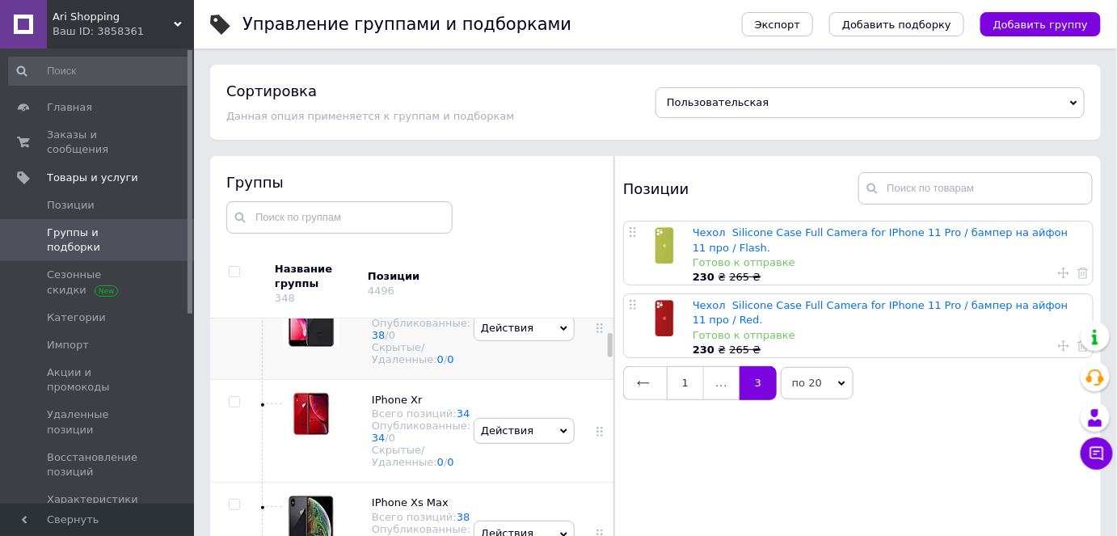
click at [406, 303] on span "IPhone 8 Plus" at bounding box center [407, 297] width 70 height 12
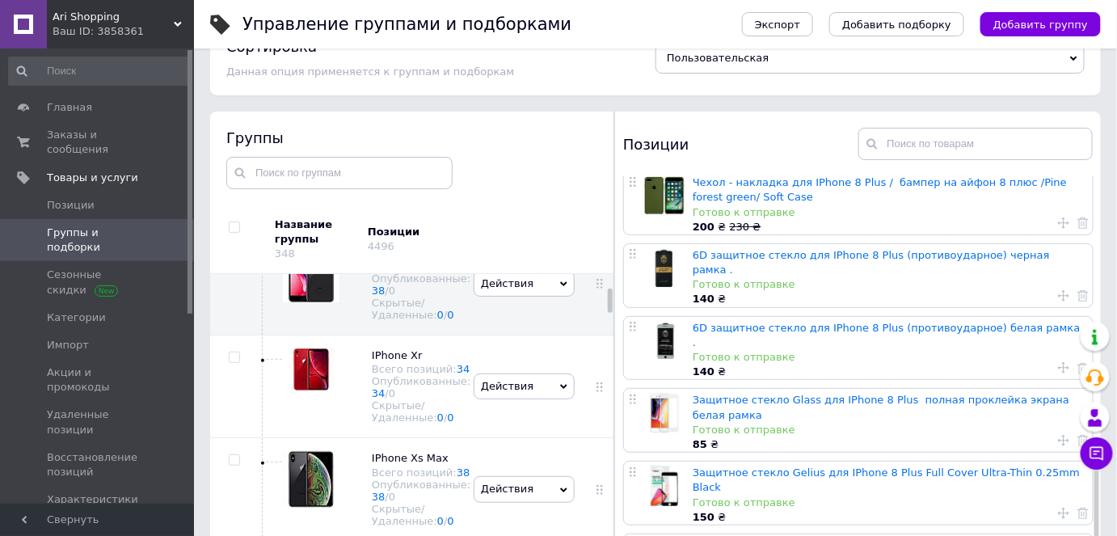
scroll to position [91, 0]
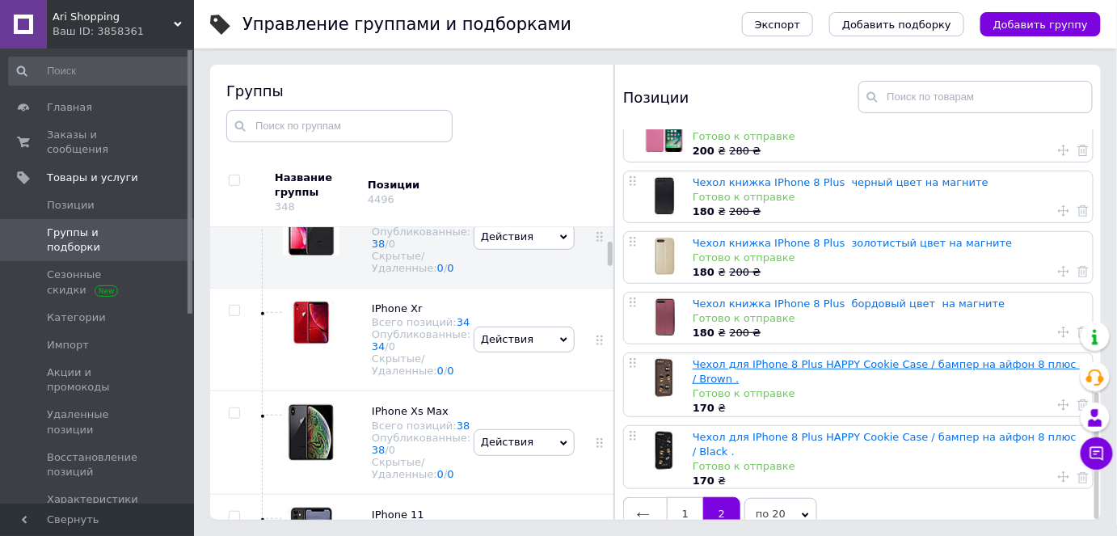
click at [834, 360] on link "Чехол для IPhone 8 Plus HAPPY Cookie Case / бампер на айфон 8 плюс / Brown ." at bounding box center [886, 371] width 387 height 27
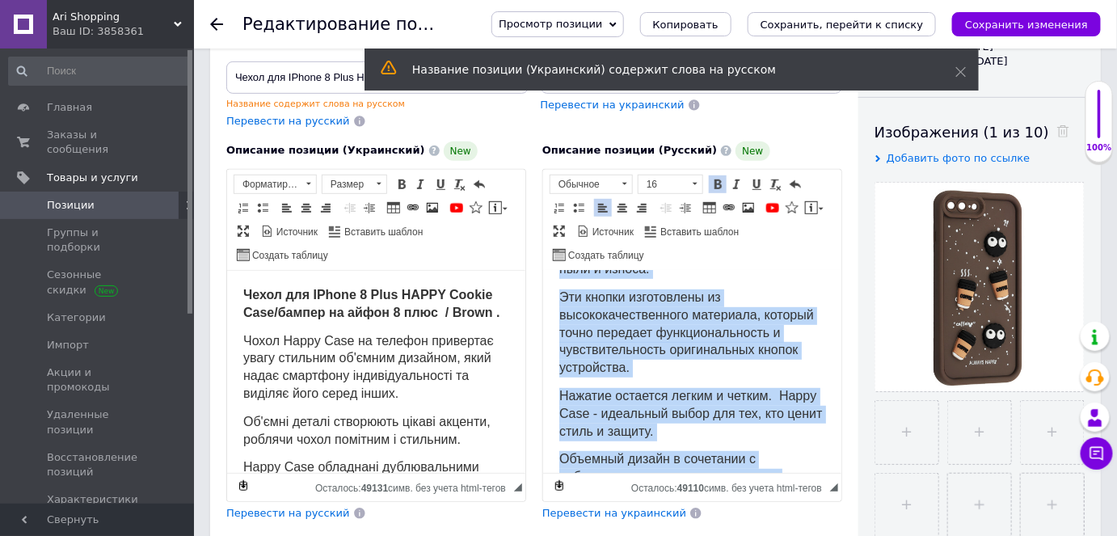
scroll to position [415, 0]
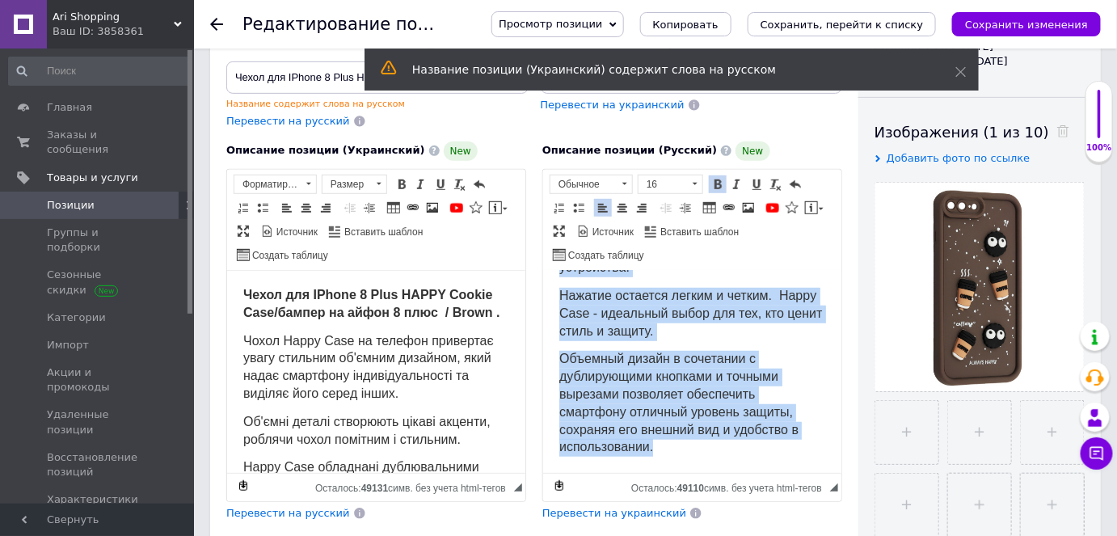
drag, startPoint x: 554, startPoint y: 285, endPoint x: 717, endPoint y: 456, distance: 236.0
click at [717, 456] on html "Чехол для IPhone 8 Plus HAPPY Cookie Case / бампер на айфон 8 плюс / Brown . Че…" at bounding box center [691, 169] width 298 height 606
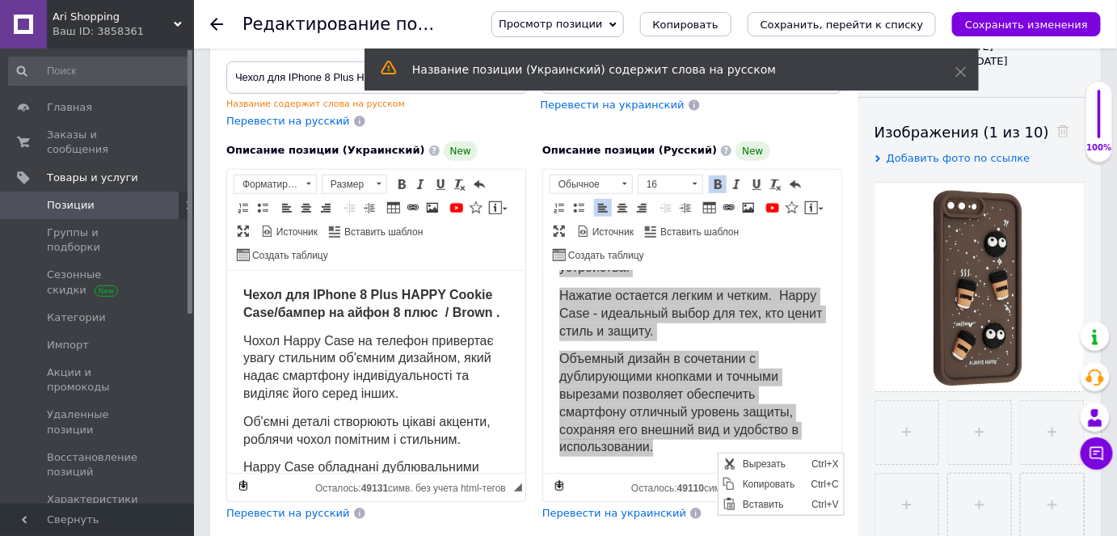
scroll to position [0, 0]
drag, startPoint x: 737, startPoint y: 478, endPoint x: 1455, endPoint y: 930, distance: 848.6
click at [738, 478] on span "Копировать" at bounding box center [772, 483] width 69 height 19
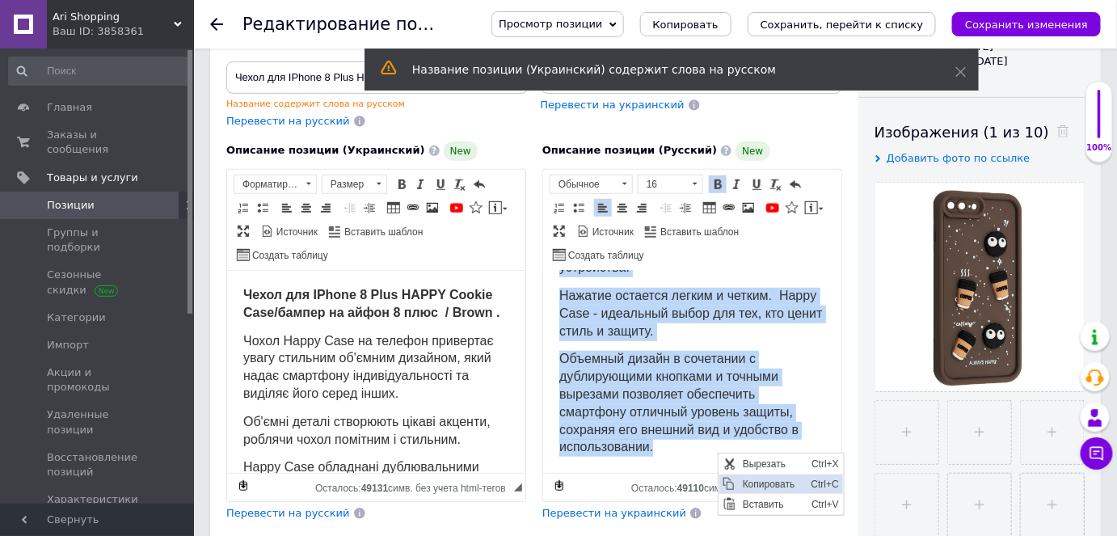
copy body "Lorem ips DOlors 2 Amet CONSE Adipis Elit / seddoe te incid 4 utla / Etdol . Ma…"
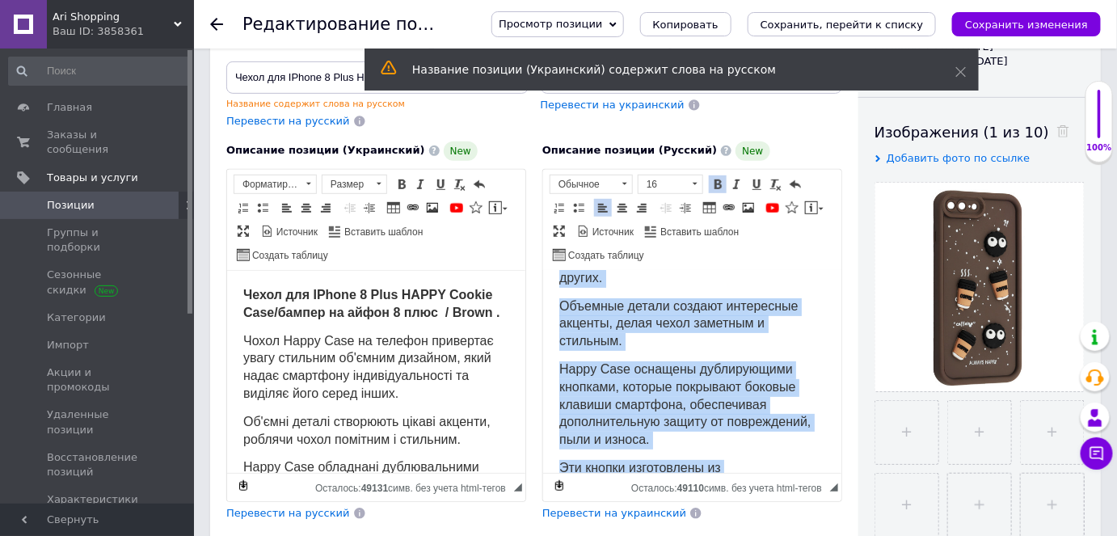
scroll to position [47, 0]
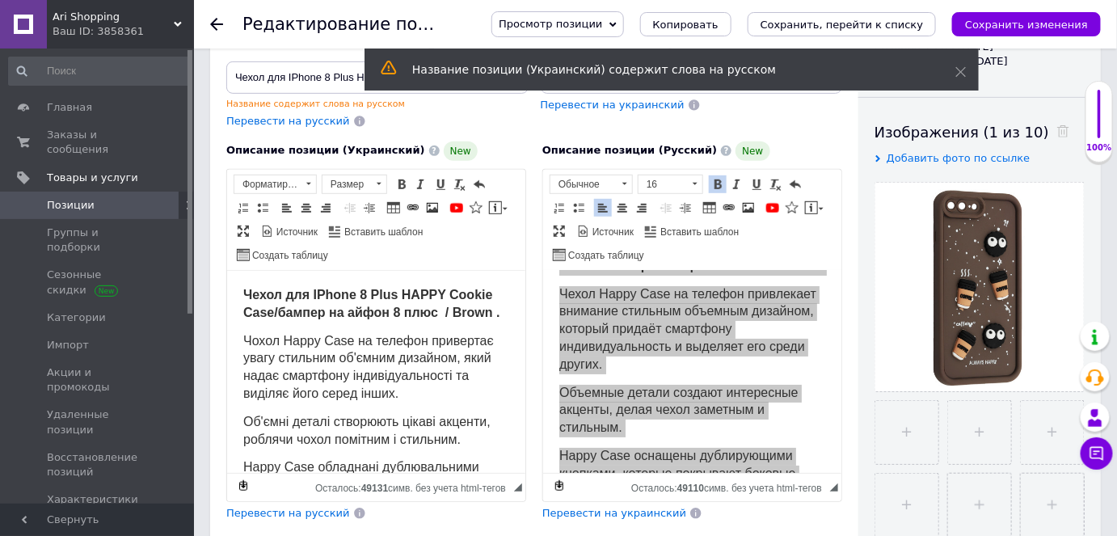
click at [211, 22] on icon at bounding box center [216, 24] width 13 height 13
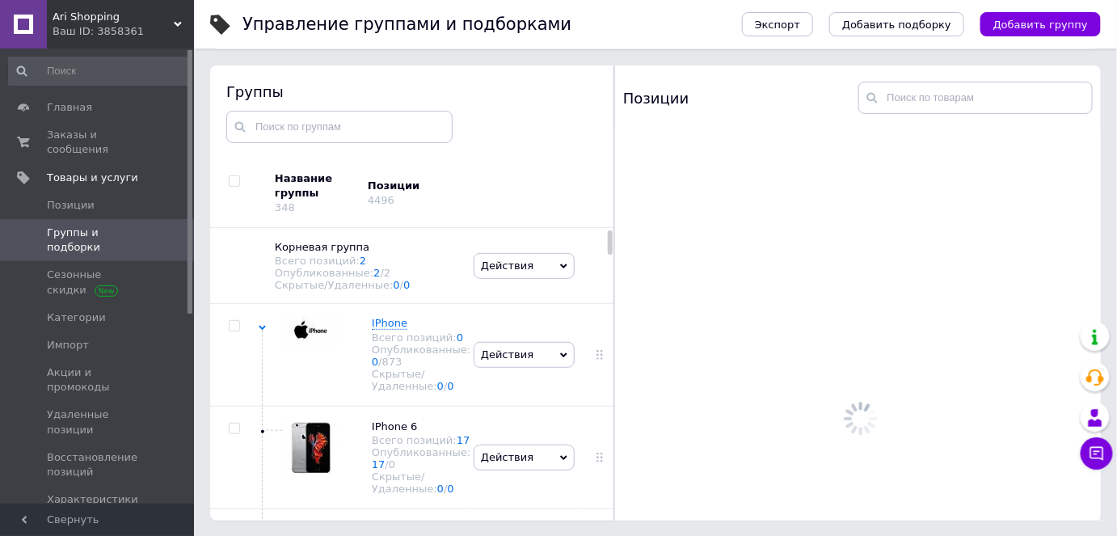
scroll to position [434, 0]
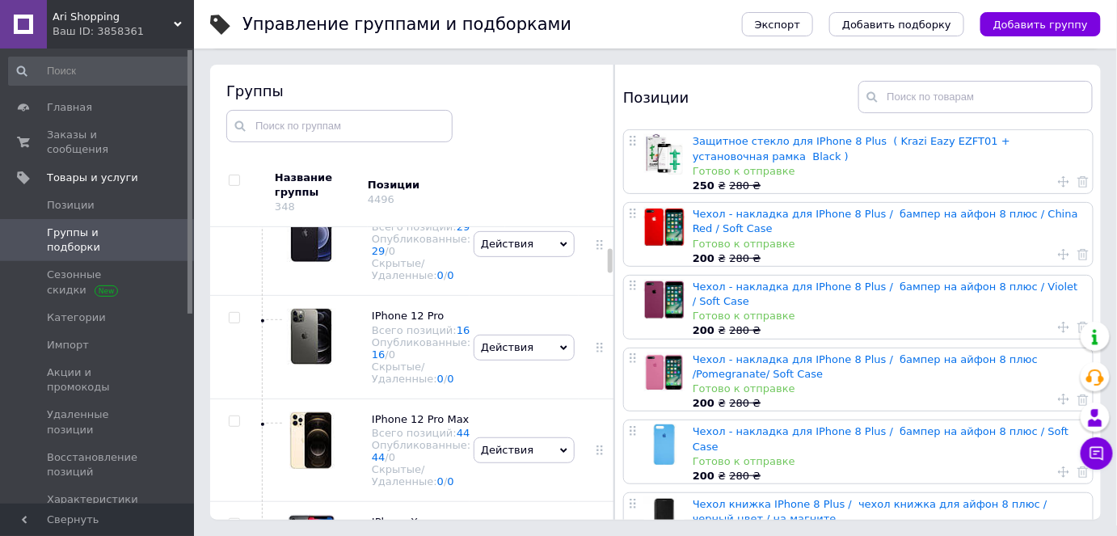
click at [381, 116] on span "IPhone 11" at bounding box center [398, 110] width 53 height 12
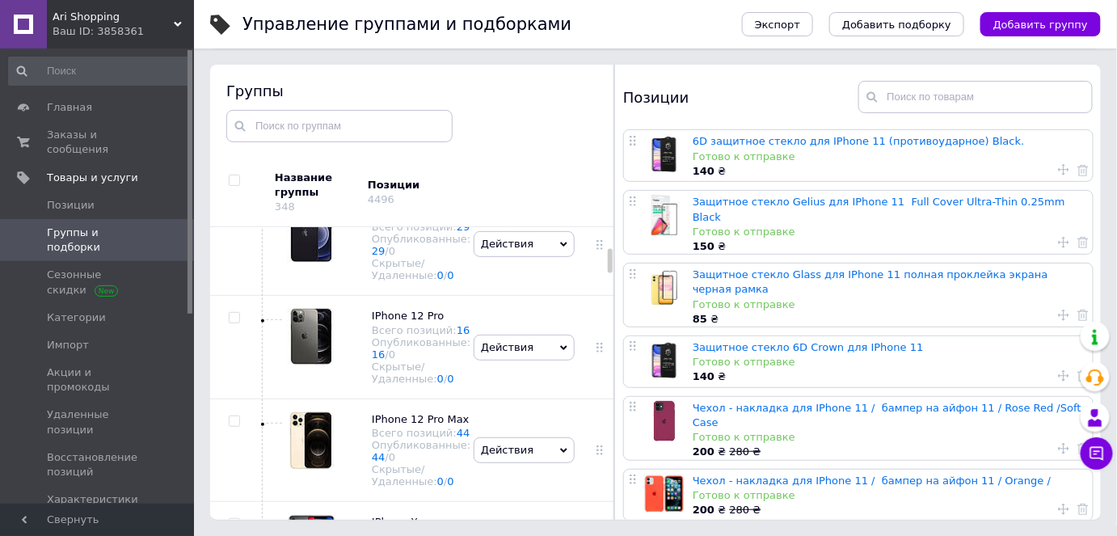
click at [551, 154] on span "Действия" at bounding box center [524, 141] width 101 height 26
click at [508, 296] on li "Добавить товар" at bounding box center [524, 277] width 100 height 37
